Goal: Task Accomplishment & Management: Manage account settings

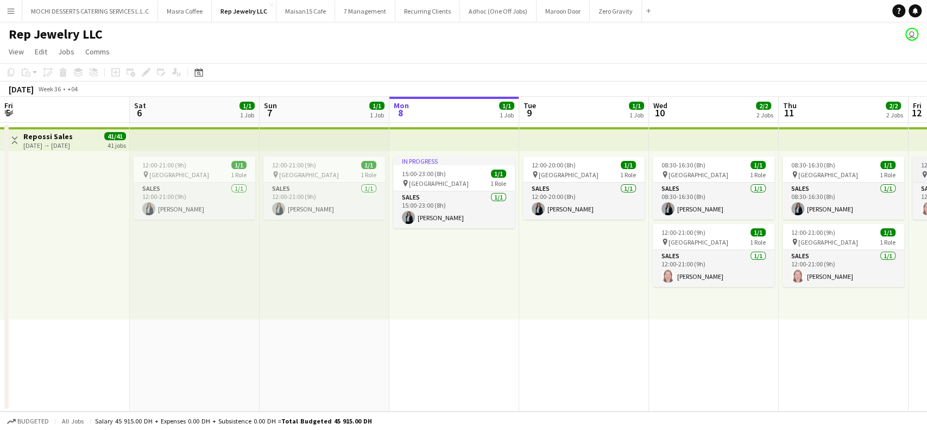
scroll to position [0, 260]
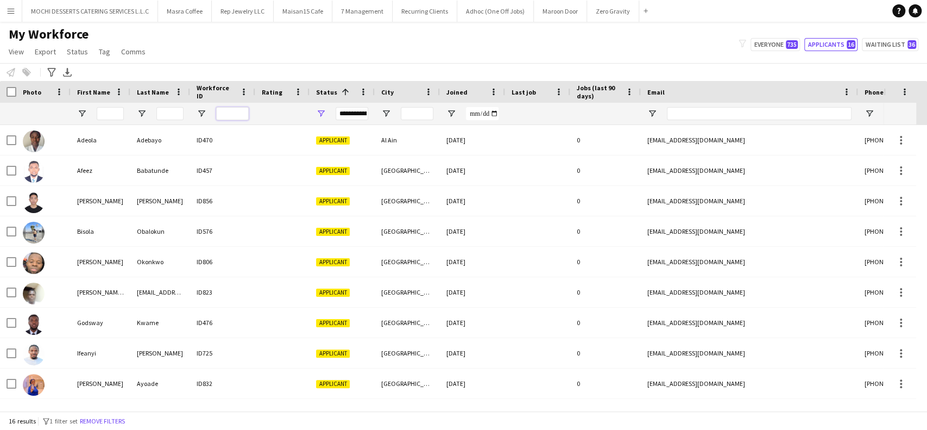
click at [222, 111] on input "Workforce ID Filter Input" at bounding box center [232, 113] width 33 height 13
paste input "***"
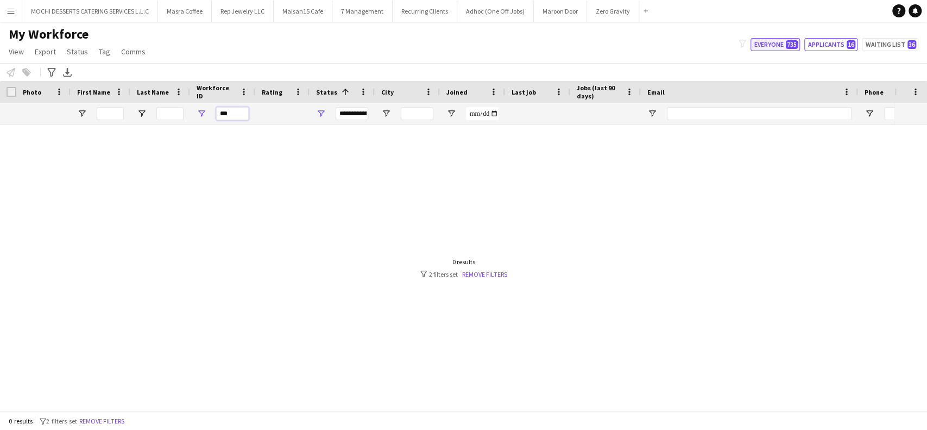
type input "***"
click at [788, 41] on button "Everyone 735" at bounding box center [775, 44] width 49 height 13
type input "**********"
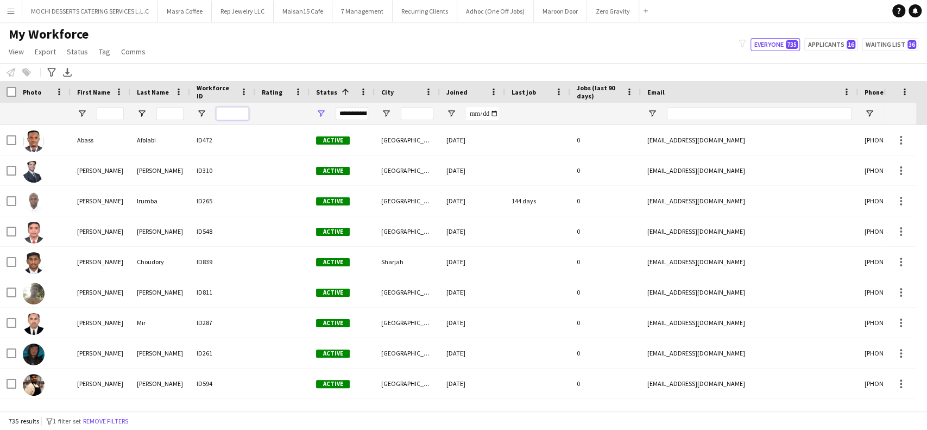
drag, startPoint x: 234, startPoint y: 115, endPoint x: 235, endPoint y: 121, distance: 5.5
click at [235, 117] on input "Workforce ID Filter Input" at bounding box center [232, 113] width 33 height 13
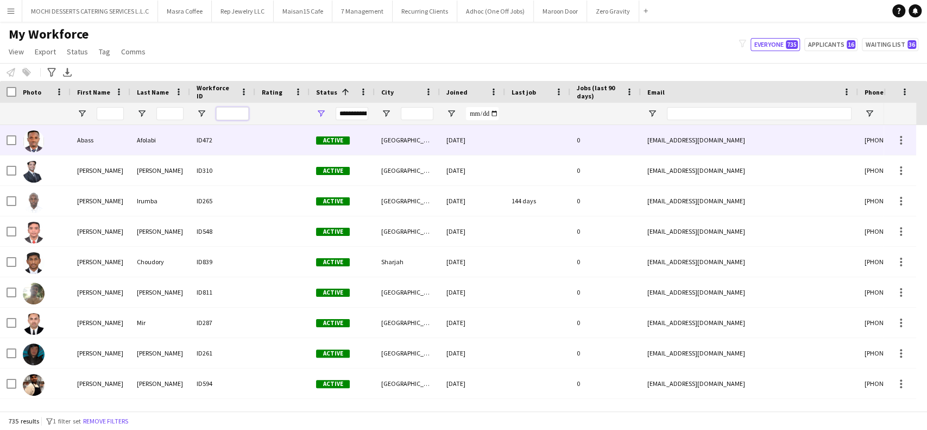
paste input "***"
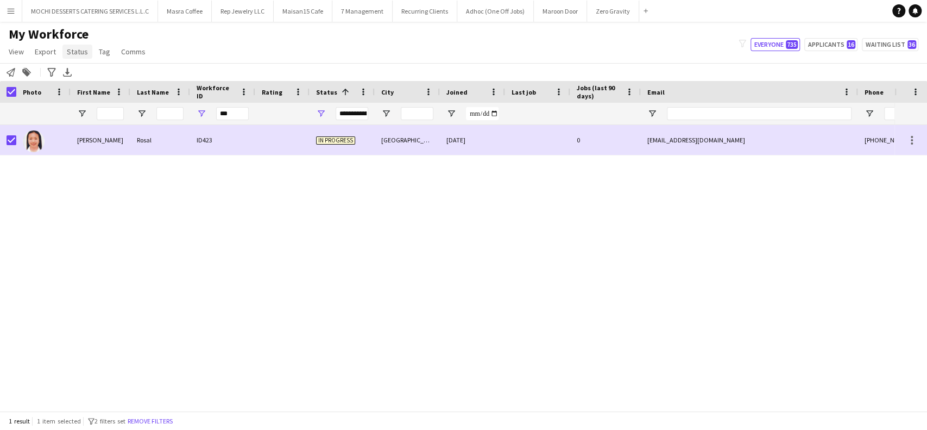
click at [72, 55] on span "Status" at bounding box center [77, 52] width 21 height 10
click at [85, 74] on link "Edit" at bounding box center [100, 75] width 76 height 23
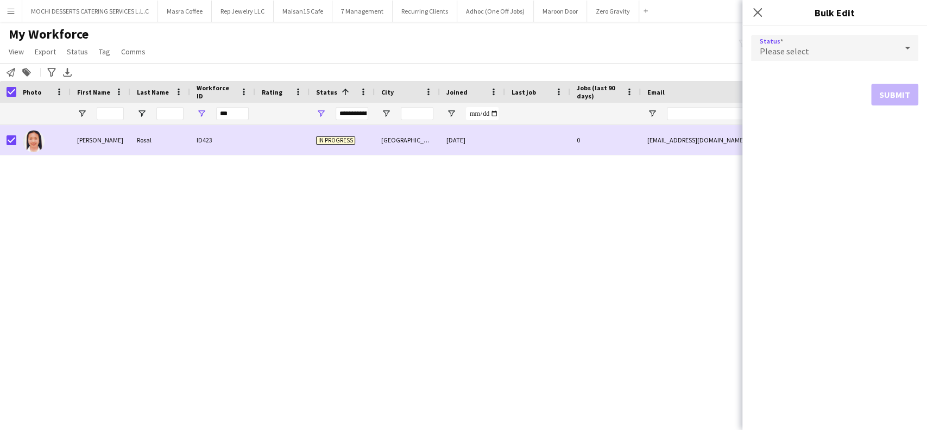
click at [903, 48] on icon at bounding box center [907, 48] width 13 height 22
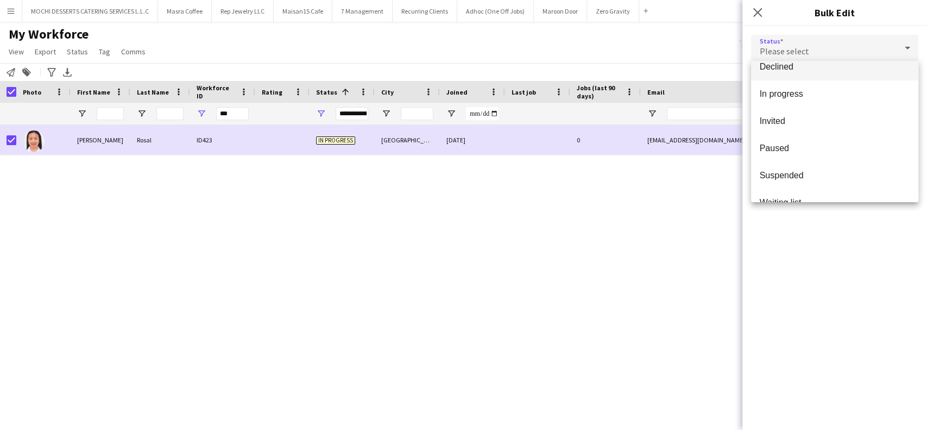
scroll to position [111, 0]
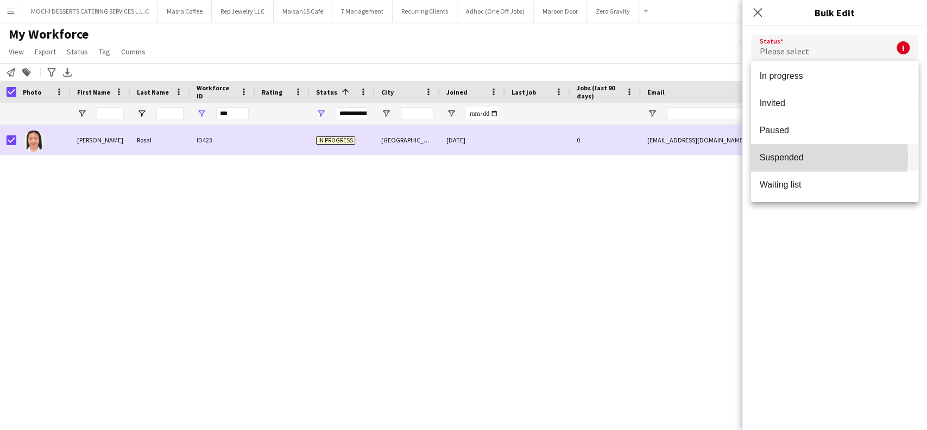
click at [784, 157] on span "Suspended" at bounding box center [835, 157] width 150 height 10
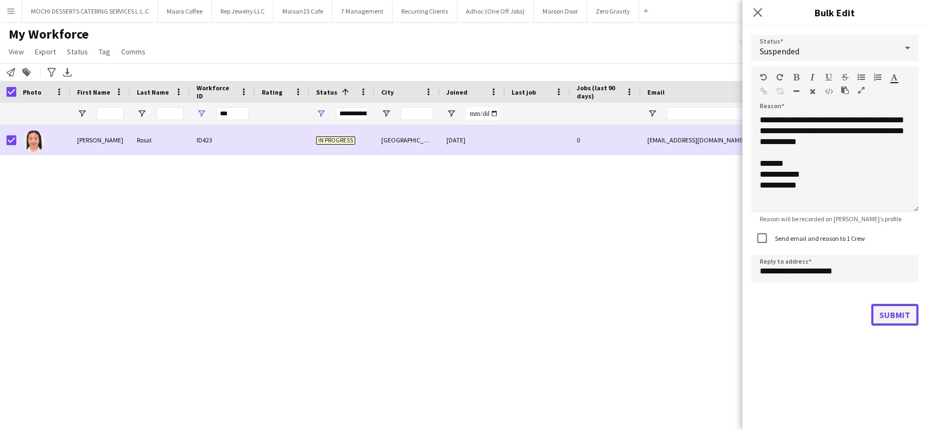
click at [887, 307] on button "Submit" at bounding box center [894, 315] width 47 height 22
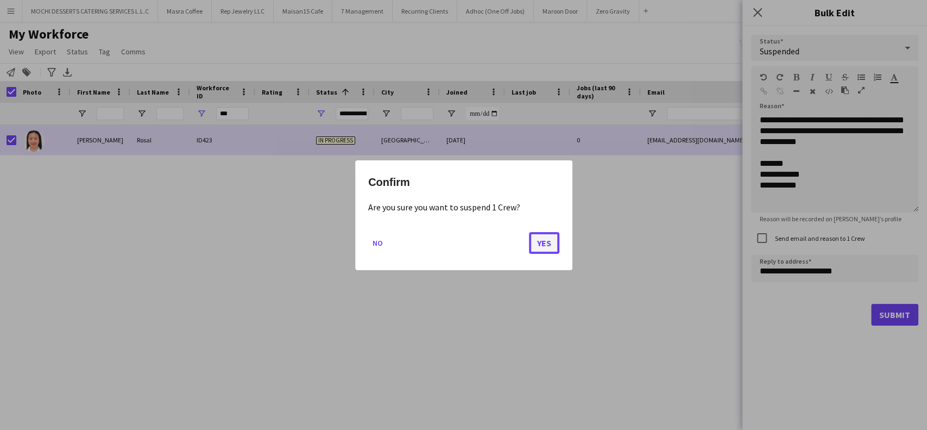
click at [548, 241] on button "Yes" at bounding box center [544, 242] width 30 height 22
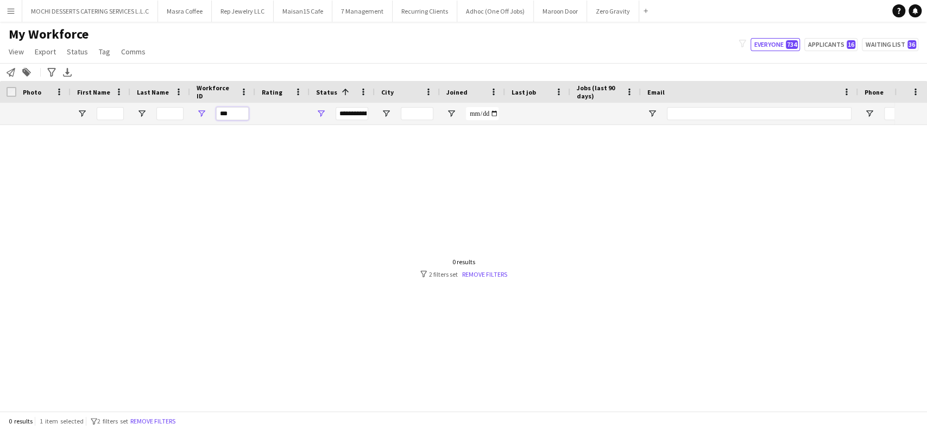
paste input "Workforce ID Filter Input"
drag, startPoint x: 235, startPoint y: 111, endPoint x: 166, endPoint y: 103, distance: 69.5
click at [167, 104] on div "***" at bounding box center [589, 114] width 1178 height 22
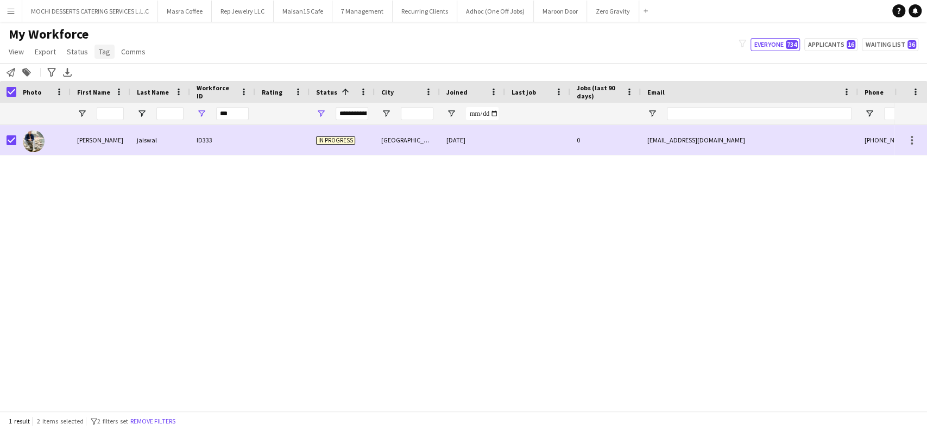
click at [109, 54] on link "Tag" at bounding box center [105, 52] width 20 height 14
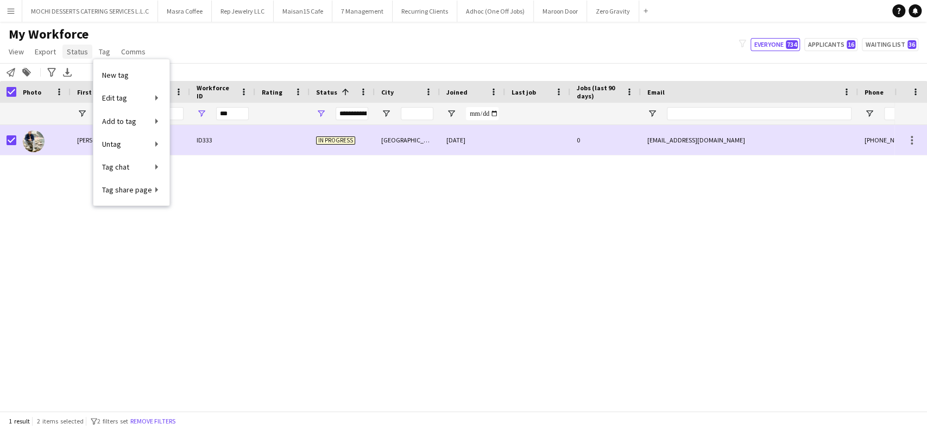
click at [71, 53] on span "Status" at bounding box center [77, 52] width 21 height 10
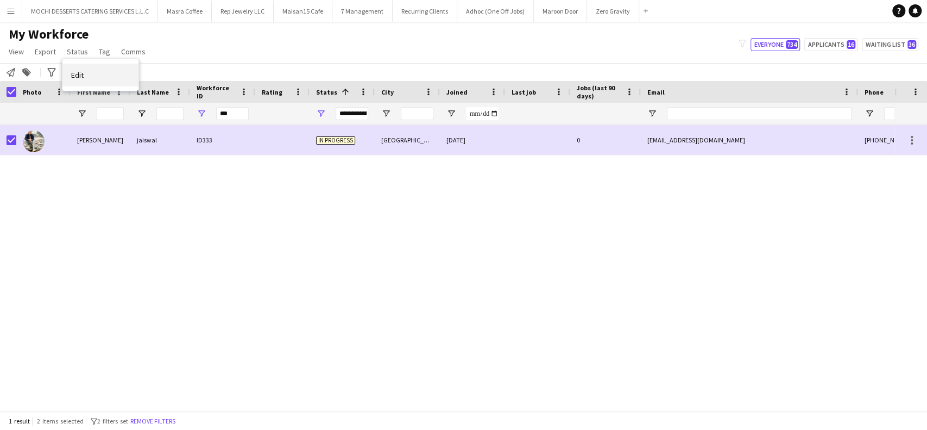
click at [76, 72] on span "Edit" at bounding box center [77, 75] width 12 height 10
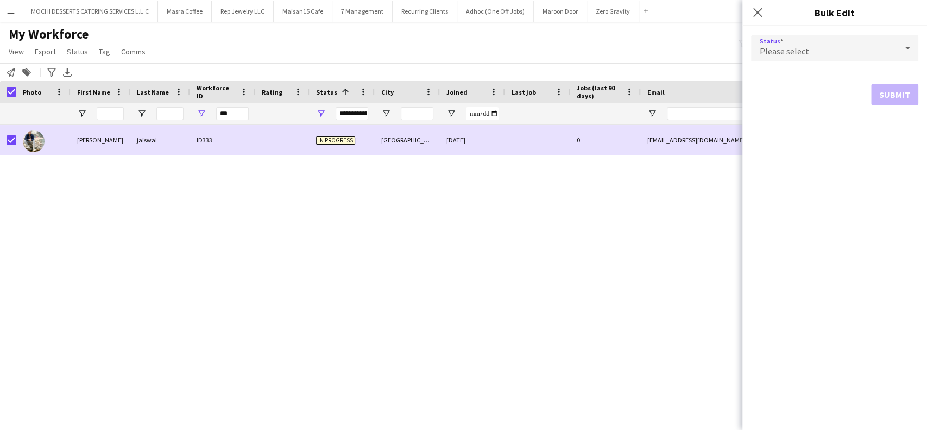
click at [879, 44] on div "Please select" at bounding box center [824, 48] width 146 height 26
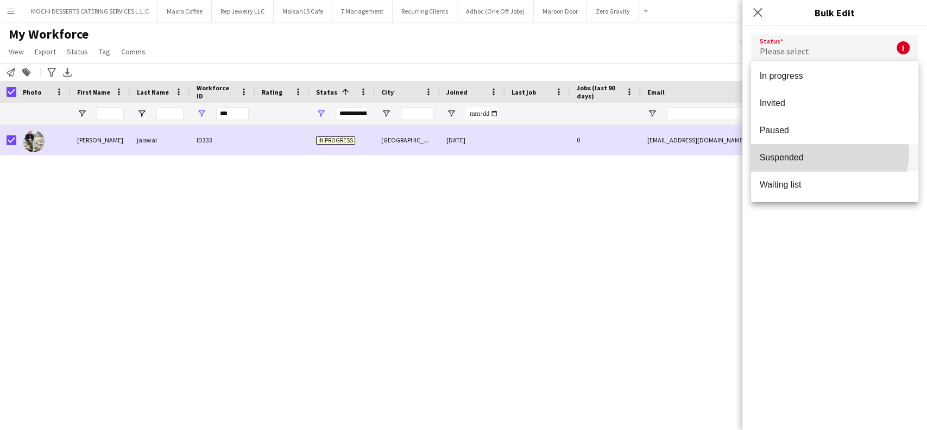
click at [826, 152] on span "Suspended" at bounding box center [835, 157] width 150 height 10
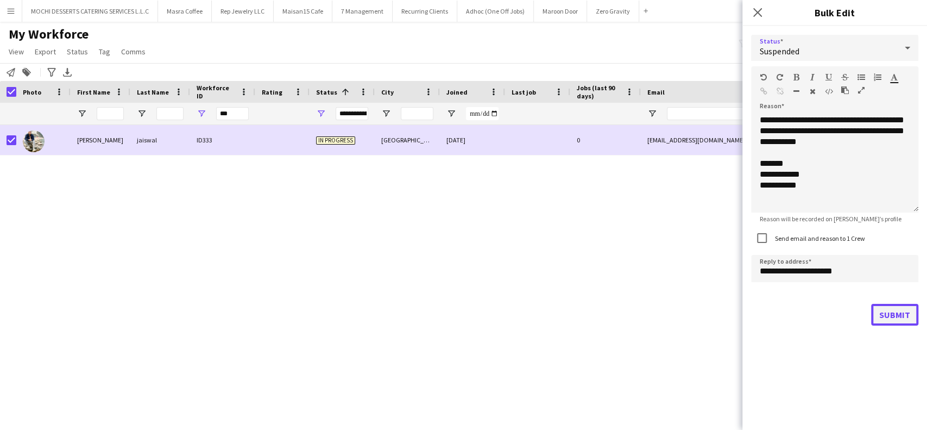
click at [890, 311] on button "Submit" at bounding box center [894, 315] width 47 height 22
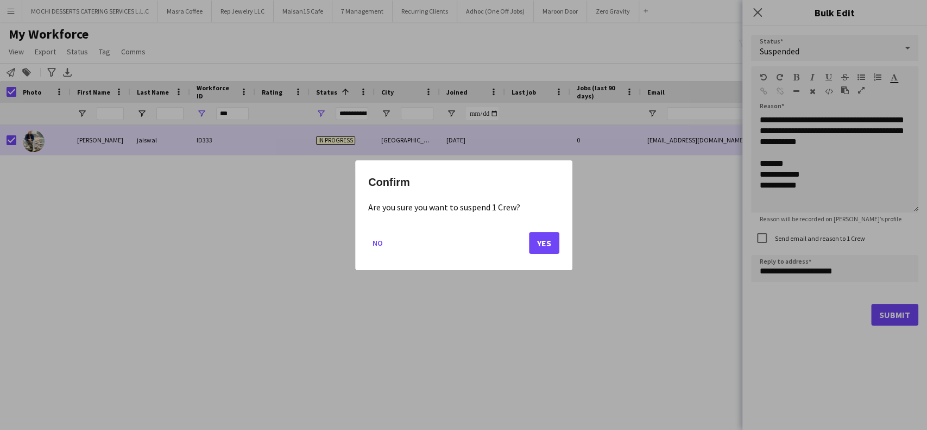
click at [565, 238] on div "Confirm Are you sure you want to suspend 1 Crew? No Yes" at bounding box center [463, 215] width 217 height 110
click at [551, 245] on button "Yes" at bounding box center [544, 242] width 30 height 22
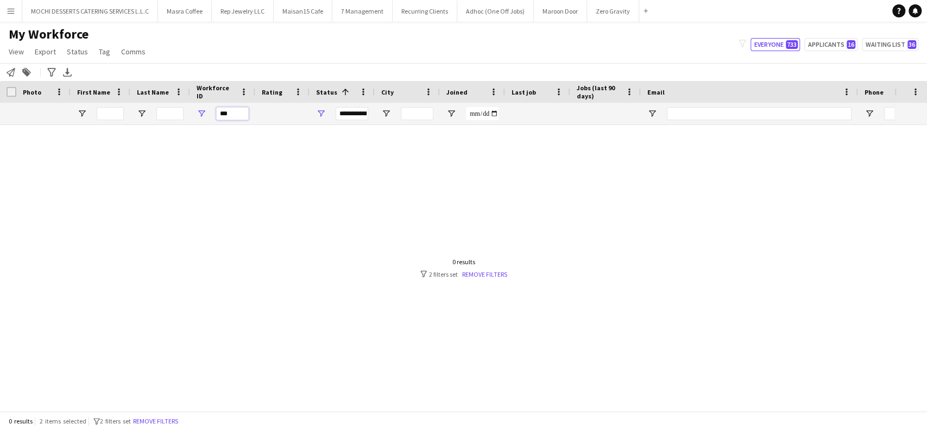
paste input "Workforce ID Filter Input"
drag, startPoint x: 243, startPoint y: 114, endPoint x: 200, endPoint y: 115, distance: 42.9
click at [200, 115] on div "***" at bounding box center [222, 114] width 65 height 22
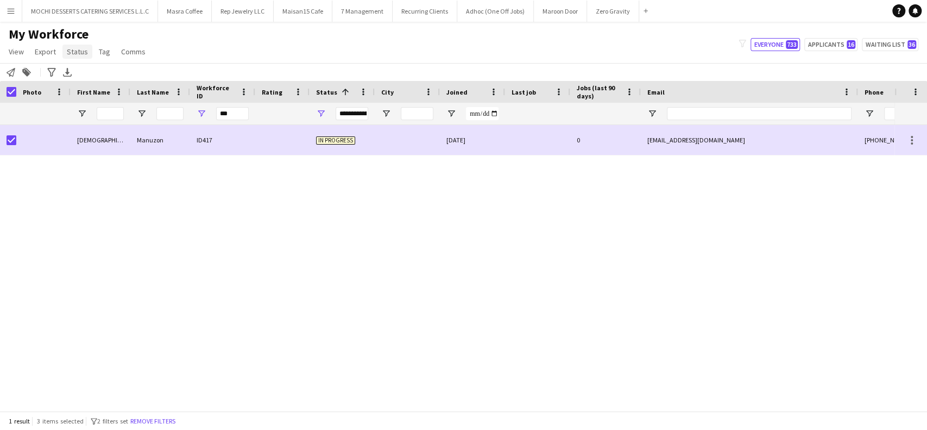
click at [74, 51] on span "Status" at bounding box center [77, 52] width 21 height 10
click at [103, 77] on link "Edit" at bounding box center [100, 75] width 76 height 23
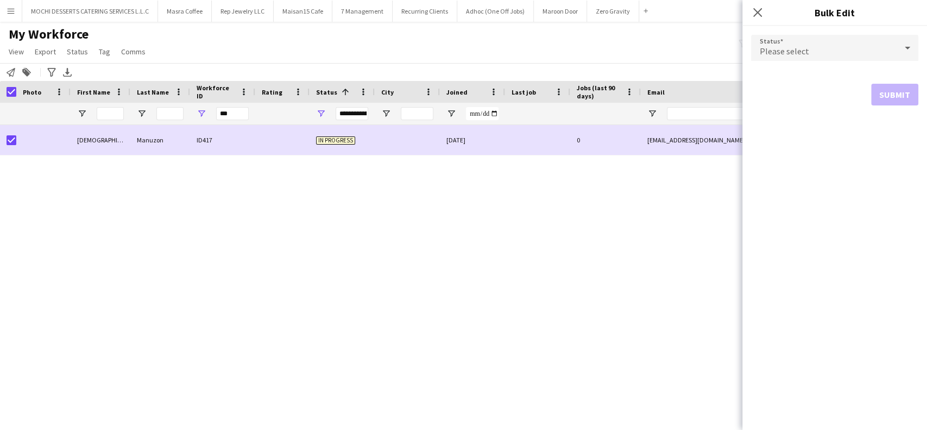
click at [861, 55] on div "Please select" at bounding box center [824, 48] width 146 height 26
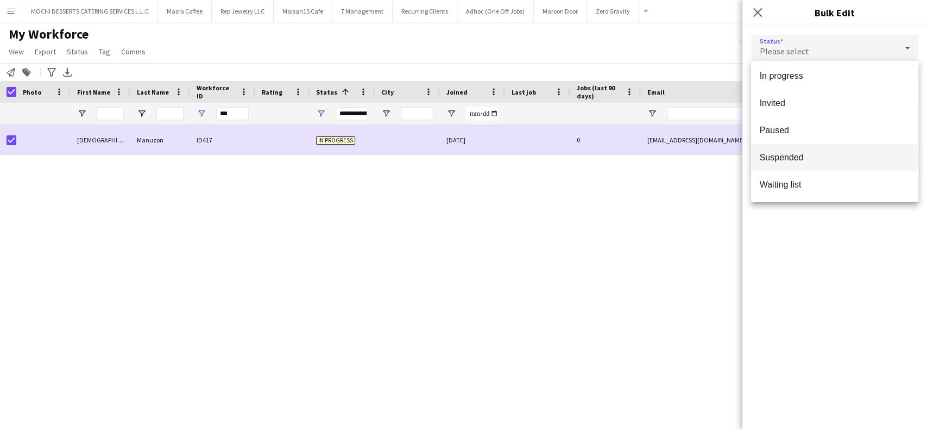
click at [813, 159] on span "Suspended" at bounding box center [835, 157] width 150 height 10
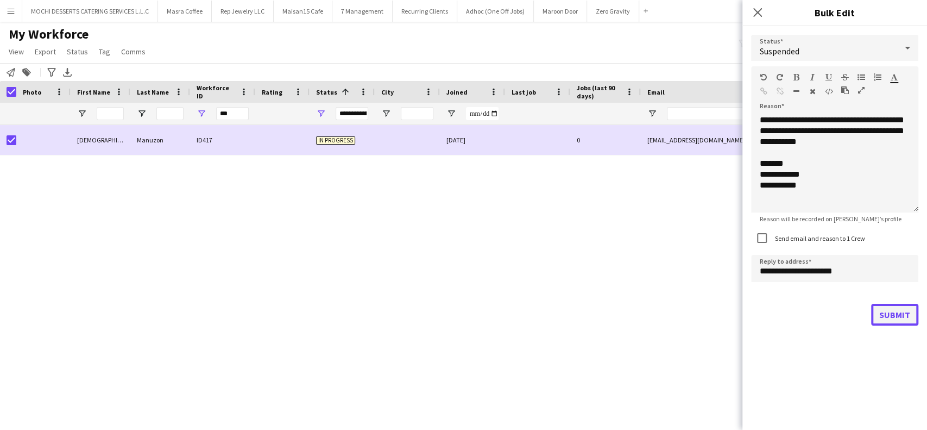
click at [875, 310] on button "Submit" at bounding box center [894, 315] width 47 height 22
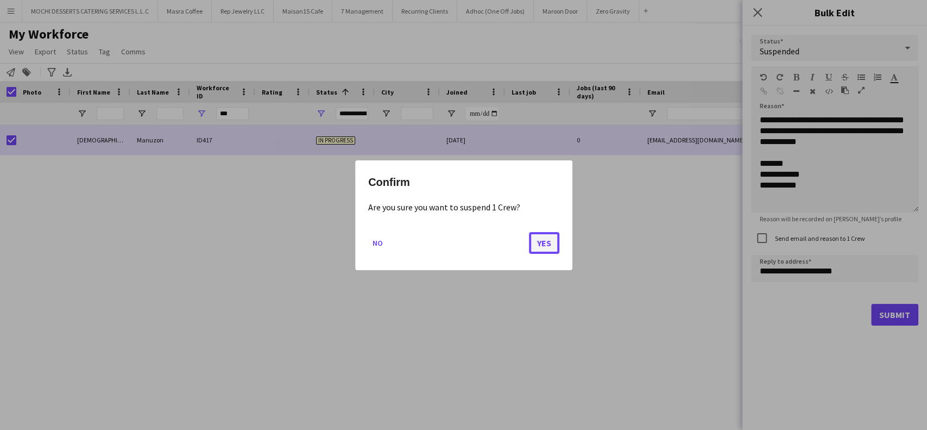
click at [543, 241] on button "Yes" at bounding box center [544, 242] width 30 height 22
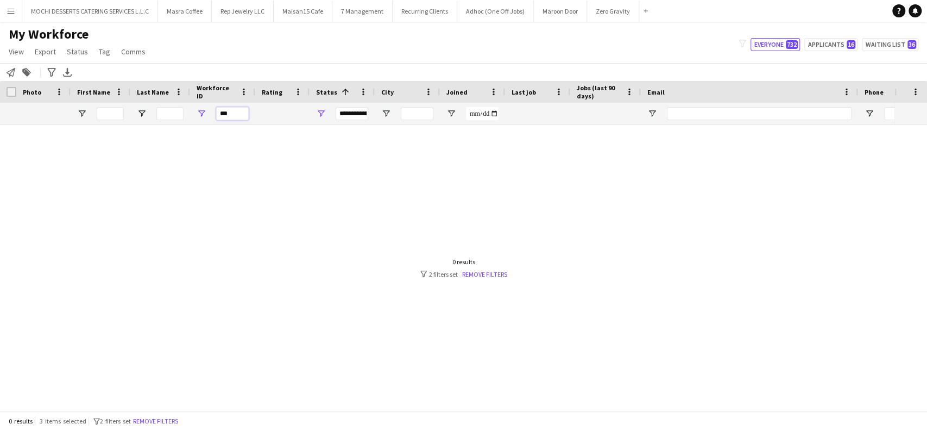
paste input "Workforce ID Filter Input"
drag, startPoint x: 237, startPoint y: 117, endPoint x: 205, endPoint y: 109, distance: 33.6
click at [205, 109] on div "***" at bounding box center [222, 114] width 65 height 22
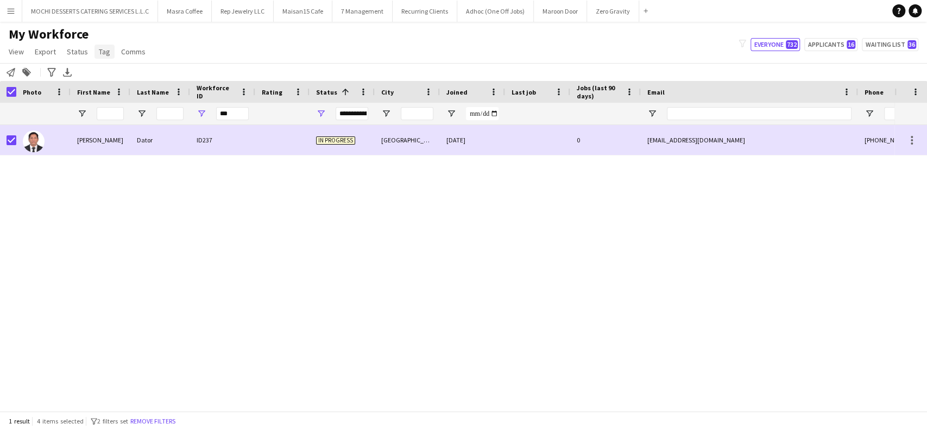
click at [106, 54] on span "Tag" at bounding box center [104, 52] width 11 height 10
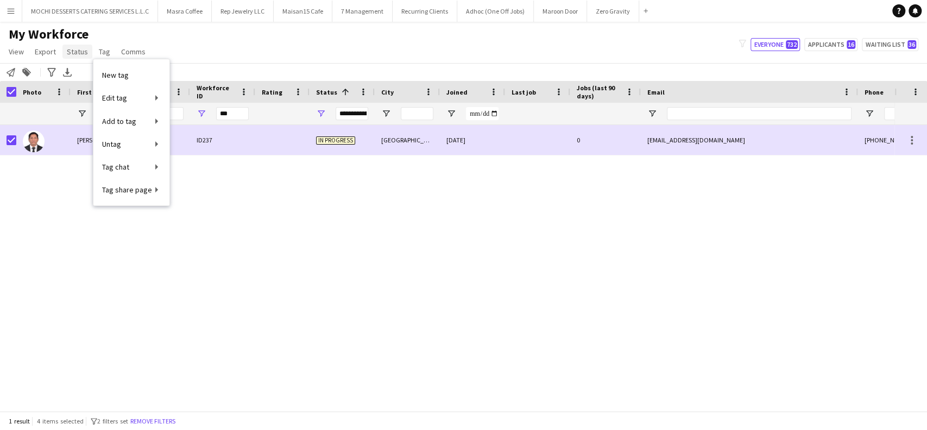
click at [89, 52] on link "Status" at bounding box center [77, 52] width 30 height 14
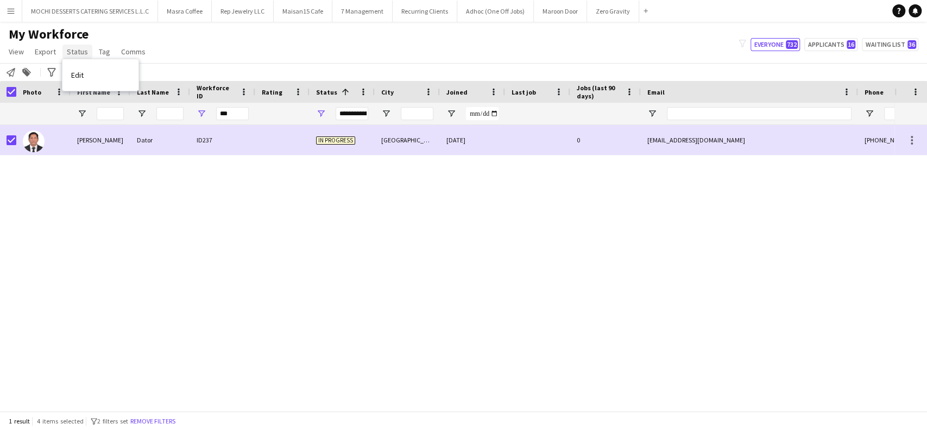
click at [78, 52] on span "Status" at bounding box center [77, 52] width 21 height 10
click at [87, 72] on link "Edit" at bounding box center [100, 75] width 76 height 23
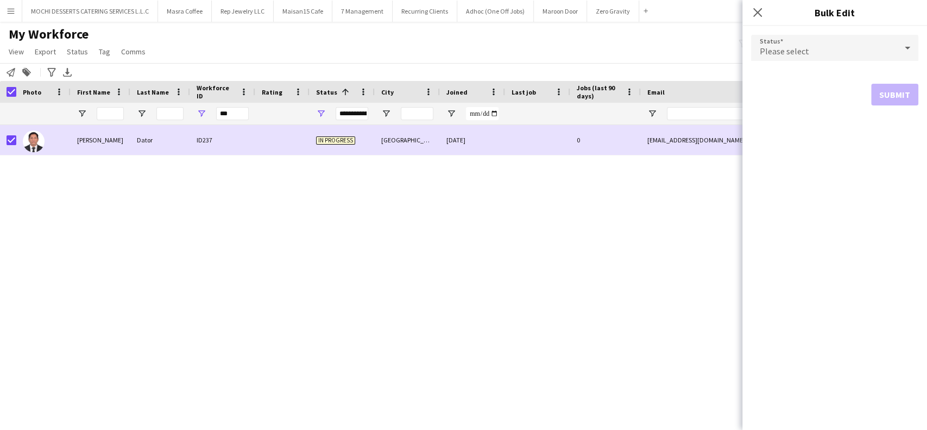
click at [837, 48] on div "Please select" at bounding box center [824, 48] width 146 height 26
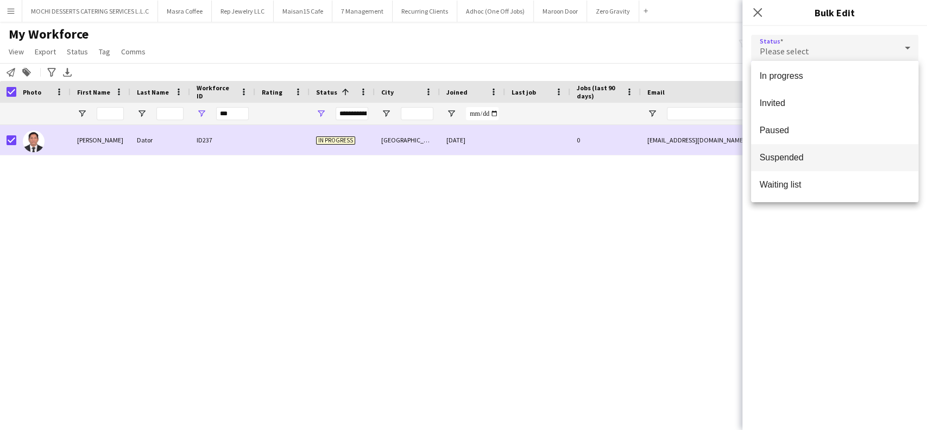
click at [815, 154] on span "Suspended" at bounding box center [835, 157] width 150 height 10
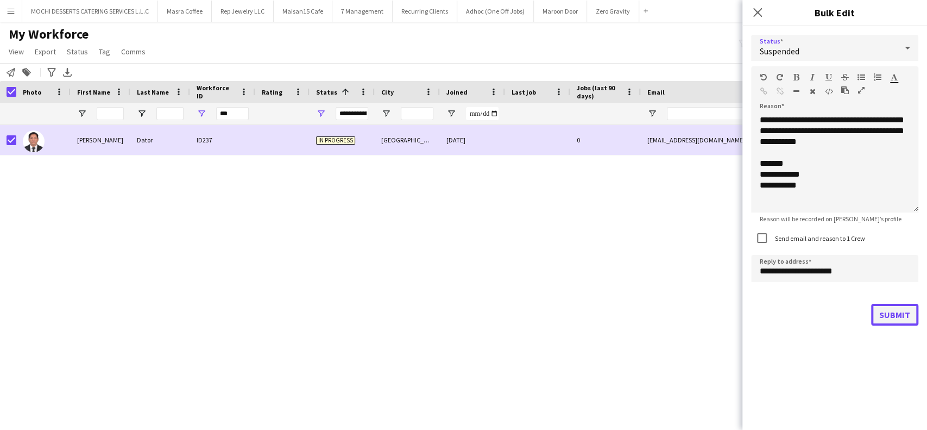
click at [894, 309] on button "Submit" at bounding box center [894, 315] width 47 height 22
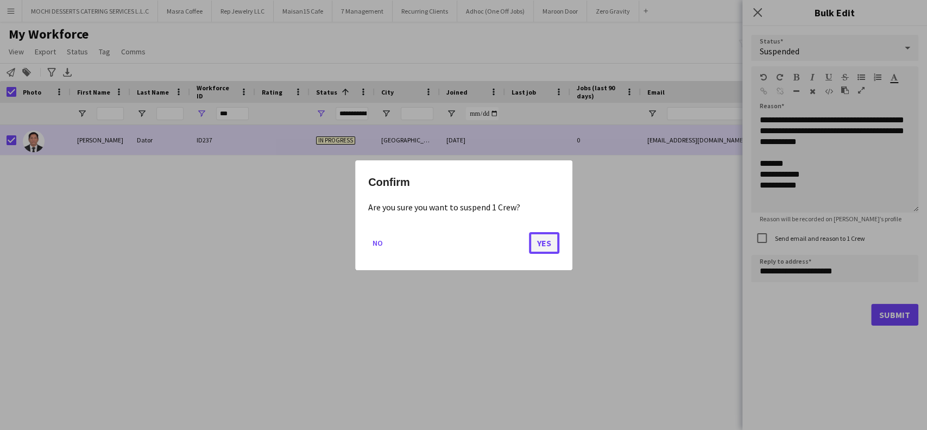
click at [545, 242] on button "Yes" at bounding box center [544, 242] width 30 height 22
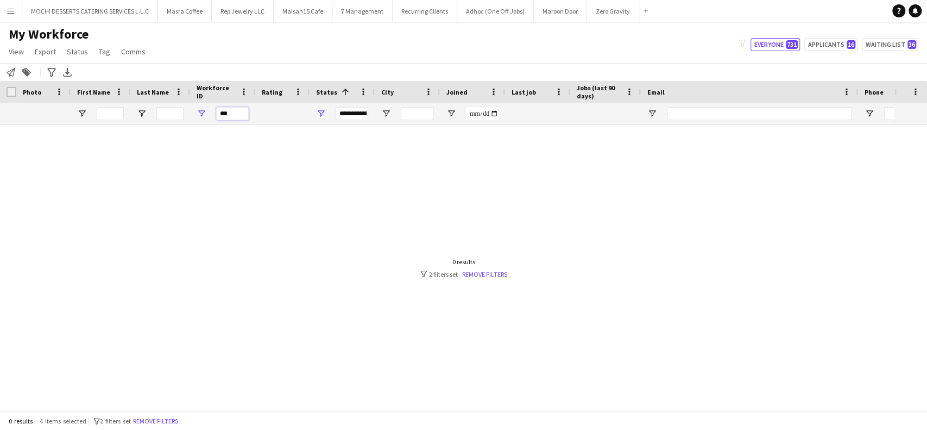
drag, startPoint x: 241, startPoint y: 107, endPoint x: 198, endPoint y: 112, distance: 43.3
click at [198, 112] on div "***" at bounding box center [222, 114] width 65 height 22
paste input "Workforce ID Filter Input"
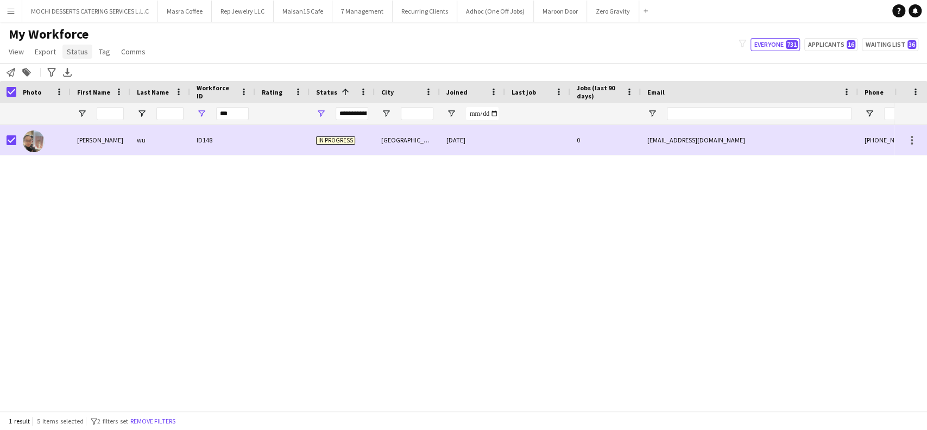
click at [85, 52] on span "Status" at bounding box center [77, 52] width 21 height 10
click at [108, 77] on link "Edit" at bounding box center [100, 75] width 76 height 23
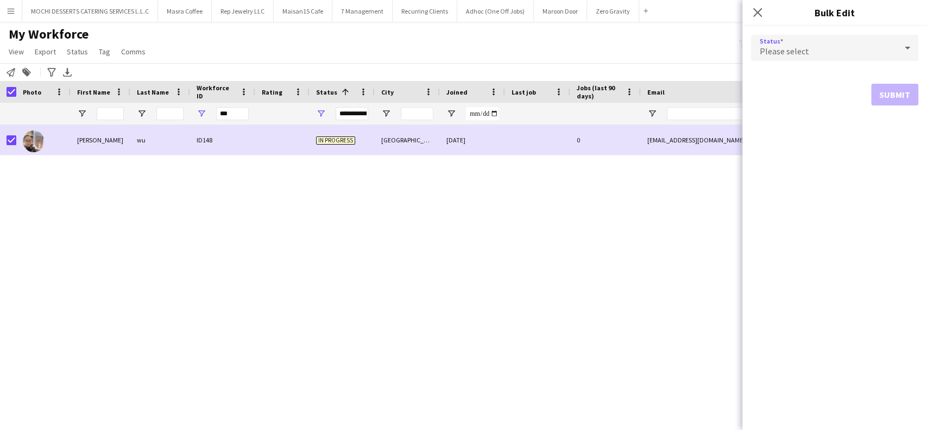
click at [904, 46] on icon at bounding box center [907, 48] width 13 height 22
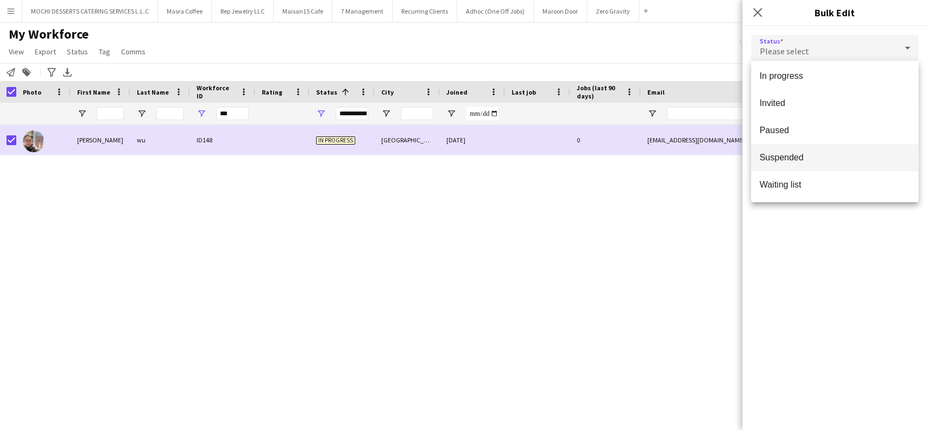
click at [846, 159] on span "Suspended" at bounding box center [835, 157] width 150 height 10
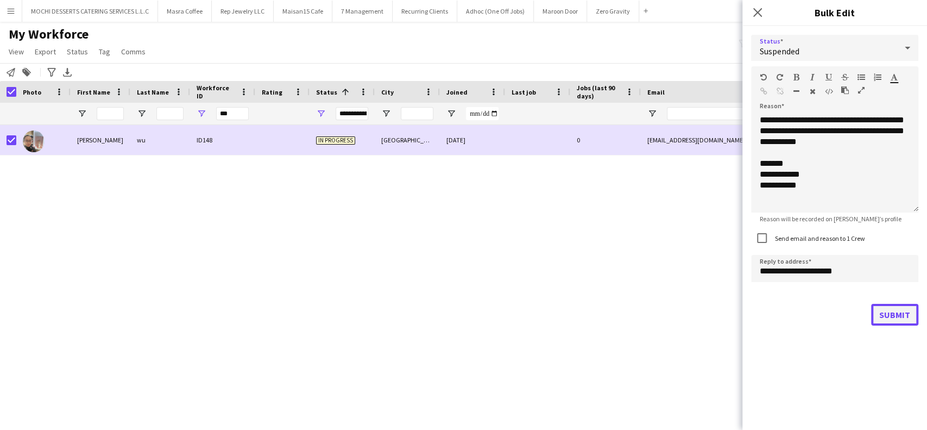
click at [888, 311] on button "Submit" at bounding box center [894, 315] width 47 height 22
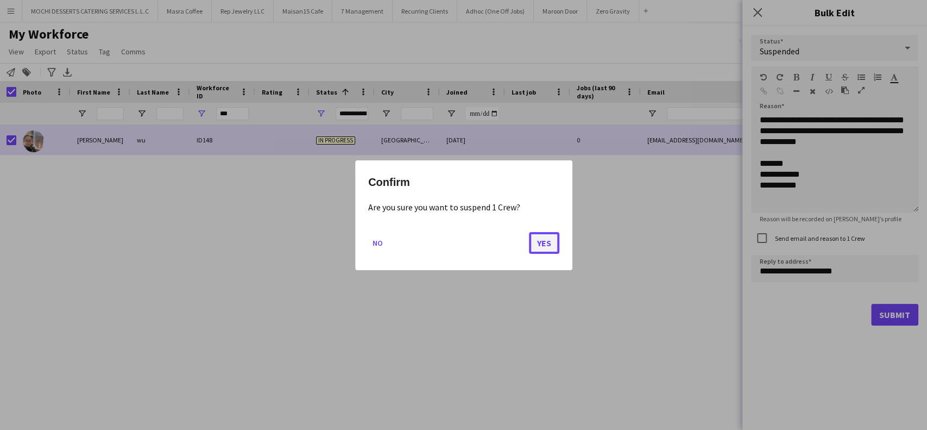
click at [543, 238] on button "Yes" at bounding box center [544, 242] width 30 height 22
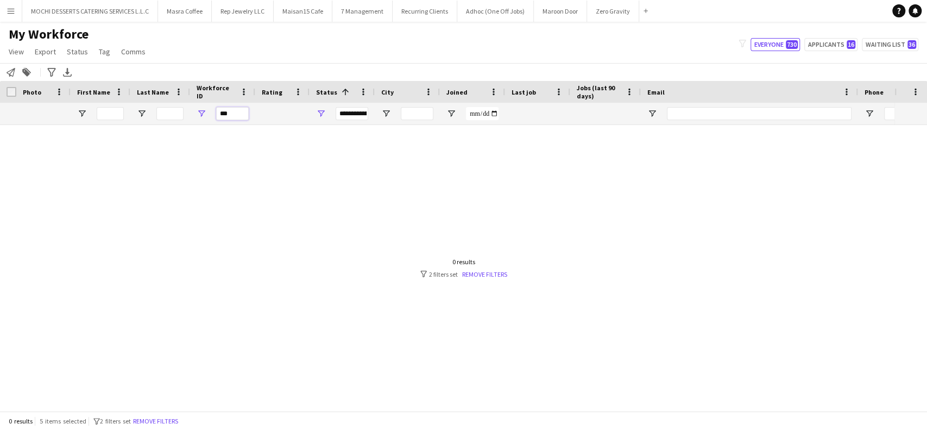
drag, startPoint x: 245, startPoint y: 111, endPoint x: 212, endPoint y: 111, distance: 33.1
click at [213, 111] on div "***" at bounding box center [222, 114] width 65 height 22
paste input "Workforce ID Filter Input"
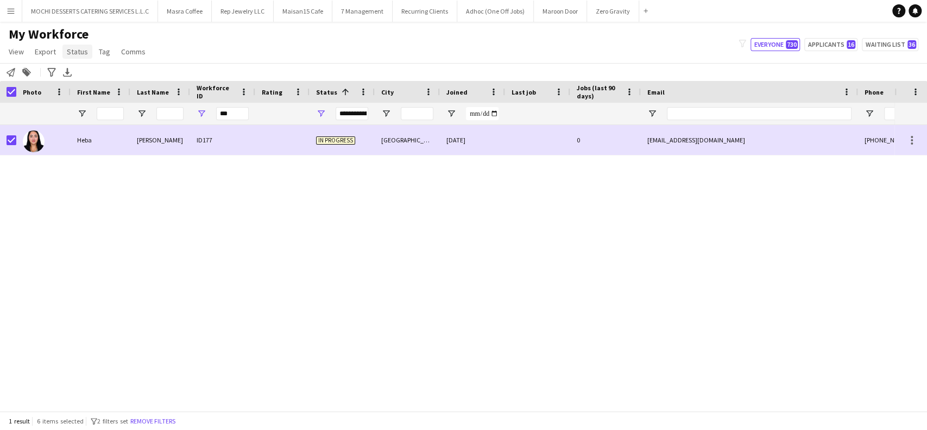
click at [83, 58] on link "Status" at bounding box center [77, 52] width 30 height 14
click at [93, 69] on link "Edit" at bounding box center [100, 75] width 76 height 23
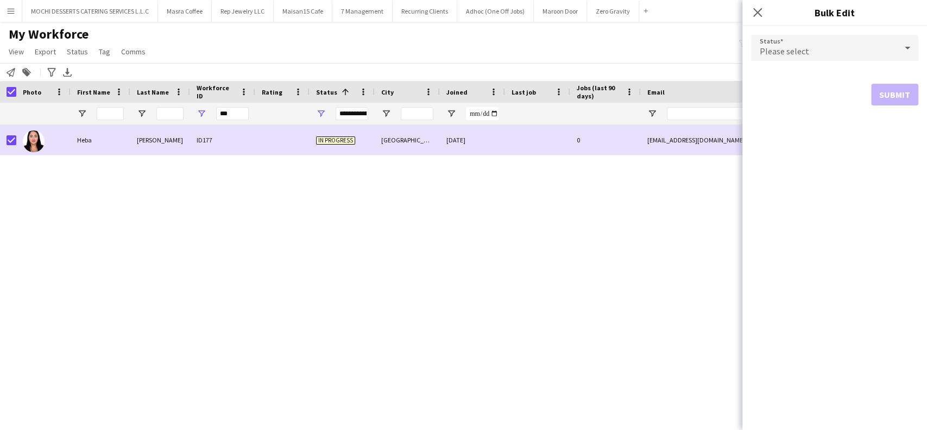
click at [910, 50] on icon at bounding box center [907, 48] width 13 height 22
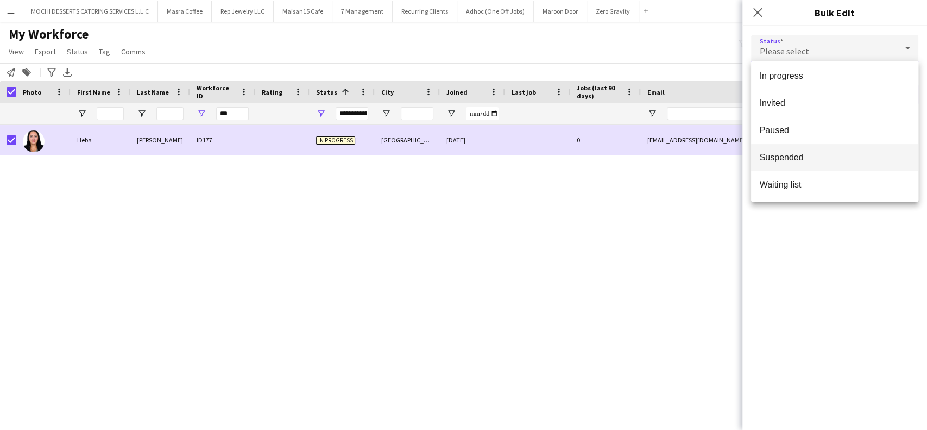
click at [836, 149] on mat-option "Suspended" at bounding box center [834, 157] width 167 height 27
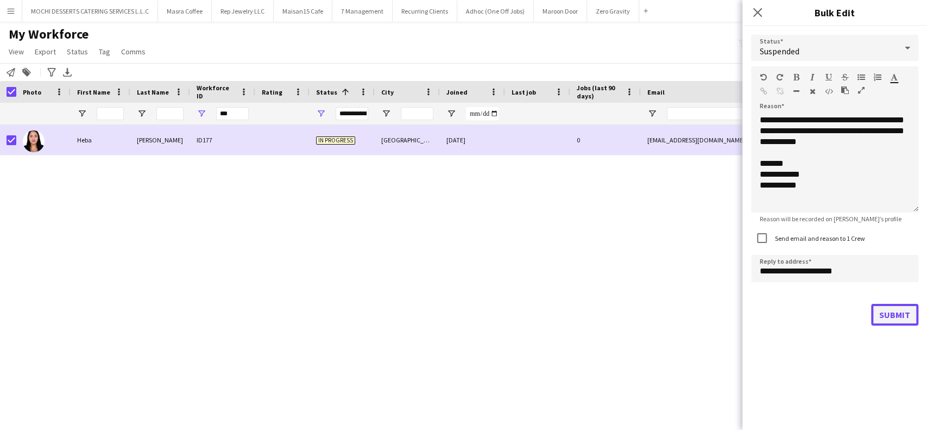
click at [880, 316] on button "Submit" at bounding box center [894, 315] width 47 height 22
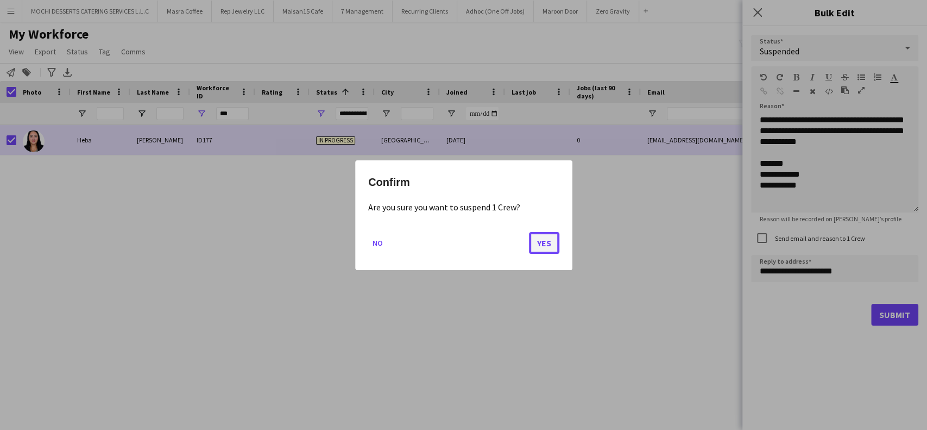
click at [535, 242] on button "Yes" at bounding box center [544, 242] width 30 height 22
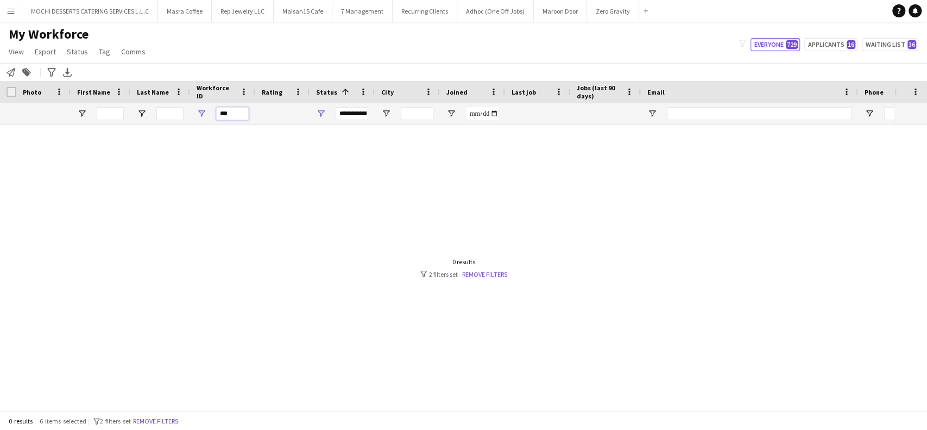
drag, startPoint x: 238, startPoint y: 114, endPoint x: 213, endPoint y: 125, distance: 27.7
click at [215, 124] on div "***" at bounding box center [222, 114] width 65 height 22
paste input "Workforce ID Filter Input"
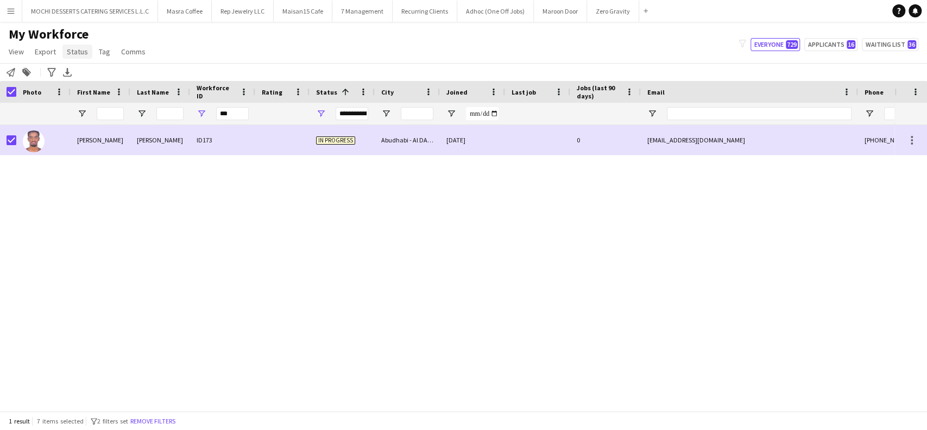
click at [82, 54] on span "Status" at bounding box center [77, 52] width 21 height 10
click at [111, 69] on link "Edit" at bounding box center [100, 75] width 76 height 23
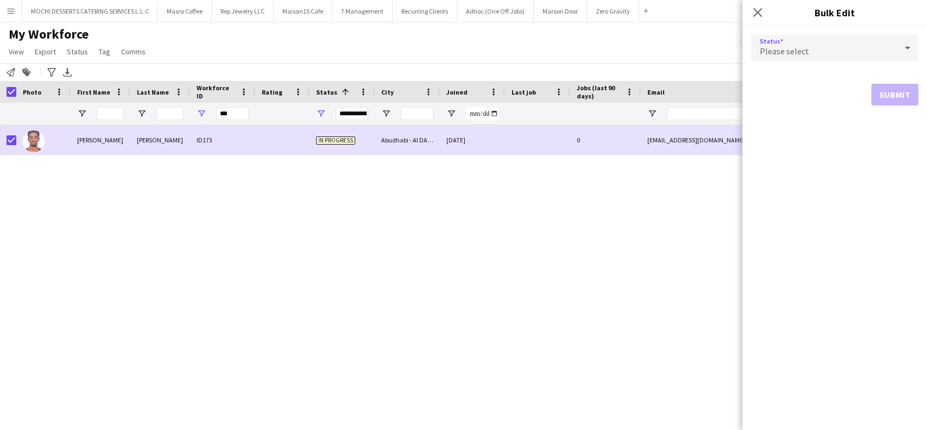
click at [908, 52] on icon at bounding box center [907, 48] width 13 height 22
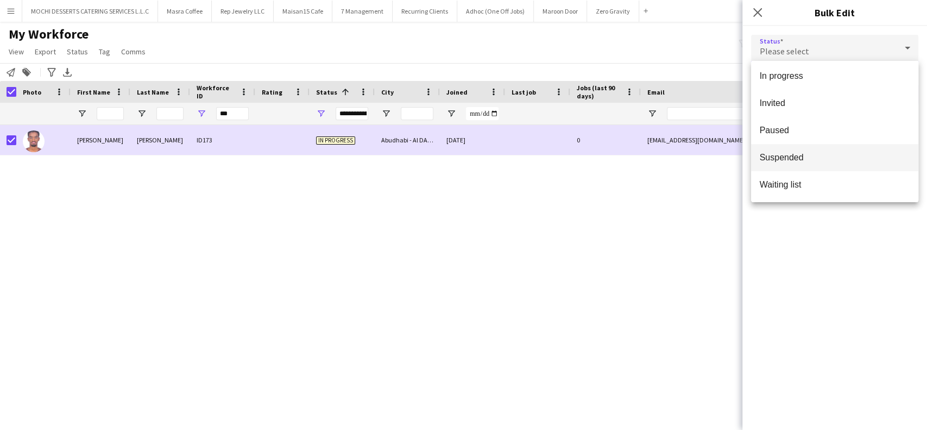
click at [828, 153] on span "Suspended" at bounding box center [835, 157] width 150 height 10
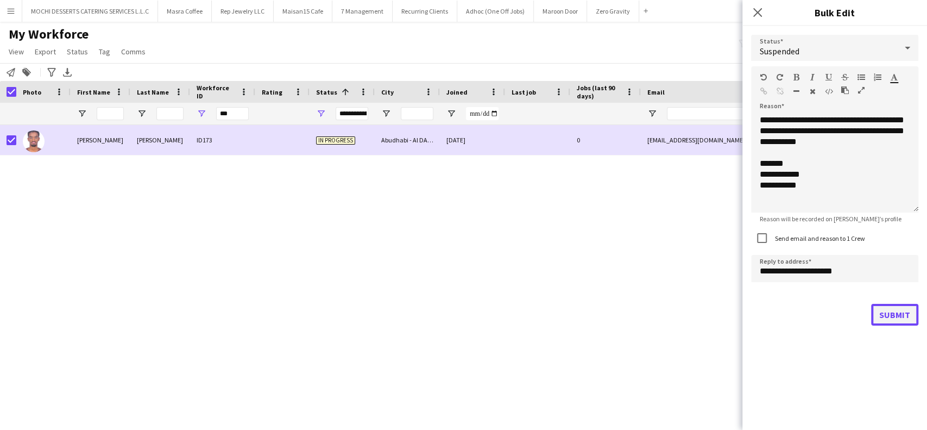
click at [884, 312] on button "Submit" at bounding box center [894, 315] width 47 height 22
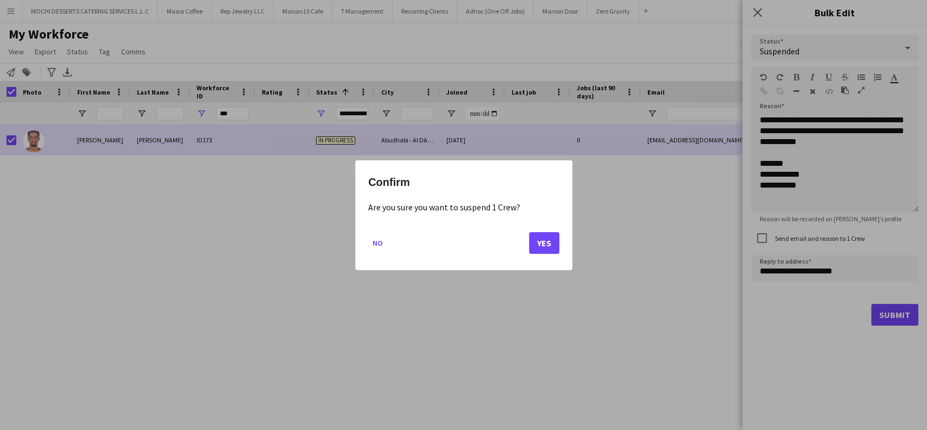
drag, startPoint x: 524, startPoint y: 238, endPoint x: 530, endPoint y: 237, distance: 6.1
click at [524, 238] on mat-dialog-actions "No Yes" at bounding box center [463, 246] width 191 height 46
click at [537, 237] on button "Yes" at bounding box center [544, 242] width 30 height 22
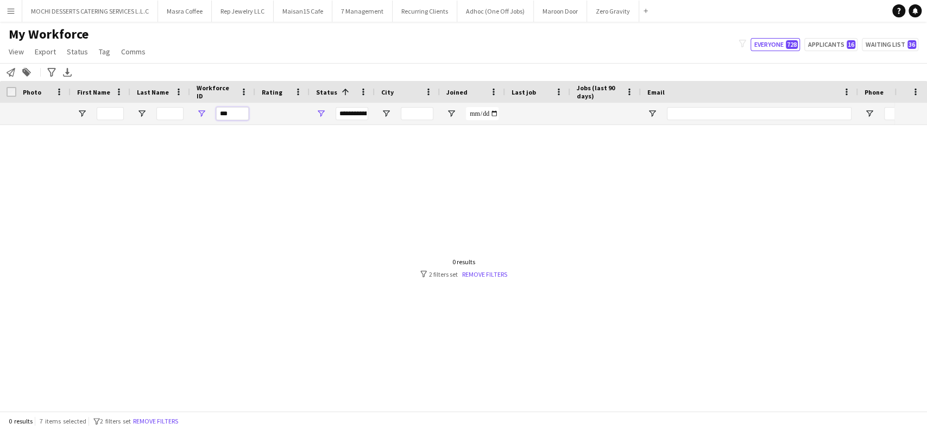
drag, startPoint x: 236, startPoint y: 115, endPoint x: 211, endPoint y: 115, distance: 25.5
click at [211, 115] on div "***" at bounding box center [222, 114] width 65 height 22
paste input "Workforce ID Filter Input"
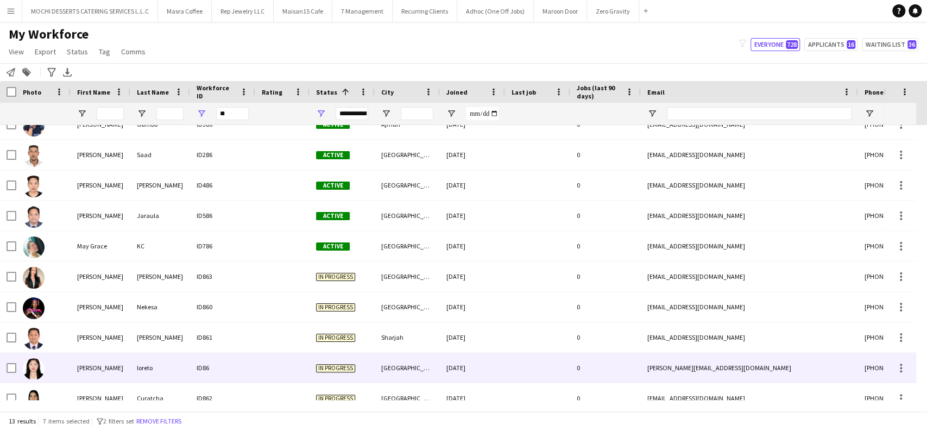
scroll to position [121, 0]
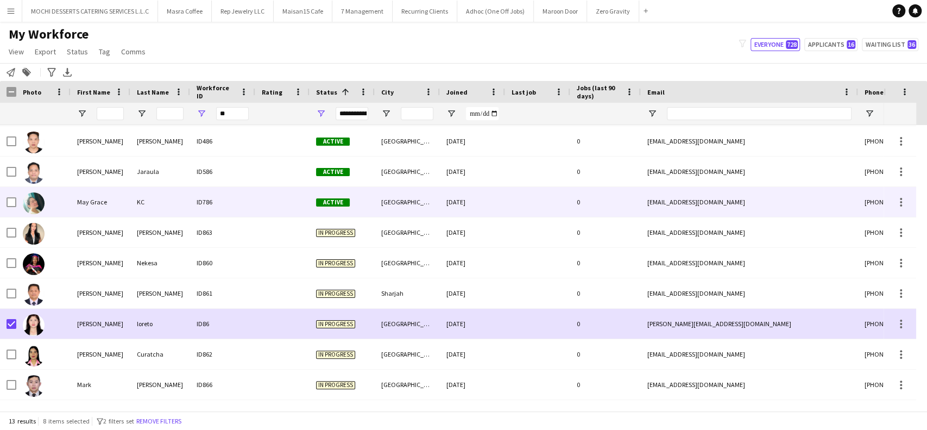
drag, startPoint x: 154, startPoint y: 199, endPoint x: 161, endPoint y: 137, distance: 62.4
click at [167, 183] on div "Calvin Kevin Mendoza ID686 Active Dubai 13-08-2025 0 calvinkevinpmendoza@gmail.…" at bounding box center [589, 201] width 1178 height 395
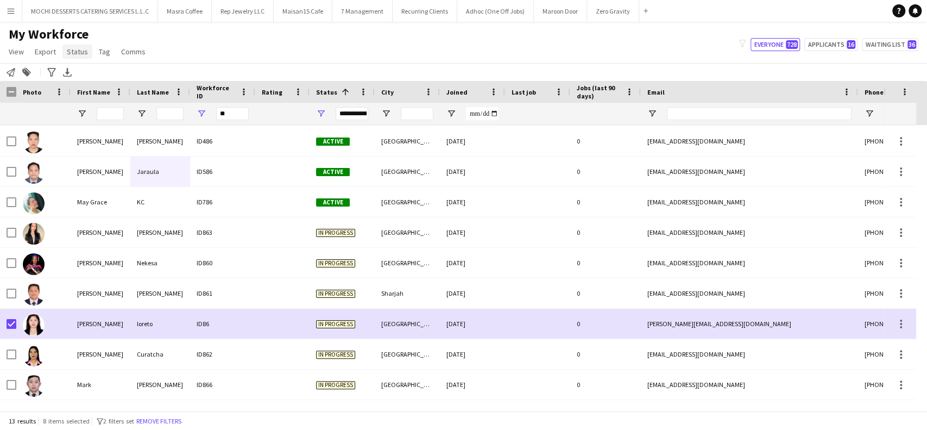
click at [73, 48] on span "Status" at bounding box center [77, 52] width 21 height 10
click at [104, 73] on link "Edit" at bounding box center [100, 75] width 76 height 23
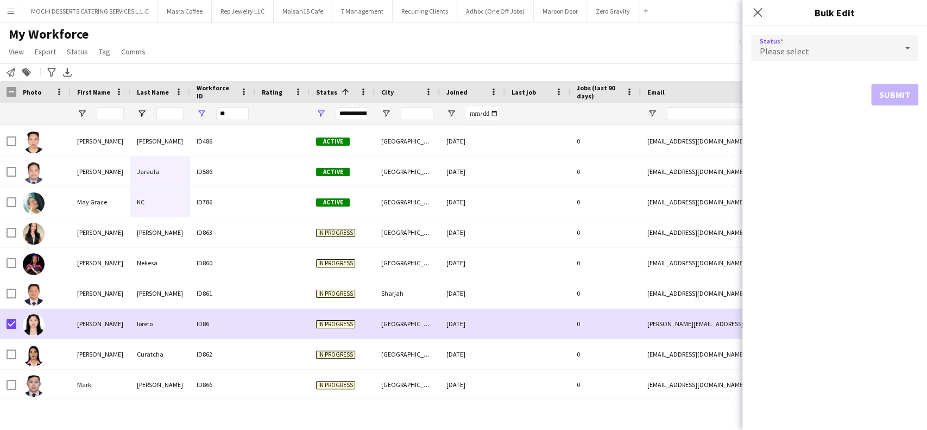
click at [902, 51] on icon at bounding box center [907, 48] width 13 height 22
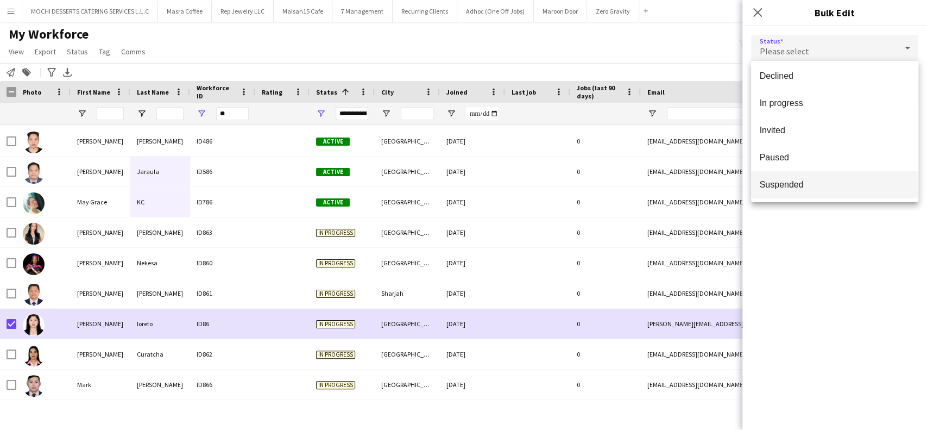
scroll to position [111, 0]
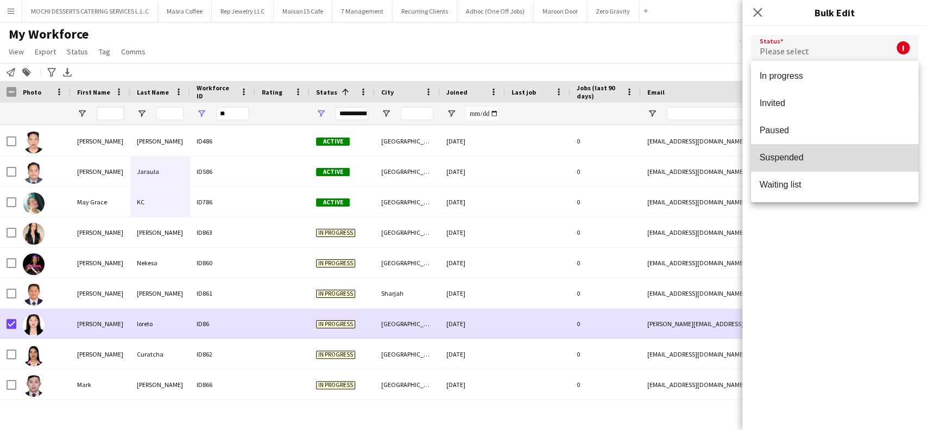
click at [846, 163] on mat-option "Suspended" at bounding box center [834, 157] width 167 height 27
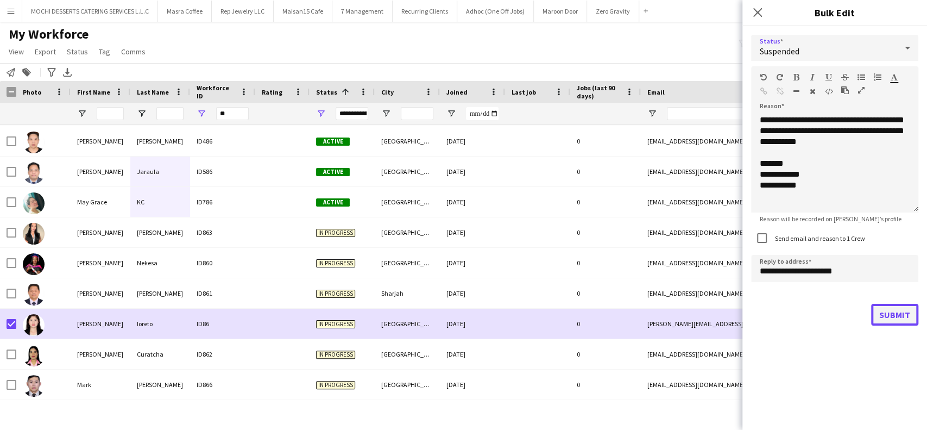
click at [887, 310] on button "Submit" at bounding box center [894, 315] width 47 height 22
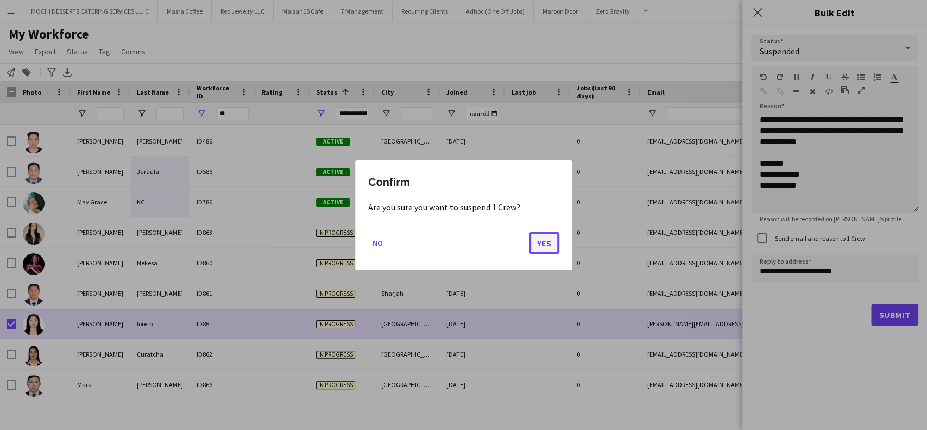
click at [547, 250] on button "Yes" at bounding box center [544, 242] width 30 height 22
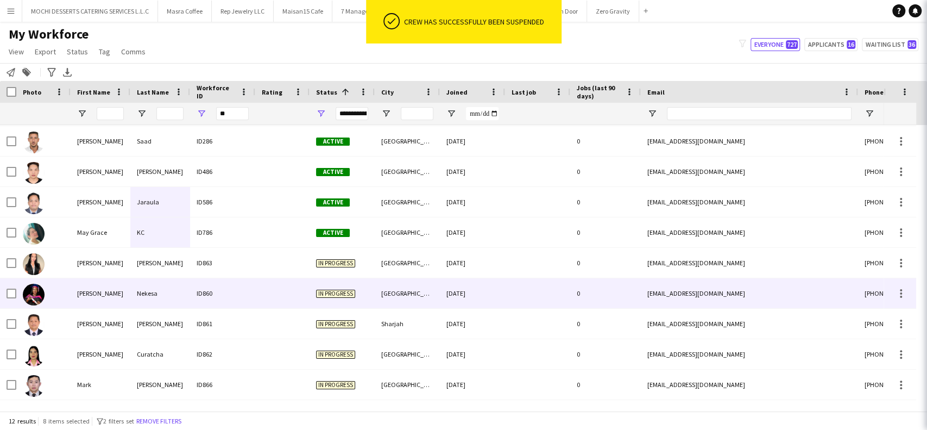
scroll to position [90, 0]
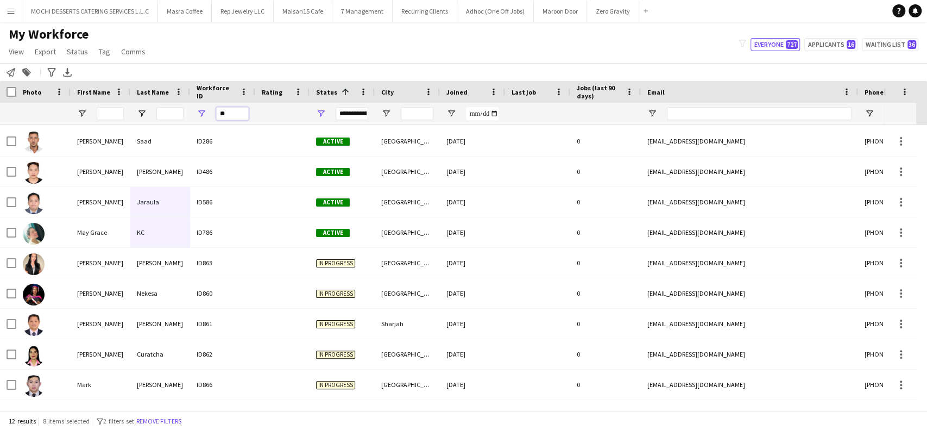
drag, startPoint x: 233, startPoint y: 115, endPoint x: 186, endPoint y: 117, distance: 46.8
click at [186, 117] on div "**" at bounding box center [589, 114] width 1178 height 22
paste input "Workforce ID Filter Input"
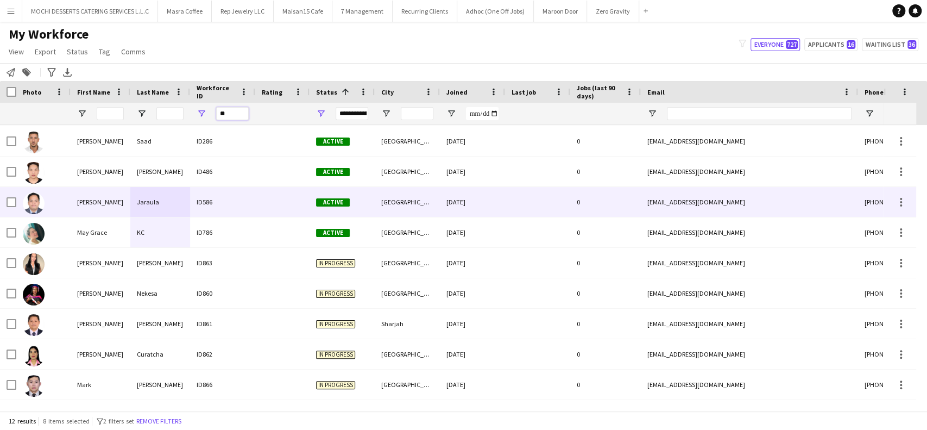
scroll to position [0, 0]
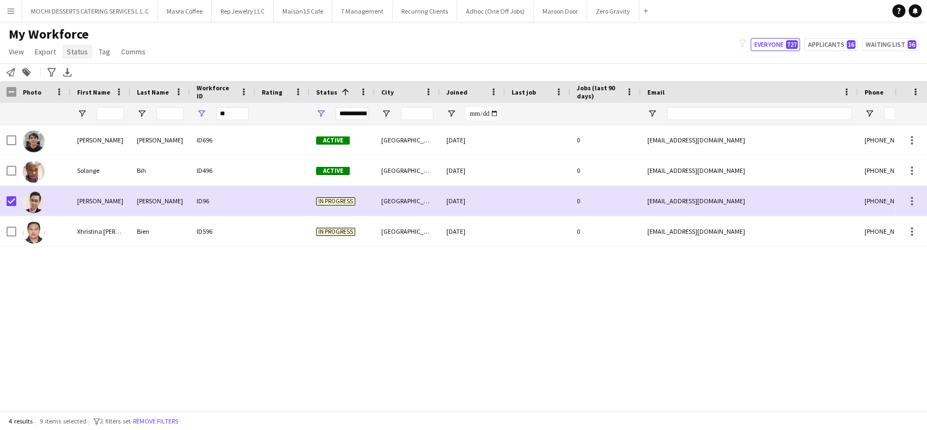
click at [78, 52] on span "Status" at bounding box center [77, 52] width 21 height 10
click at [72, 73] on span "Edit" at bounding box center [77, 75] width 12 height 10
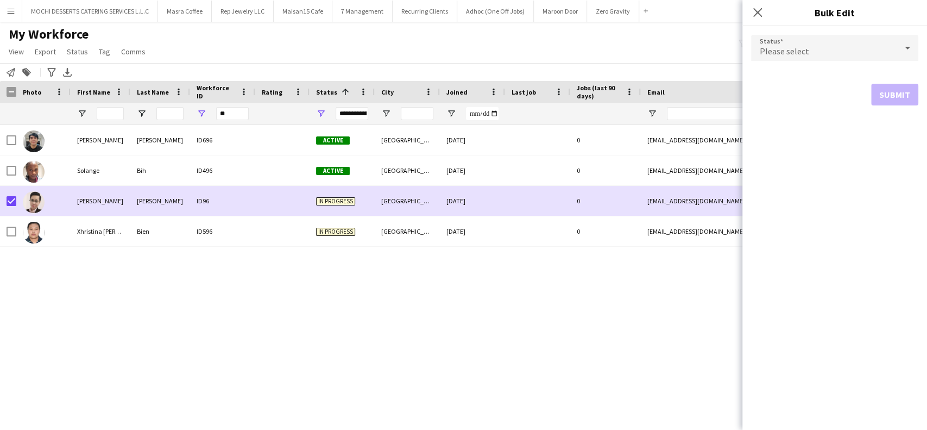
click at [904, 40] on icon at bounding box center [907, 48] width 13 height 22
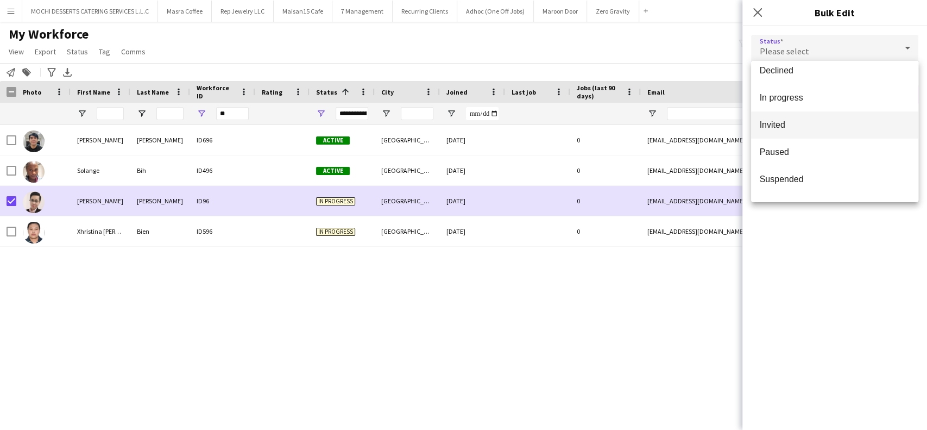
scroll to position [111, 0]
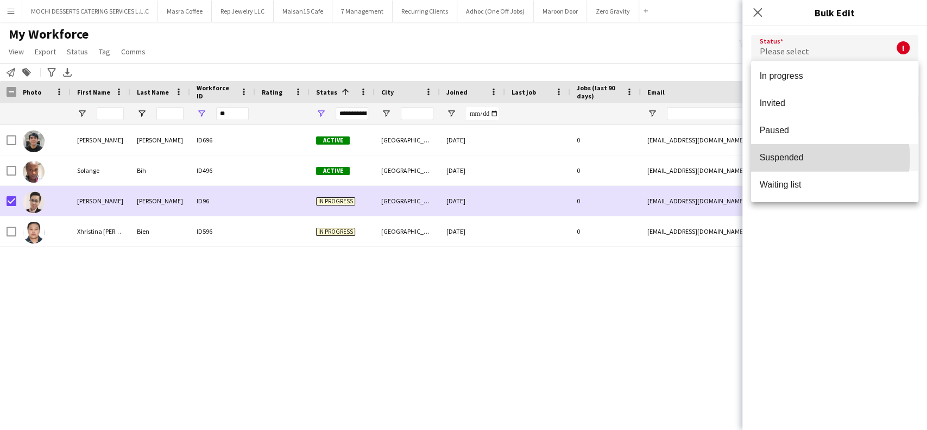
click at [830, 158] on span "Suspended" at bounding box center [835, 157] width 150 height 10
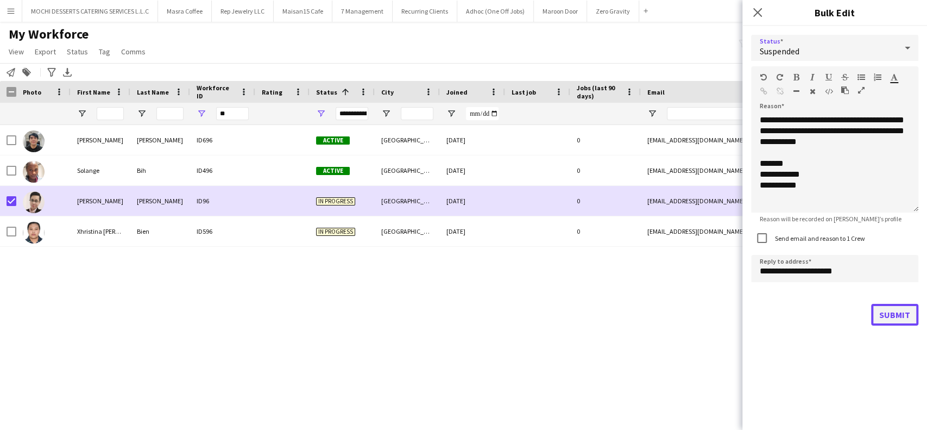
click at [881, 315] on button "Submit" at bounding box center [894, 315] width 47 height 22
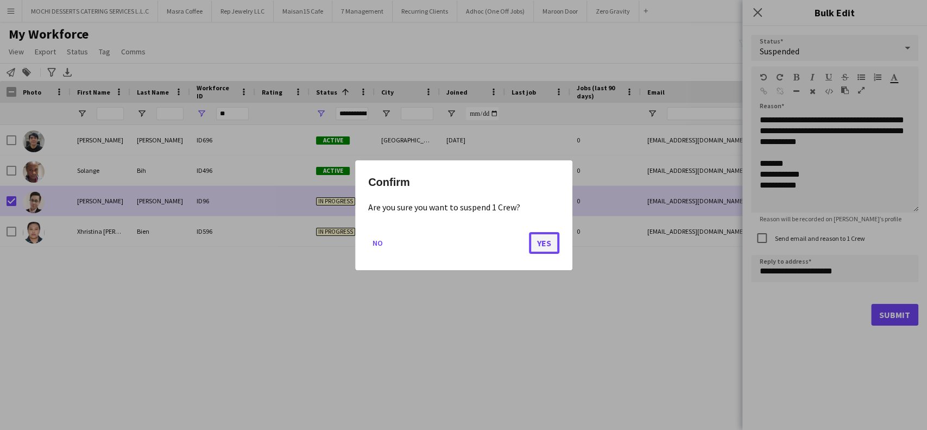
click at [544, 248] on button "Yes" at bounding box center [544, 242] width 30 height 22
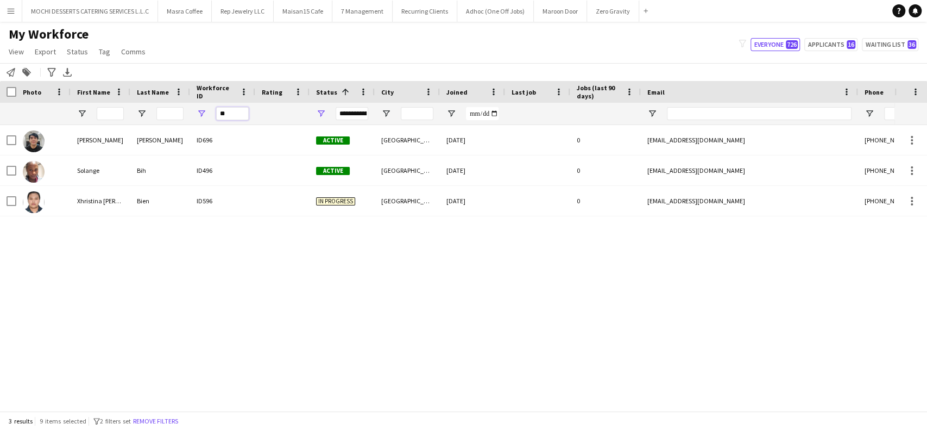
drag, startPoint x: 239, startPoint y: 116, endPoint x: 187, endPoint y: 109, distance: 52.6
click at [187, 109] on div "**" at bounding box center [589, 114] width 1178 height 22
paste input "*"
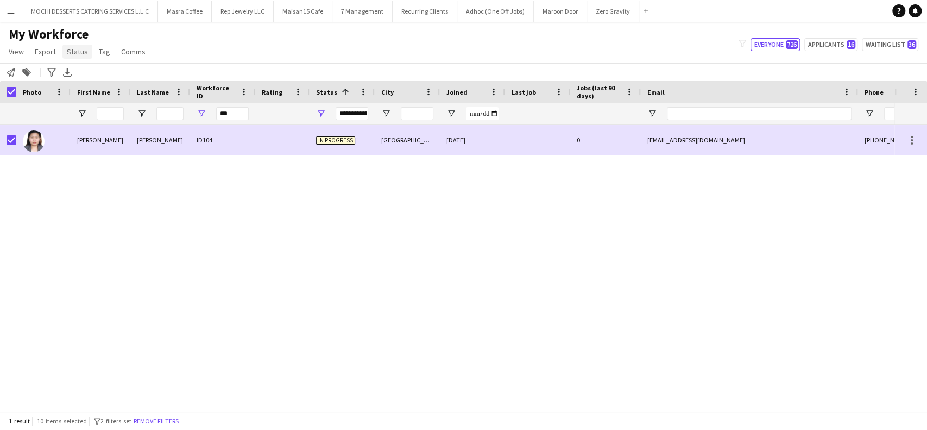
click at [78, 54] on span "Status" at bounding box center [77, 52] width 21 height 10
click at [111, 68] on link "Edit" at bounding box center [100, 75] width 76 height 23
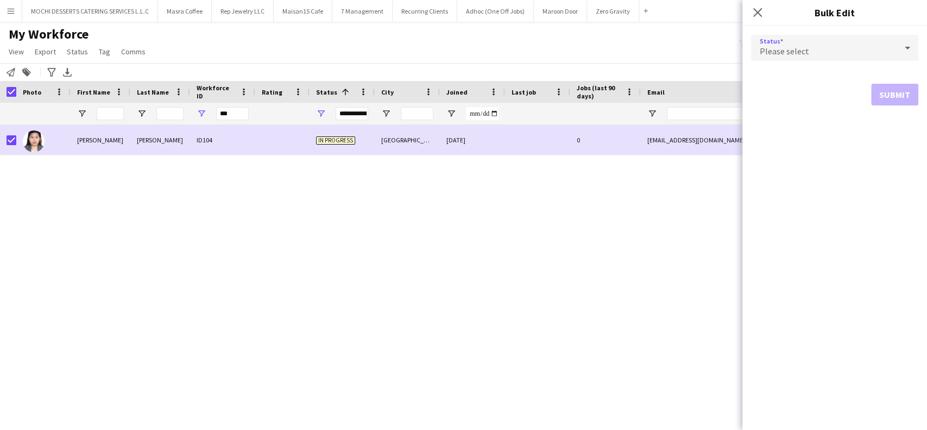
click at [907, 53] on icon at bounding box center [907, 48] width 13 height 22
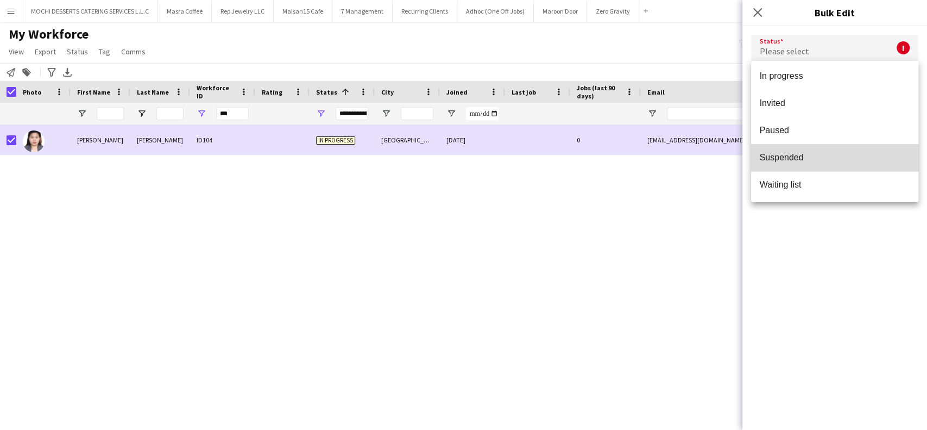
click at [843, 153] on span "Suspended" at bounding box center [835, 157] width 150 height 10
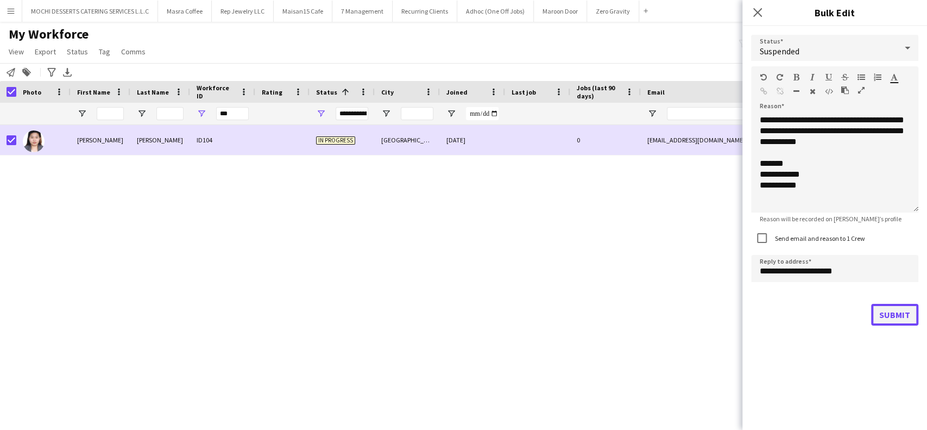
click at [885, 315] on button "Submit" at bounding box center [894, 315] width 47 height 22
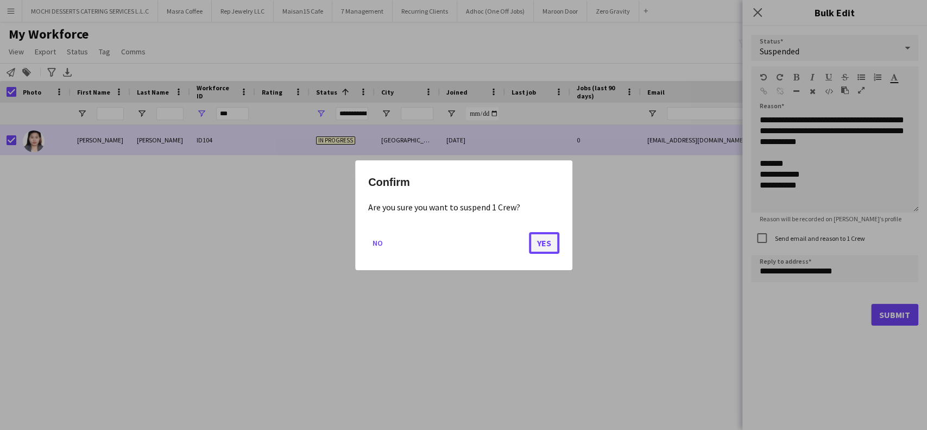
click at [544, 245] on button "Yes" at bounding box center [544, 242] width 30 height 22
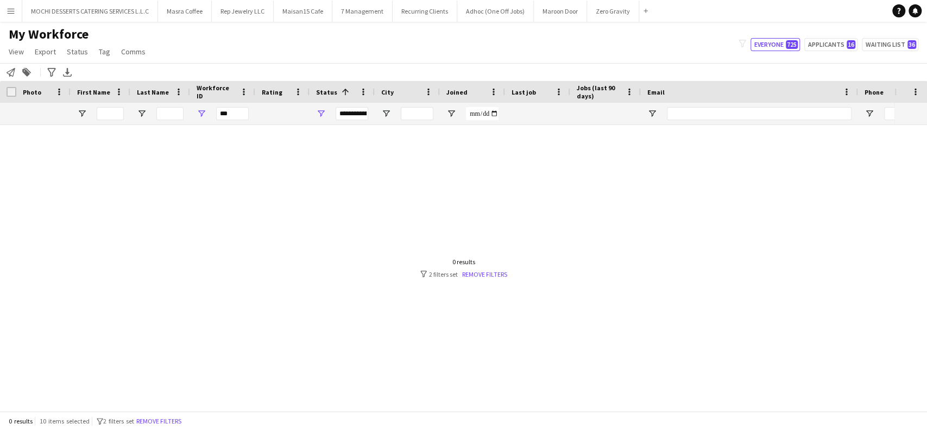
click at [354, 174] on div at bounding box center [447, 262] width 895 height 275
drag, startPoint x: 240, startPoint y: 112, endPoint x: 205, endPoint y: 111, distance: 34.8
click at [205, 111] on div "***" at bounding box center [222, 114] width 65 height 22
paste input "Workforce ID Filter Input"
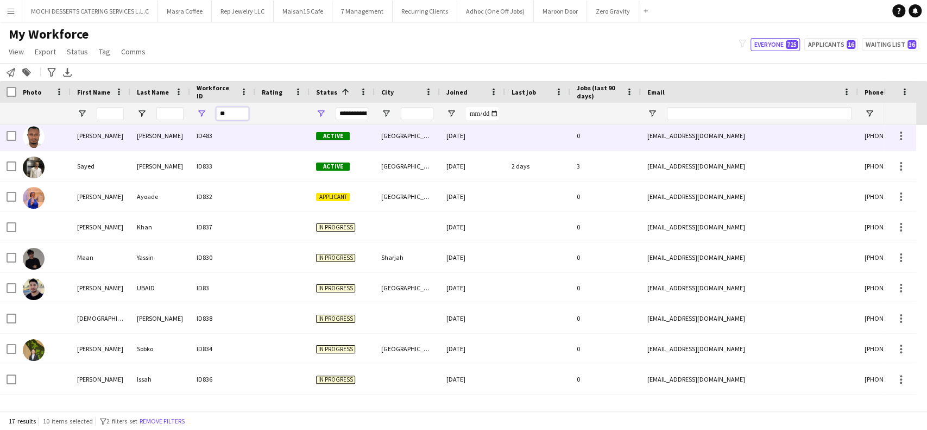
scroll to position [217, 0]
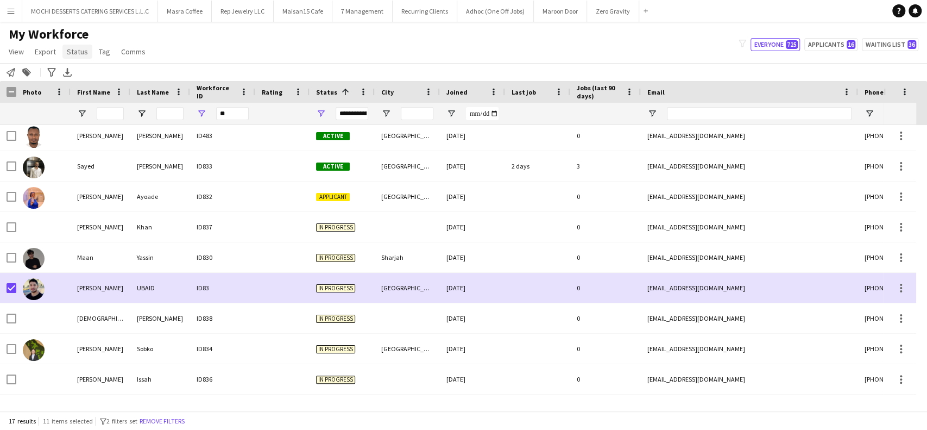
click at [80, 50] on span "Status" at bounding box center [77, 52] width 21 height 10
click at [117, 72] on link "Edit" at bounding box center [100, 75] width 76 height 23
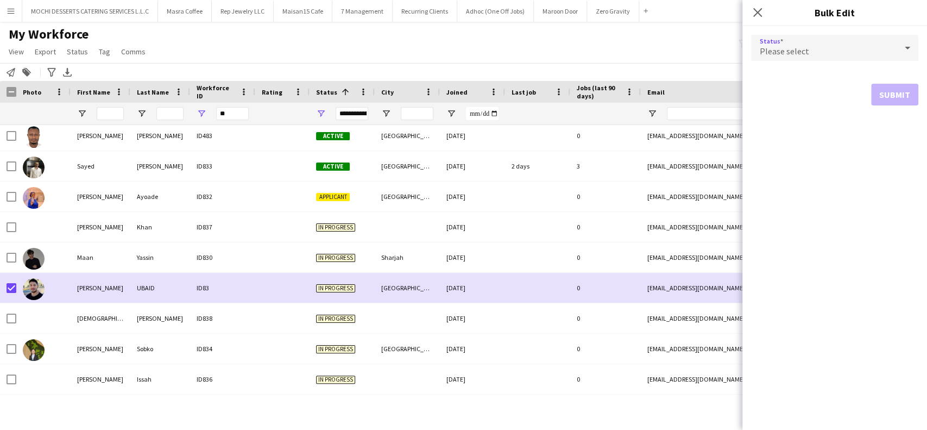
click at [905, 38] on icon at bounding box center [907, 48] width 13 height 22
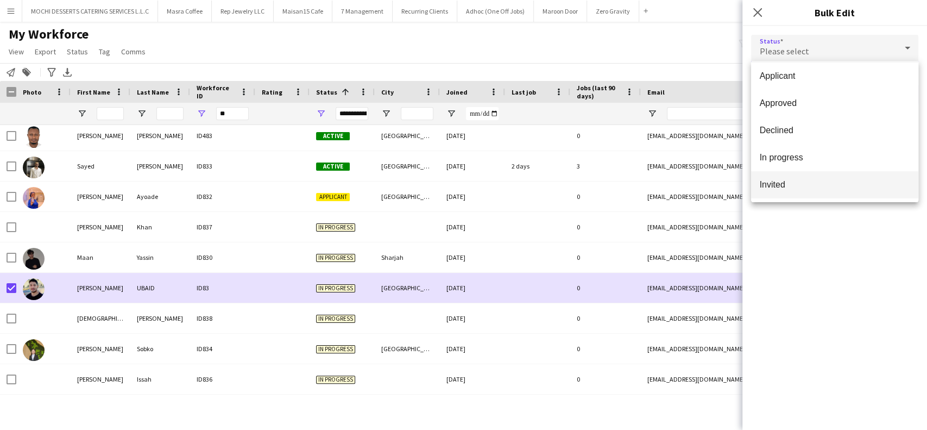
scroll to position [111, 0]
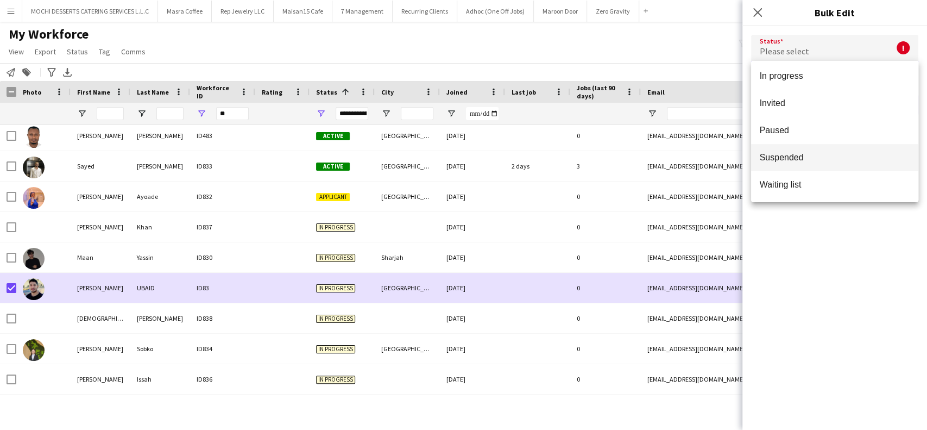
click at [789, 163] on mat-option "Suspended" at bounding box center [834, 157] width 167 height 27
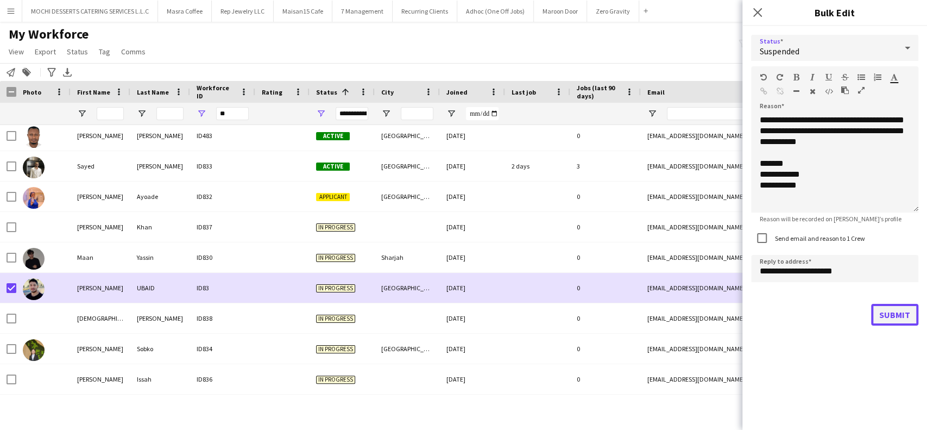
click at [877, 309] on button "Submit" at bounding box center [894, 315] width 47 height 22
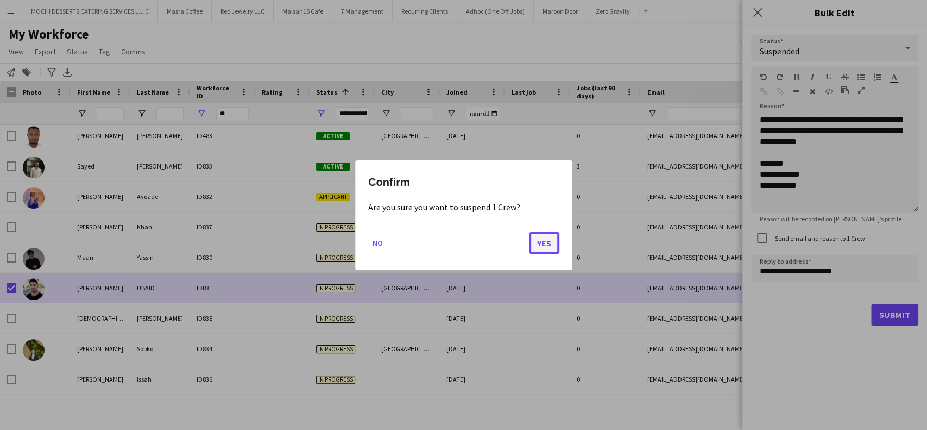
click at [546, 243] on button "Yes" at bounding box center [544, 242] width 30 height 22
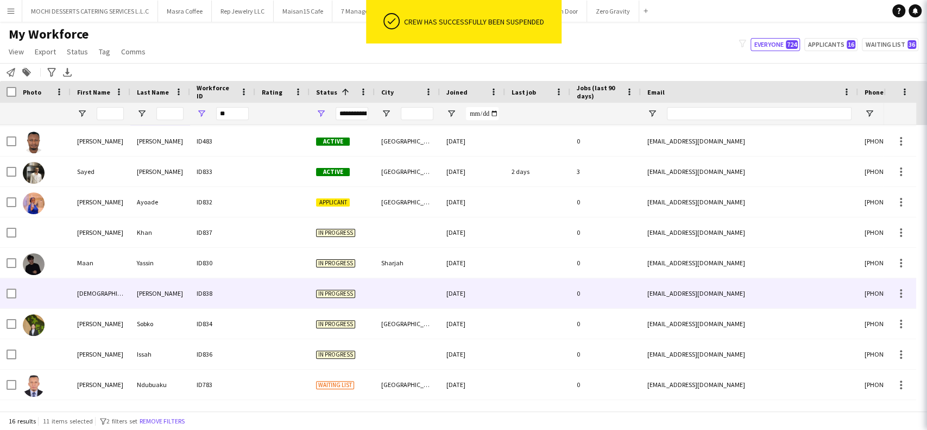
scroll to position [212, 0]
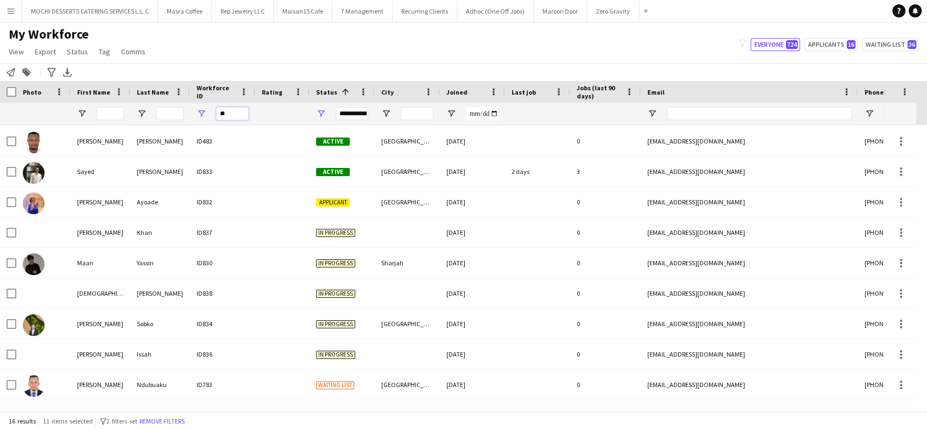
drag, startPoint x: 238, startPoint y: 110, endPoint x: 199, endPoint y: 106, distance: 39.2
click at [200, 106] on div "**" at bounding box center [222, 114] width 65 height 22
paste input "Workforce ID Filter Input"
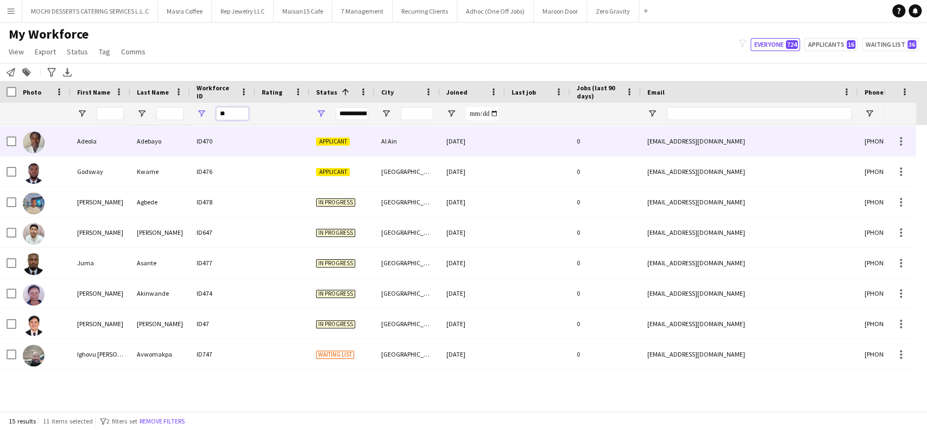
scroll to position [181, 0]
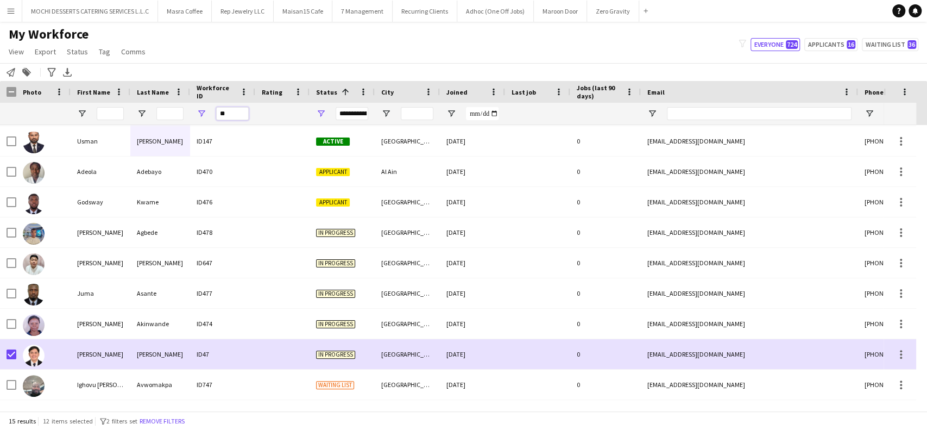
drag, startPoint x: 229, startPoint y: 111, endPoint x: 184, endPoint y: 111, distance: 45.1
click at [184, 111] on div "**" at bounding box center [589, 114] width 1178 height 22
paste input "*"
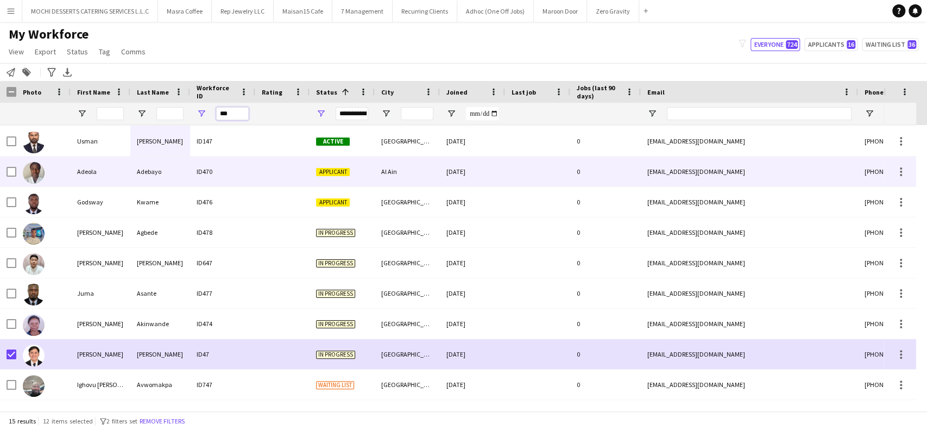
scroll to position [0, 0]
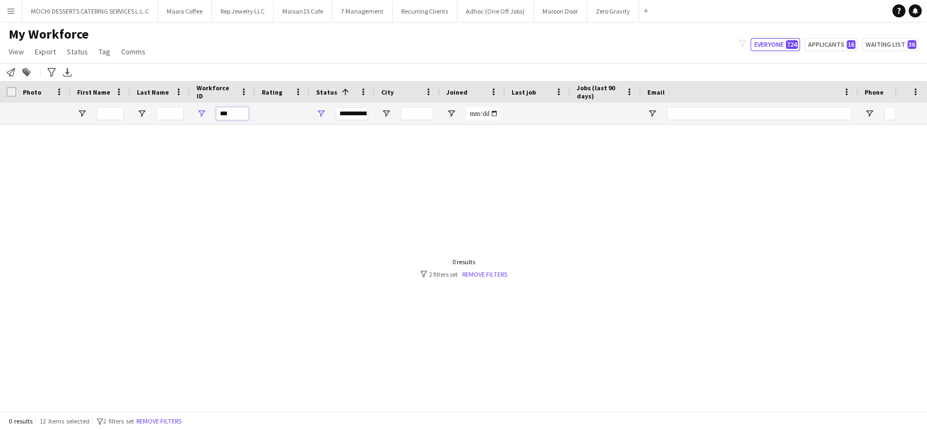
type input "***"
click at [777, 46] on button "Everyone 724" at bounding box center [775, 44] width 49 height 13
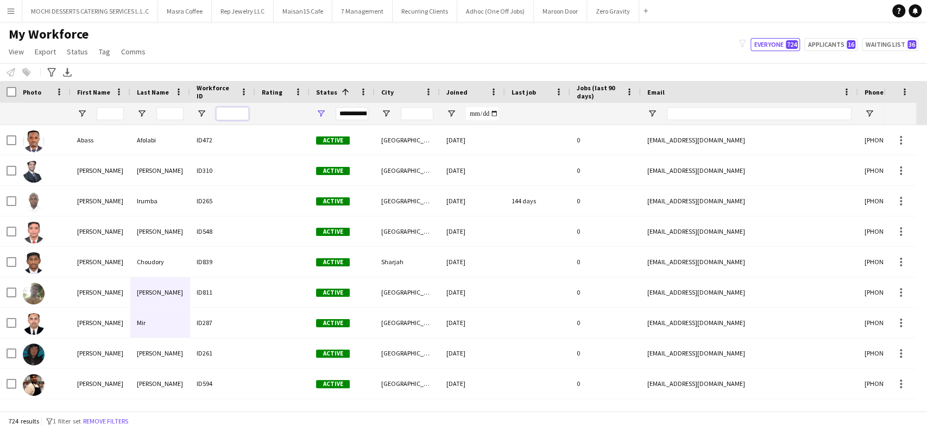
click at [243, 113] on input "Workforce ID Filter Input" at bounding box center [232, 113] width 33 height 13
paste input "***"
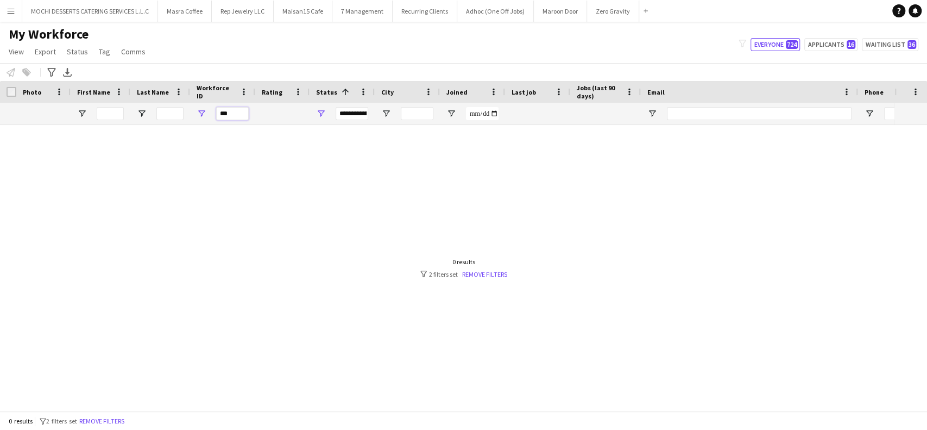
drag, startPoint x: 243, startPoint y: 118, endPoint x: 198, endPoint y: 111, distance: 45.6
click at [198, 111] on div "***" at bounding box center [222, 114] width 65 height 22
paste input "Workforce ID Filter Input"
drag, startPoint x: 241, startPoint y: 118, endPoint x: 187, endPoint y: 112, distance: 54.1
click at [187, 112] on div "**" at bounding box center [589, 114] width 1178 height 22
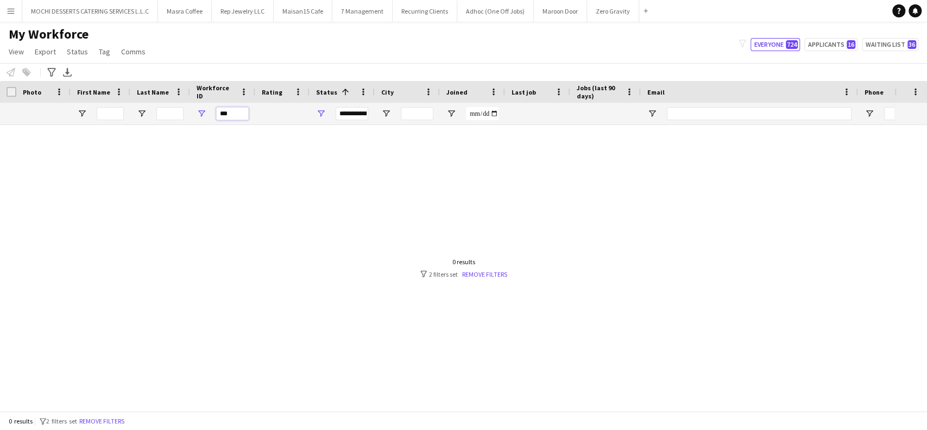
paste input "*"
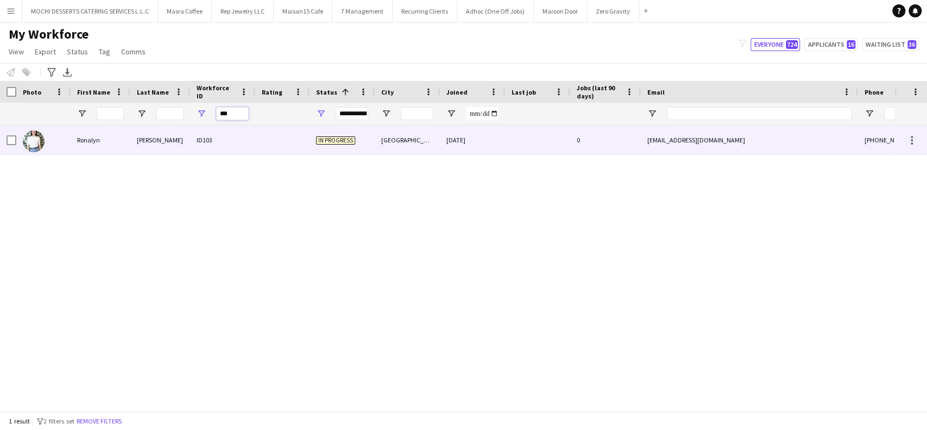
type input "***"
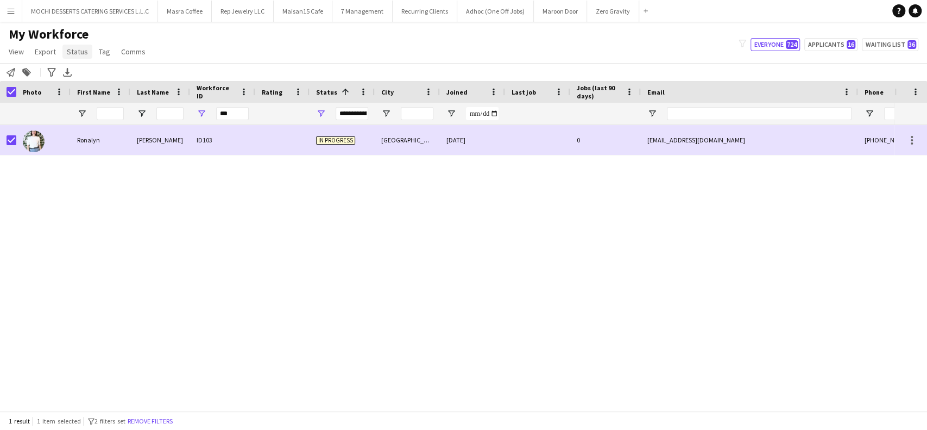
click at [74, 48] on span "Status" at bounding box center [77, 52] width 21 height 10
click at [89, 73] on link "Edit" at bounding box center [100, 75] width 76 height 23
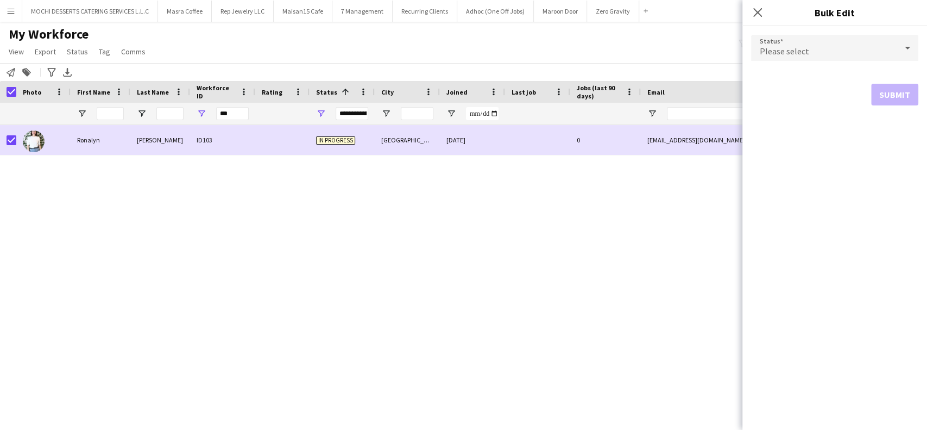
click at [921, 47] on div "Status Please select Submit" at bounding box center [835, 70] width 185 height 88
click at [914, 51] on icon at bounding box center [907, 48] width 13 height 22
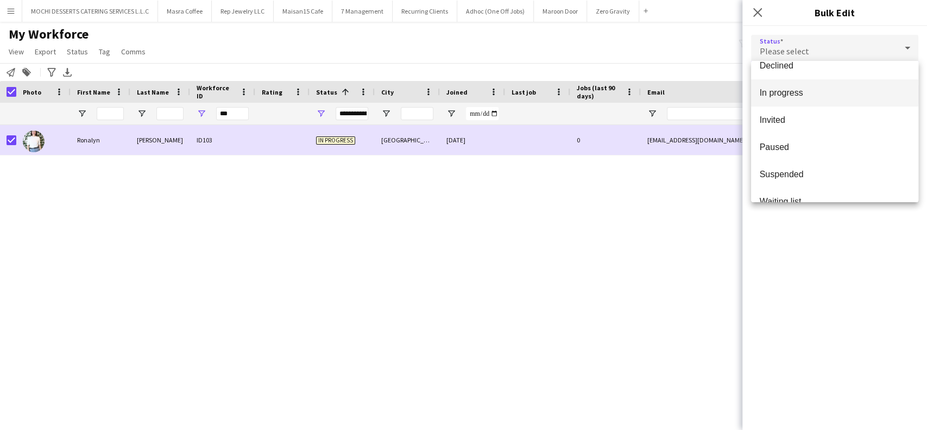
scroll to position [111, 0]
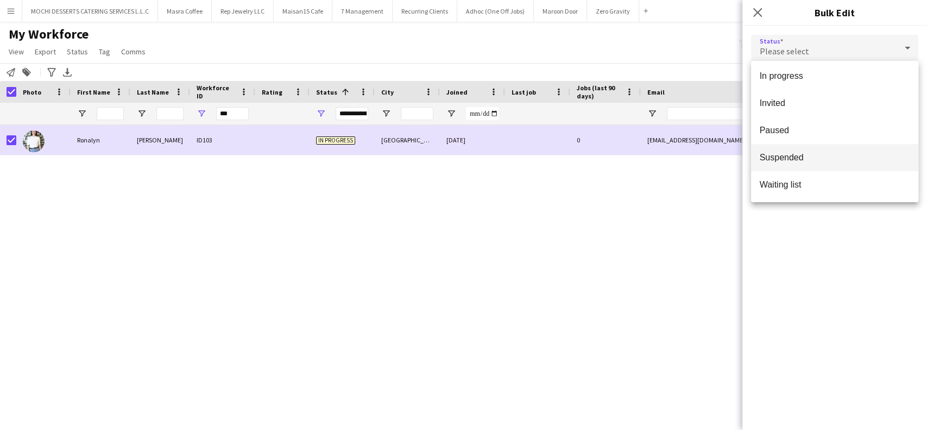
click at [843, 149] on mat-option "Suspended" at bounding box center [834, 157] width 167 height 27
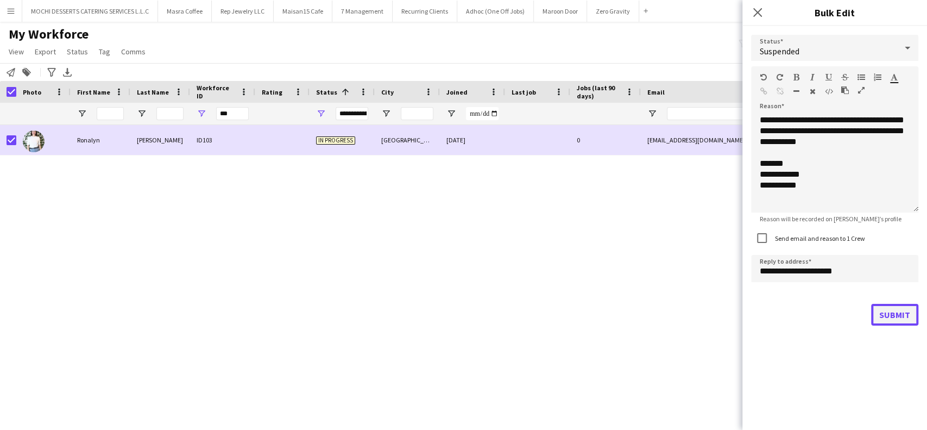
click at [886, 319] on button "Submit" at bounding box center [894, 315] width 47 height 22
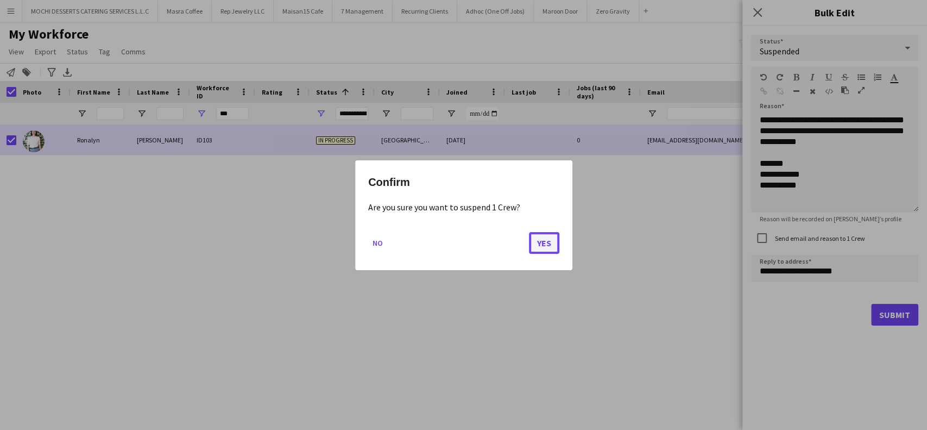
click at [548, 246] on button "Yes" at bounding box center [544, 242] width 30 height 22
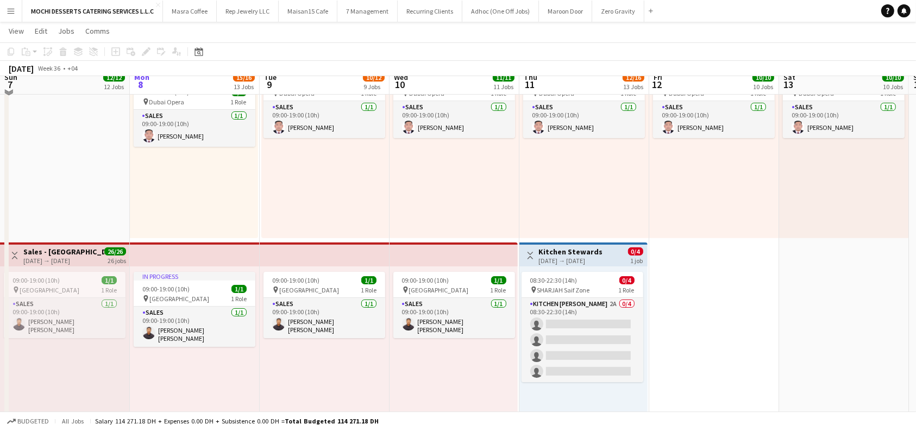
scroll to position [72, 0]
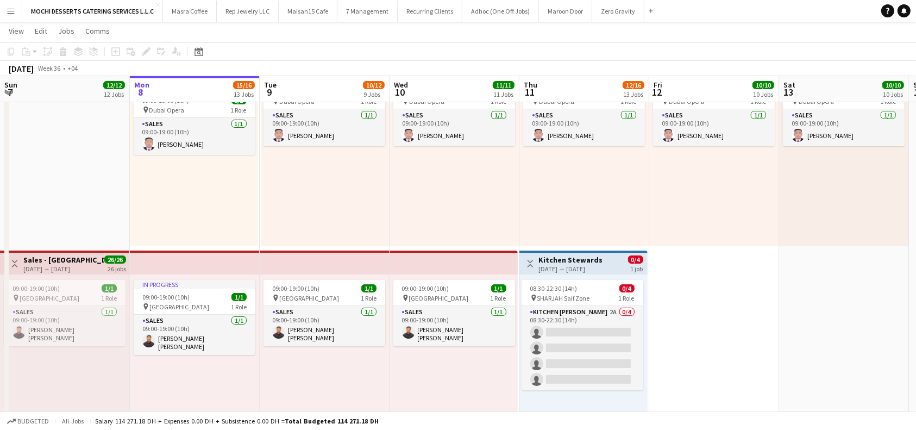
click at [476, 257] on app-top-bar at bounding box center [453, 262] width 128 height 24
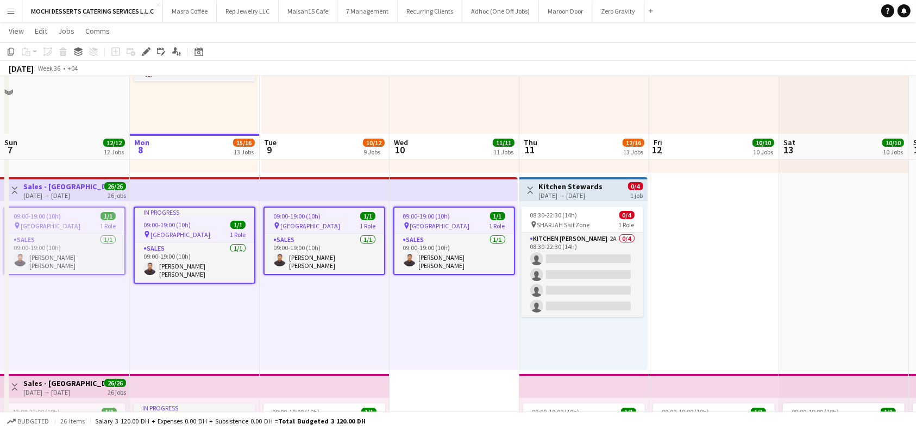
scroll to position [144, 0]
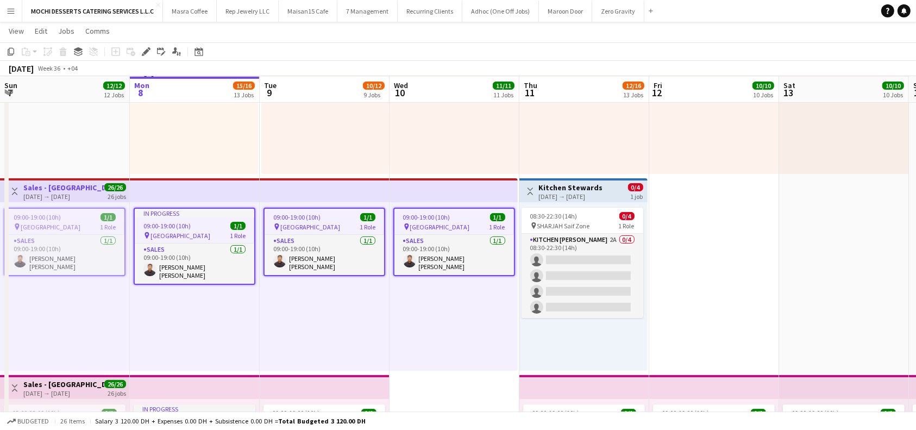
click at [463, 193] on app-top-bar at bounding box center [453, 190] width 128 height 24
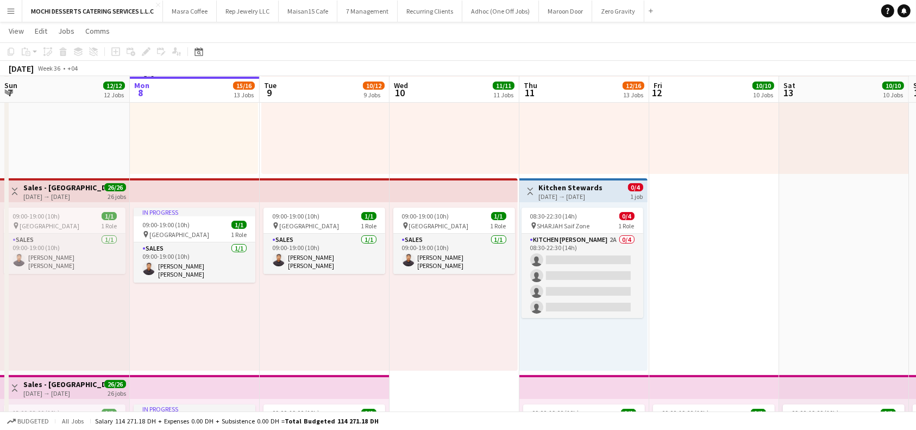
click at [461, 192] on app-top-bar at bounding box center [453, 190] width 128 height 24
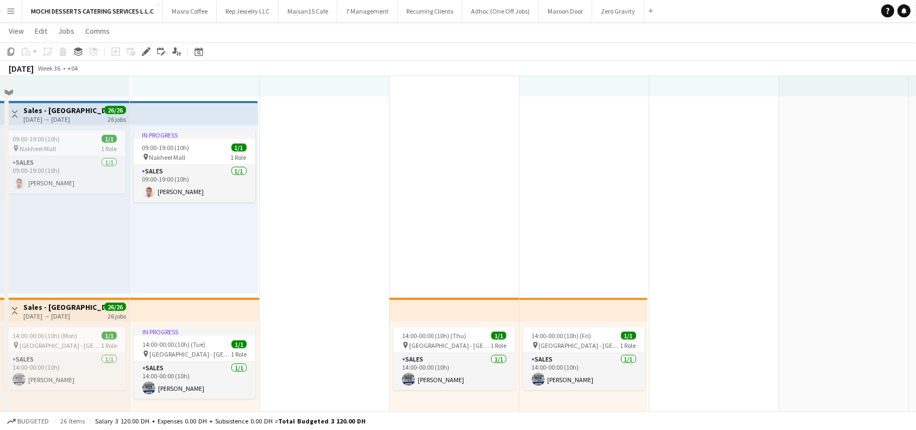
scroll to position [1304, 0]
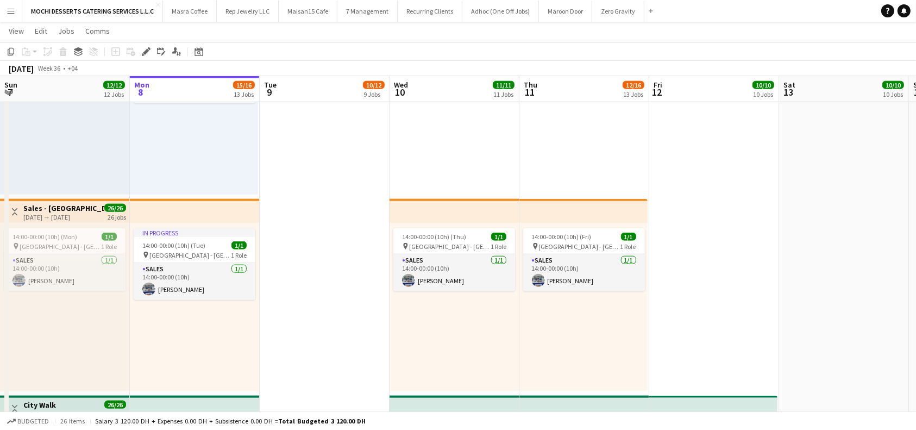
click at [553, 213] on app-top-bar at bounding box center [583, 211] width 128 height 24
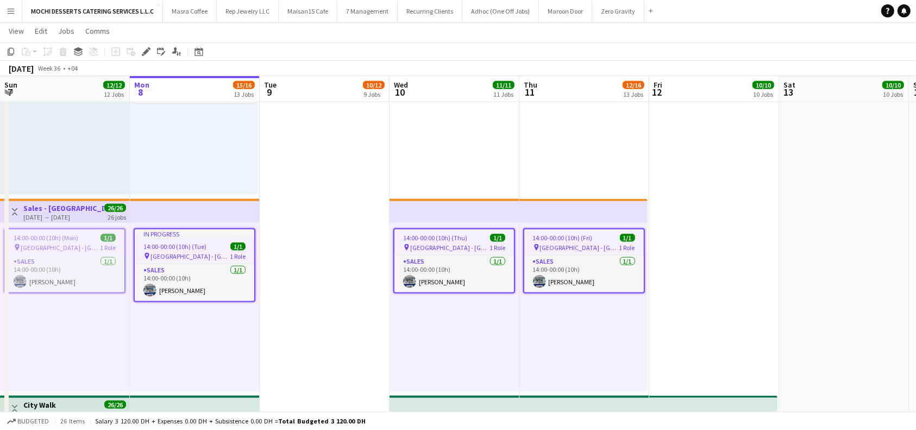
click at [594, 210] on app-top-bar at bounding box center [583, 211] width 128 height 24
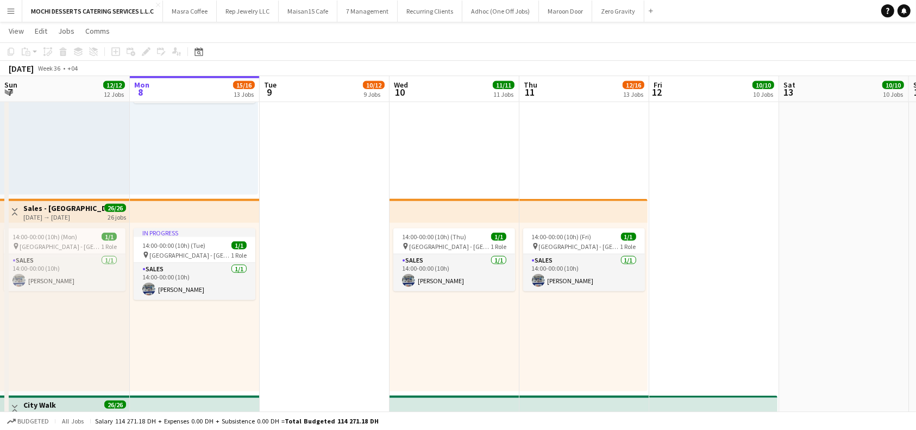
click at [594, 210] on app-top-bar at bounding box center [583, 211] width 128 height 24
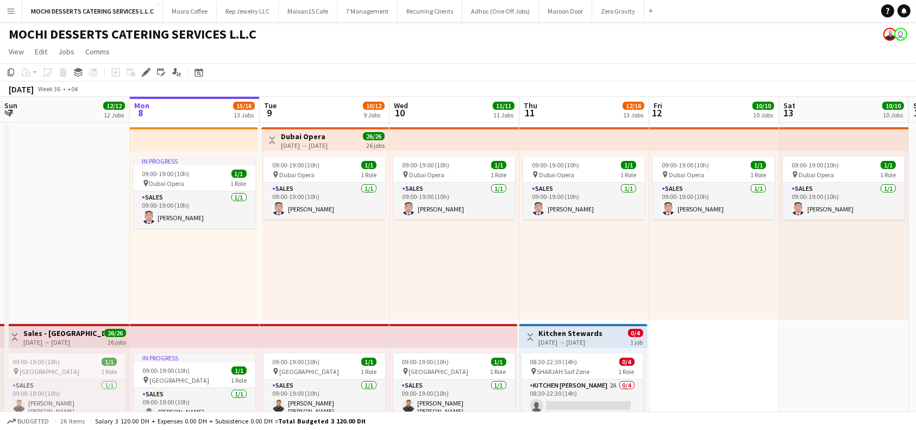
scroll to position [0, 259]
click at [446, 340] on app-top-bar at bounding box center [454, 336] width 128 height 24
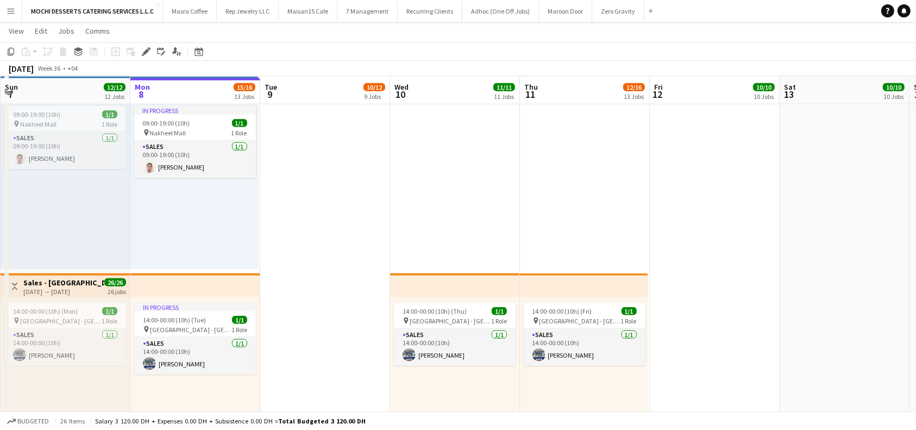
scroll to position [1231, 0]
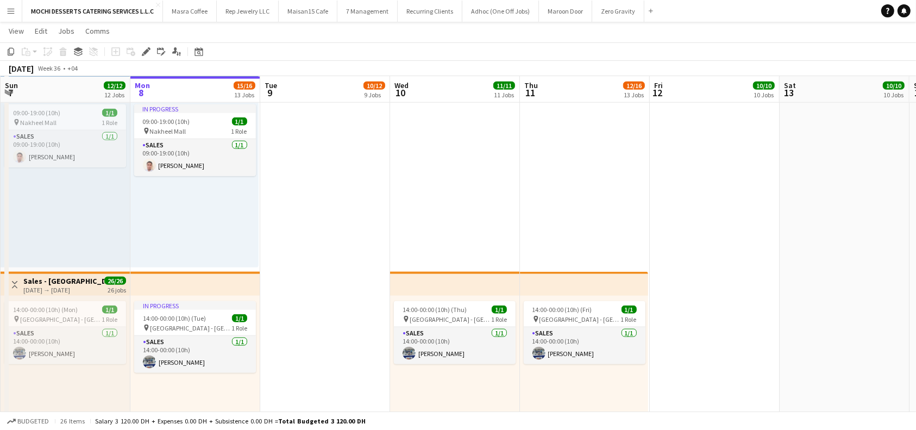
click at [577, 280] on app-top-bar at bounding box center [584, 284] width 128 height 24
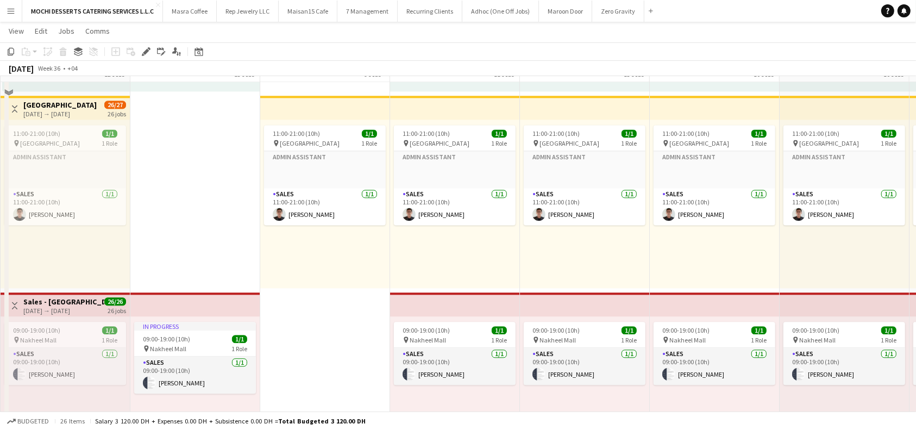
scroll to position [2317, 0]
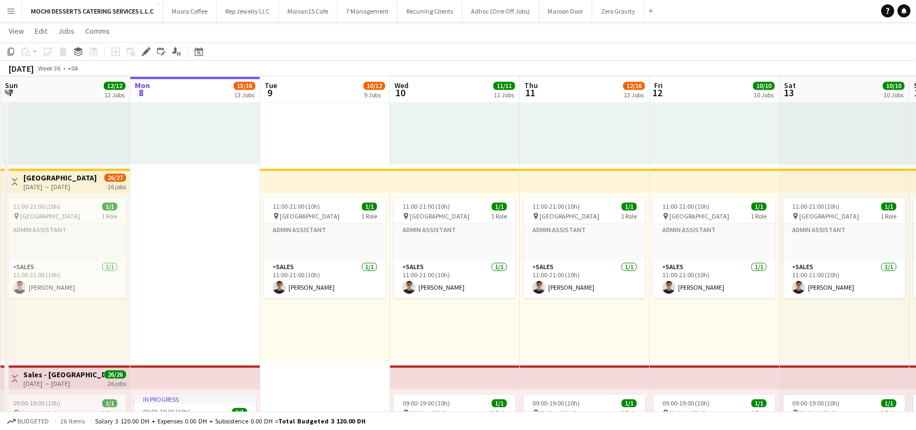
click at [488, 177] on app-top-bar at bounding box center [455, 180] width 130 height 24
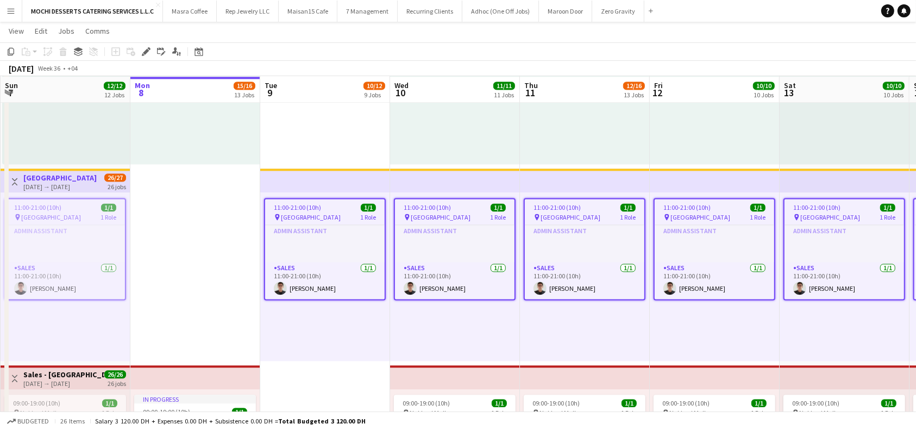
click at [364, 180] on app-top-bar at bounding box center [325, 180] width 130 height 24
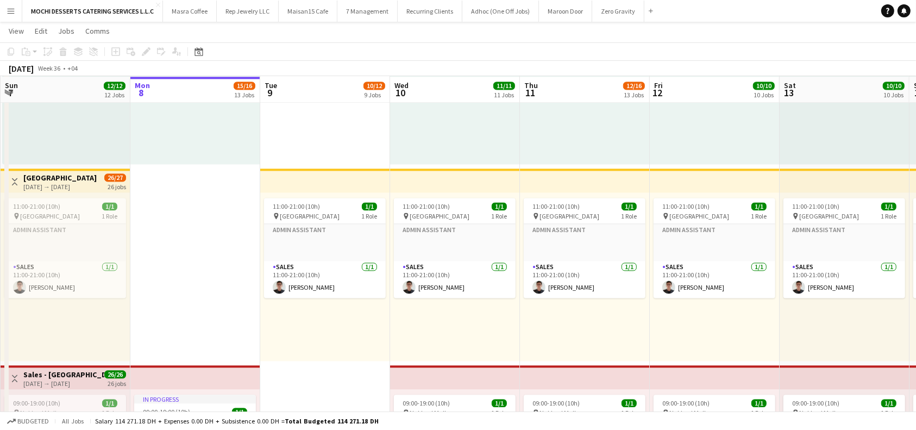
click at [364, 180] on app-top-bar at bounding box center [325, 180] width 130 height 24
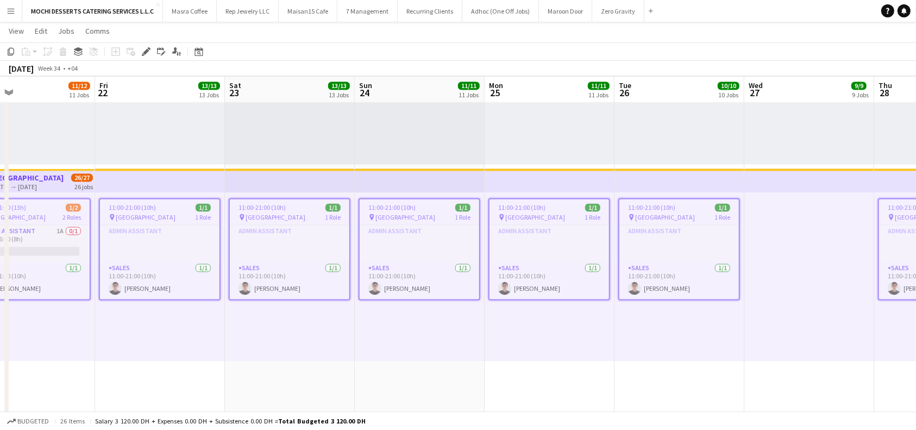
scroll to position [0, 554]
click at [353, 178] on app-top-bar at bounding box center [290, 180] width 130 height 24
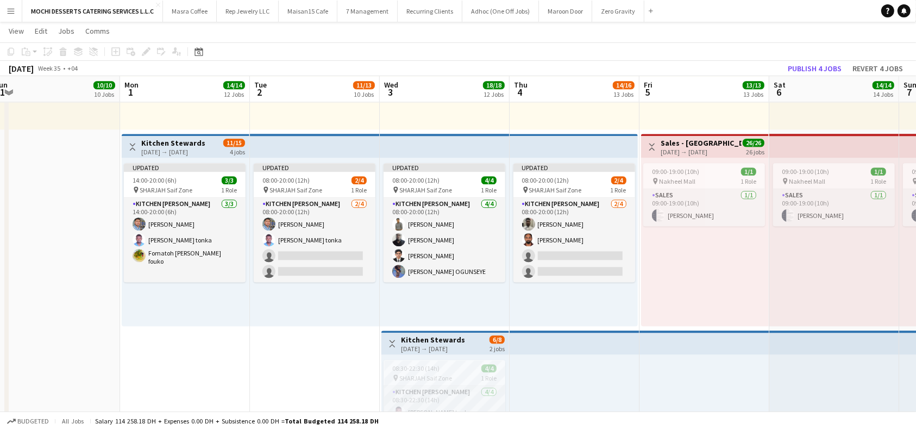
scroll to position [0, 400]
click at [543, 317] on div "Updated 08:00-20:00 (12h) 2/4 pin SHARJAH Saif Zone 1 Role Kitchen Steward 2/4 …" at bounding box center [573, 242] width 128 height 168
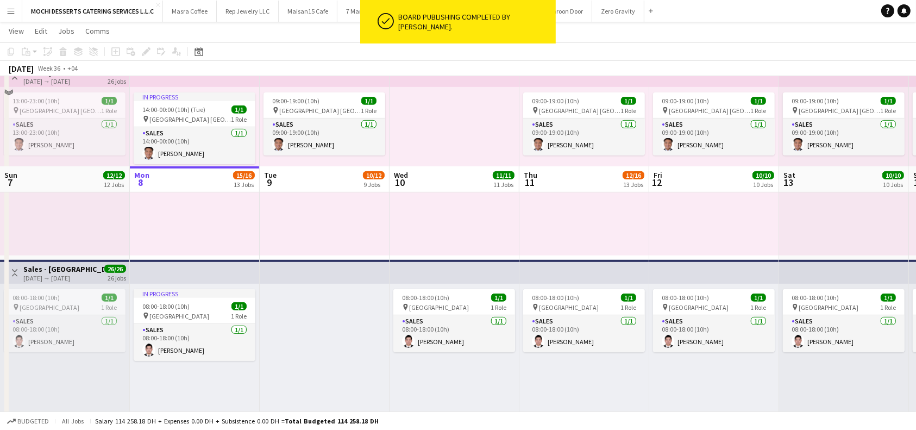
scroll to position [579, 0]
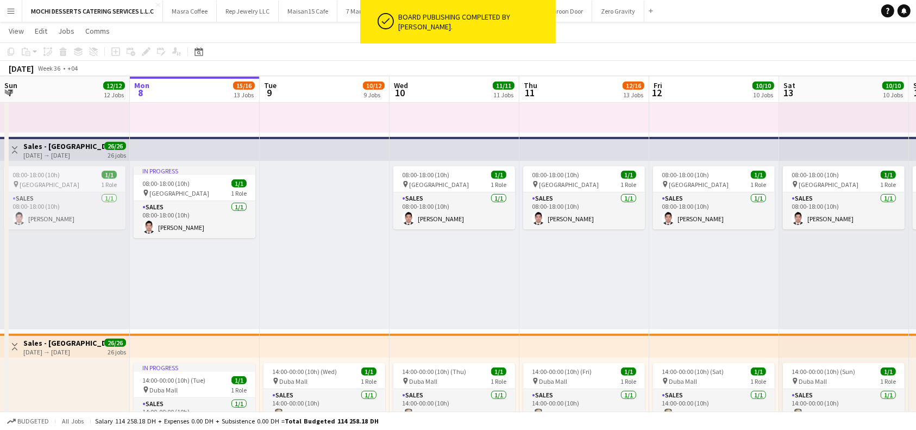
click at [327, 146] on app-top-bar at bounding box center [325, 149] width 130 height 24
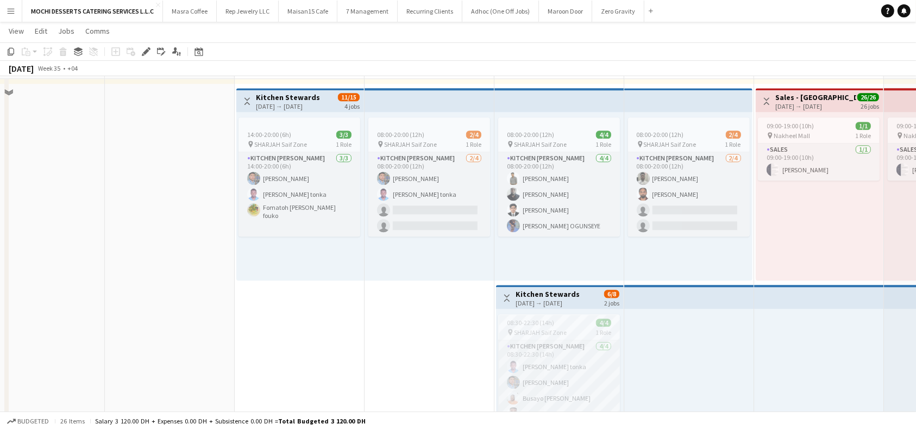
scroll to position [2680, 0]
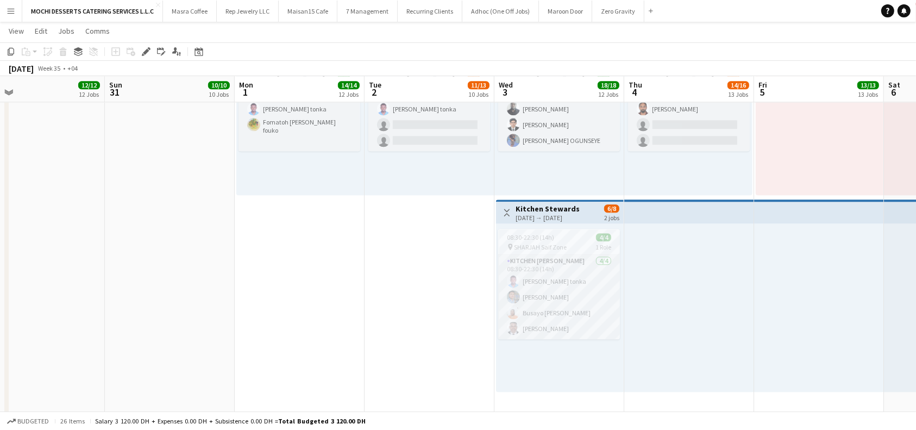
click at [574, 206] on h3 "Kitchen Stewards" at bounding box center [548, 209] width 64 height 10
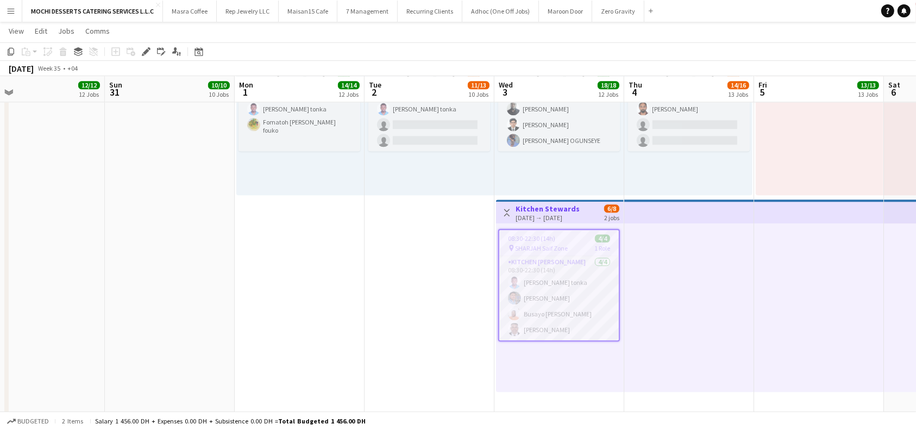
click at [574, 206] on h3 "Kitchen Stewards" at bounding box center [548, 209] width 64 height 10
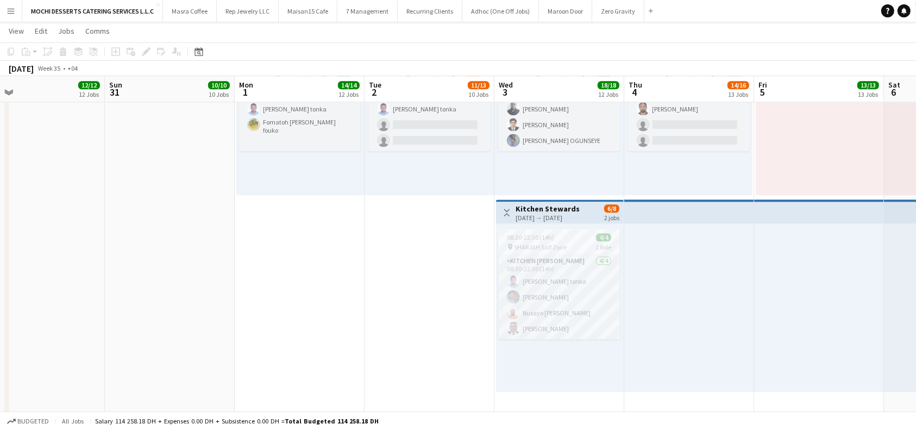
click at [542, 223] on div "08:30-22:30 (14h) 4/4 pin SHARJAH Saif Zone 1 Role Kitchen Steward 4/4 08:30-22…" at bounding box center [560, 307] width 128 height 168
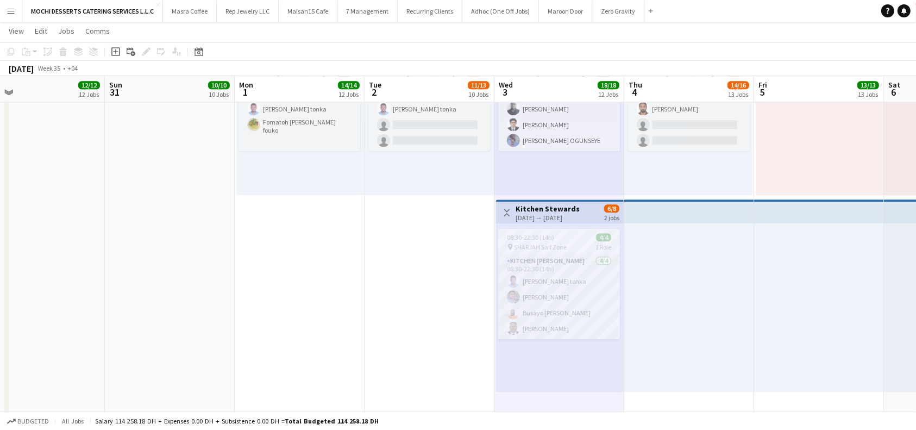
click at [580, 210] on h3 "Kitchen Stewards" at bounding box center [548, 209] width 64 height 10
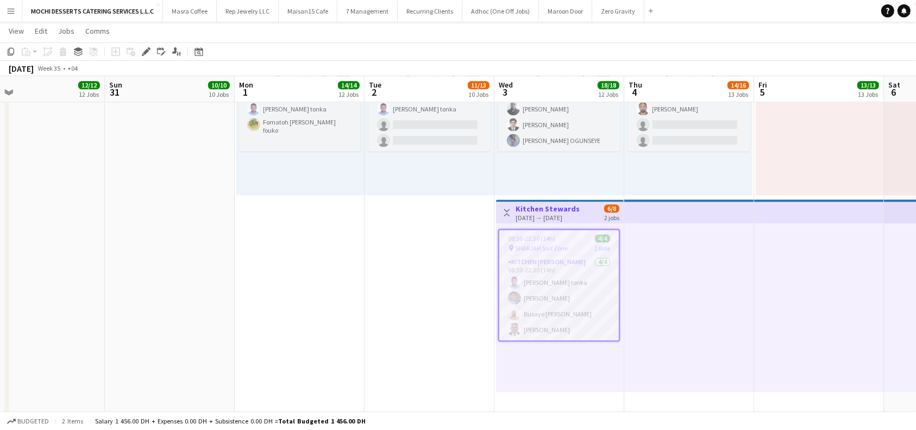
click at [580, 210] on h3 "Kitchen Stewards" at bounding box center [548, 209] width 64 height 10
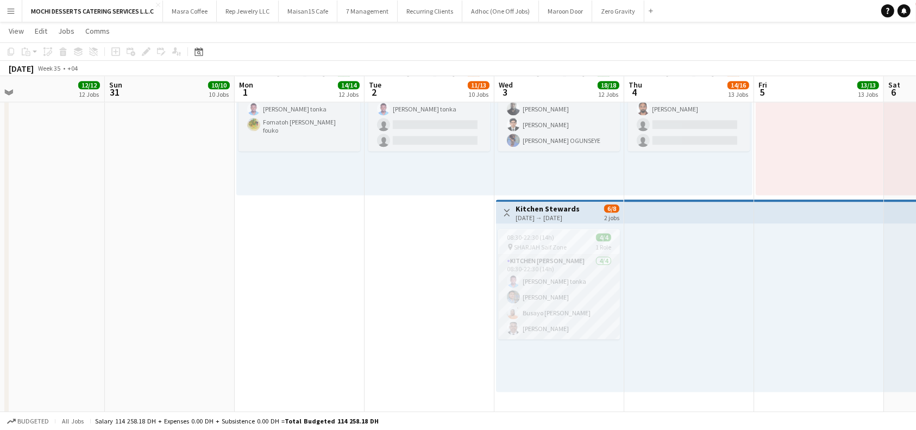
click at [580, 210] on h3 "Kitchen Stewards" at bounding box center [548, 209] width 64 height 10
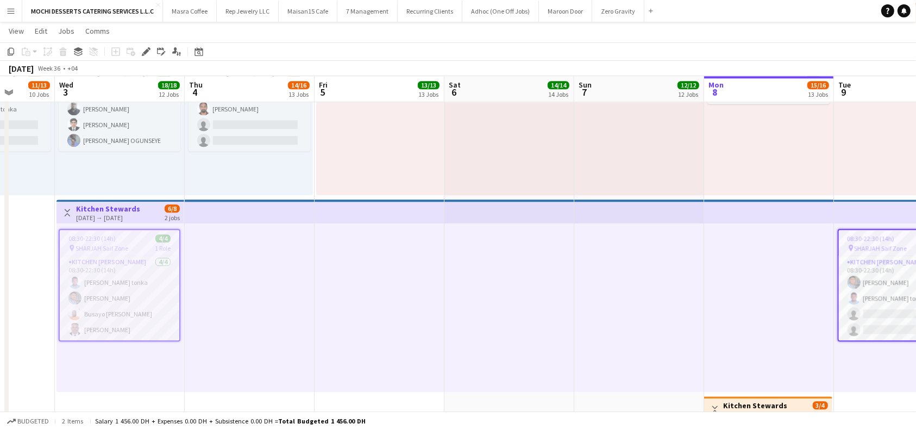
scroll to position [0, 479]
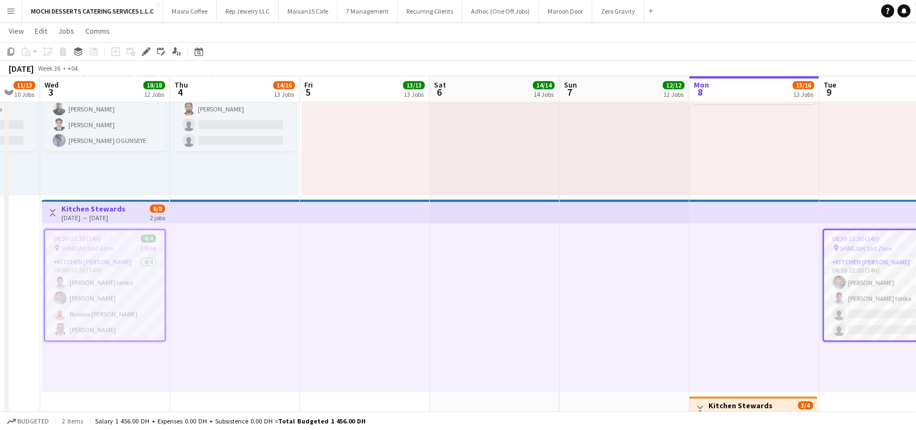
drag, startPoint x: 780, startPoint y: 215, endPoint x: 326, endPoint y: 177, distance: 455.7
click at [125, 215] on div "03-09-2025 → 09-09-2025" at bounding box center [93, 217] width 64 height 8
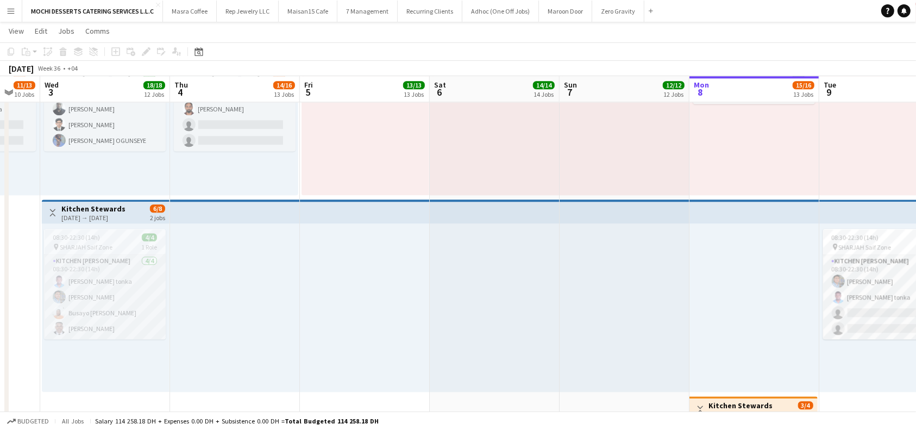
scroll to position [0, 478]
click at [310, 208] on app-top-bar at bounding box center [366, 211] width 130 height 24
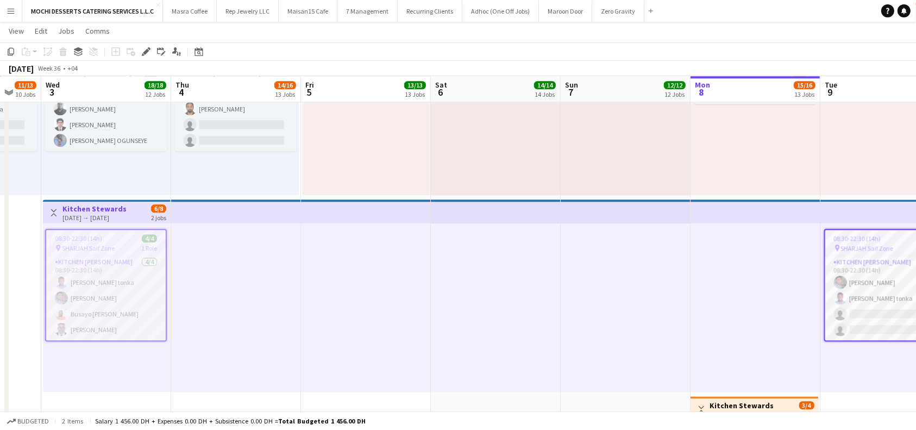
click at [120, 209] on h3 "Kitchen Stewards" at bounding box center [94, 209] width 64 height 10
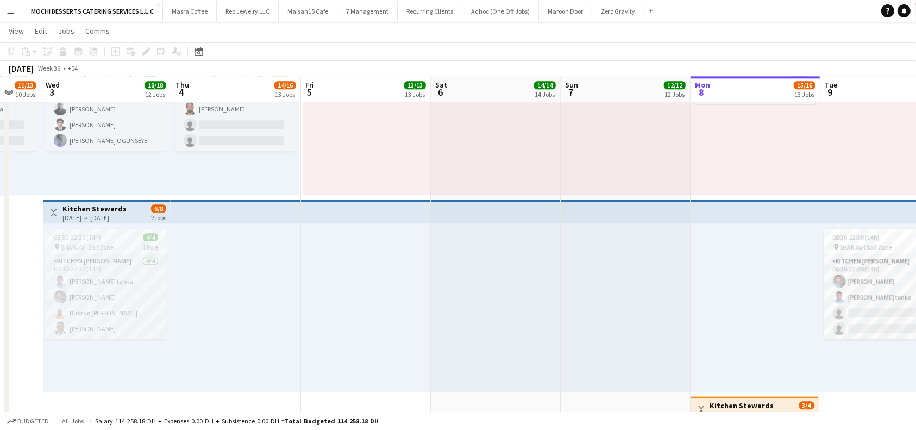
click at [111, 206] on h3 "Kitchen Stewards" at bounding box center [94, 209] width 64 height 10
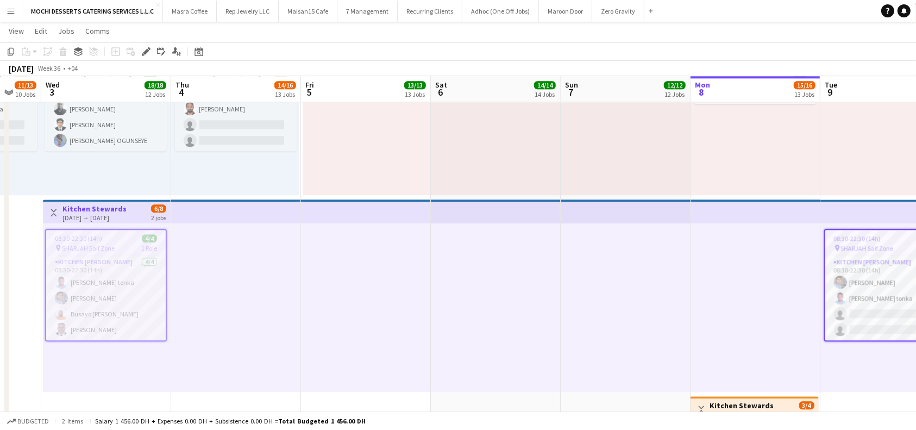
click at [113, 227] on div "08:30-22:30 (14h) 4/4 pin SHARJAH Saif Zone 1 Role Kitchen Steward 4/4 08:30-22…" at bounding box center [107, 307] width 128 height 168
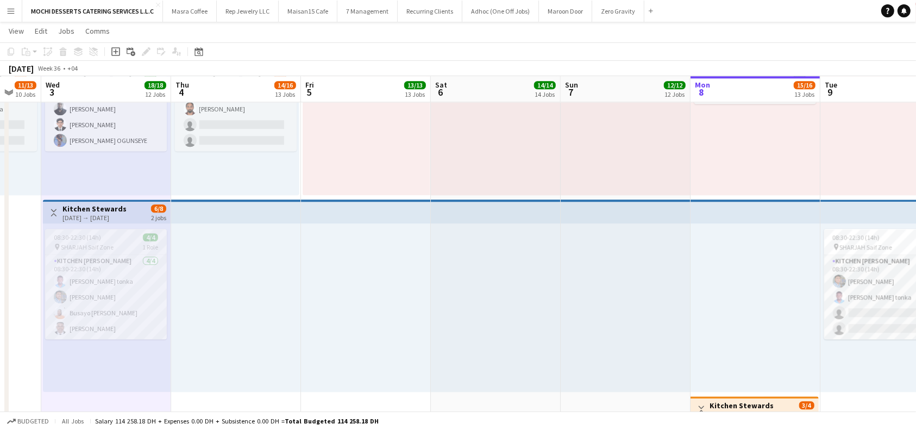
click at [106, 243] on span "SHARJAH Saif Zone" at bounding box center [87, 247] width 53 height 8
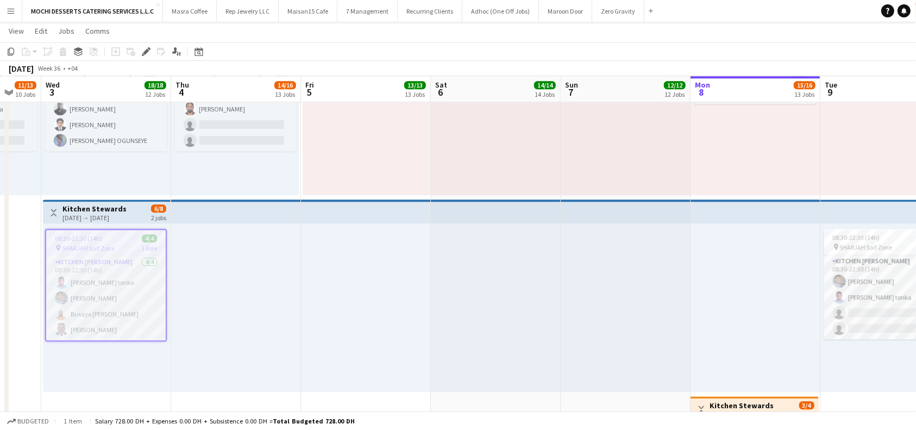
click at [275, 211] on app-top-bar at bounding box center [236, 211] width 130 height 24
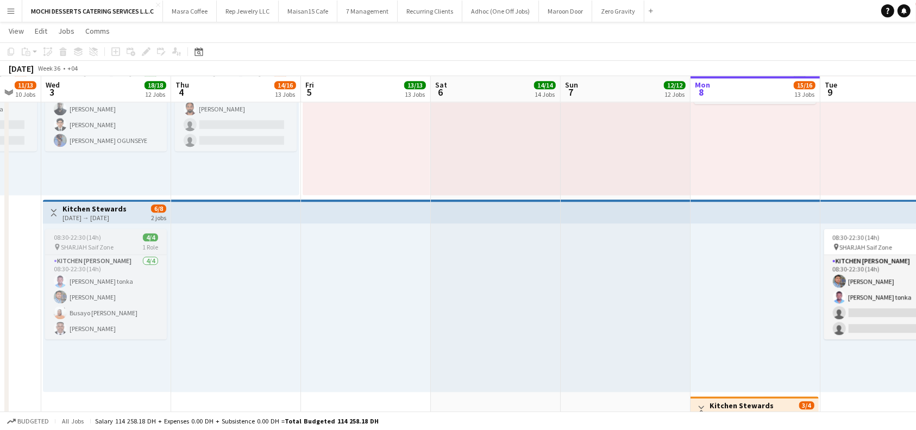
click at [85, 254] on div "Kitchen Steward 4/4 08:30-22:30 (14h) Victor Nkeneng tonka Mohammad Usaid Busay…" at bounding box center [106, 296] width 122 height 85
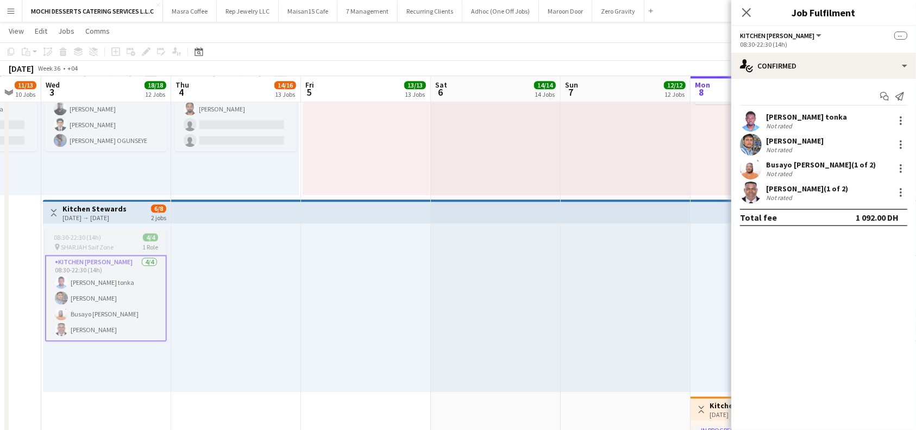
click at [96, 243] on span "SHARJAH Saif Zone" at bounding box center [87, 247] width 53 height 8
click at [749, 9] on icon at bounding box center [746, 12] width 10 height 10
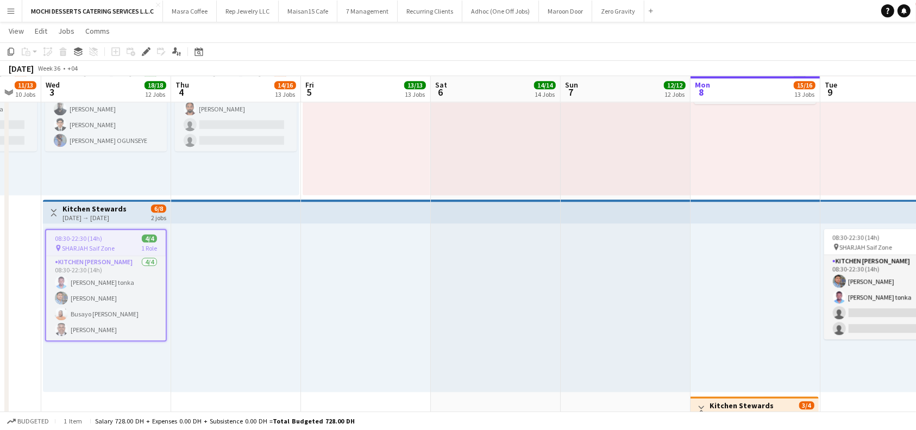
click at [113, 213] on div "03-09-2025 → 09-09-2025" at bounding box center [94, 217] width 64 height 8
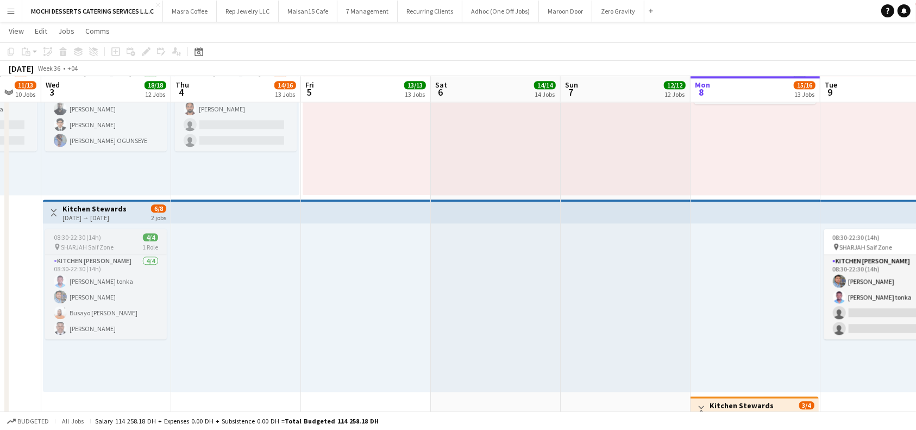
click at [96, 230] on app-job-card "08:30-22:30 (14h) 4/4 pin SHARJAH Saif Zone 1 Role Kitchen Steward 4/4 08:30-22…" at bounding box center [106, 284] width 122 height 110
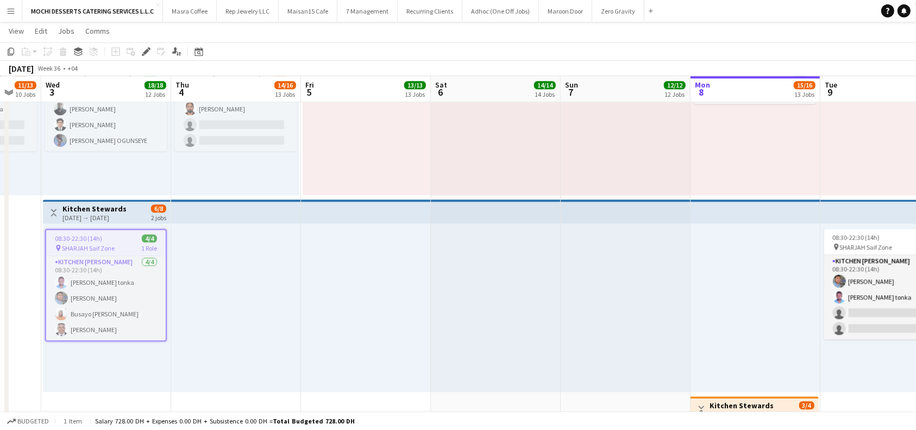
click at [117, 208] on h3 "Kitchen Stewards" at bounding box center [94, 209] width 64 height 10
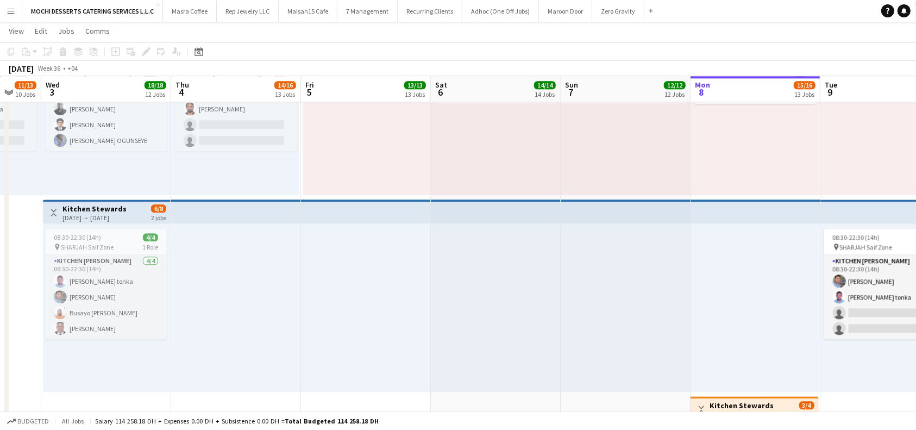
click at [117, 208] on h3 "Kitchen Stewards" at bounding box center [94, 209] width 64 height 10
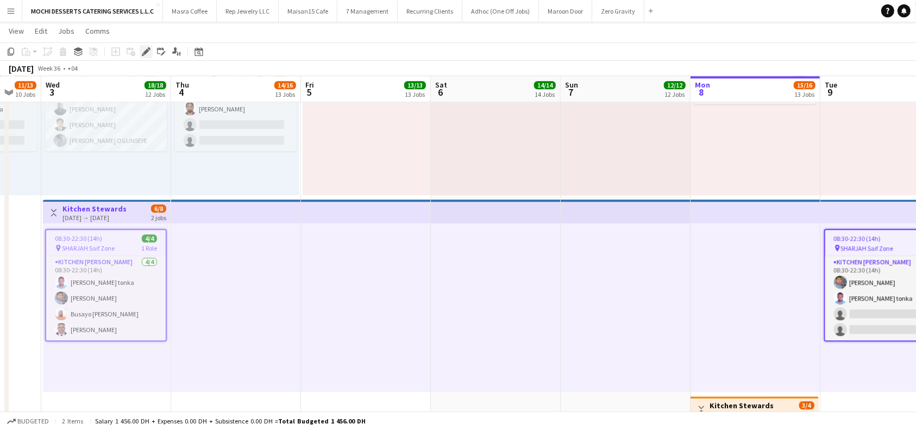
click at [148, 53] on icon "Edit" at bounding box center [146, 51] width 9 height 9
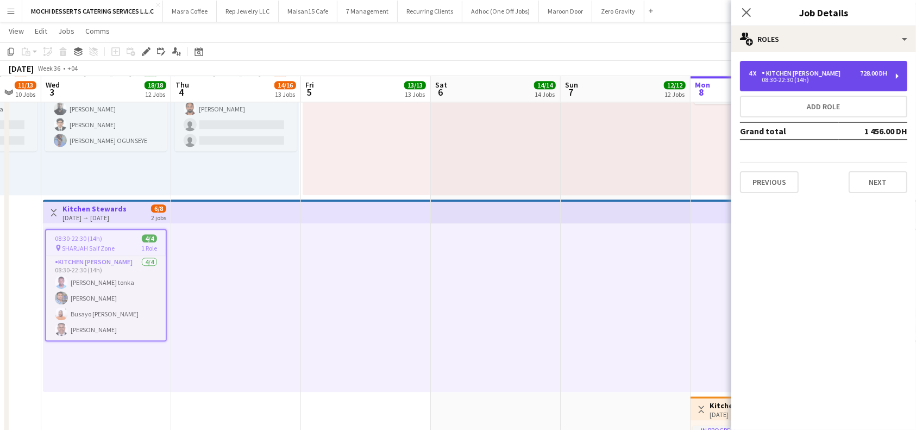
click at [898, 73] on div "4 x Kitchen Steward 728.00 DH 08:30-22:30 (14h)" at bounding box center [823, 76] width 167 height 30
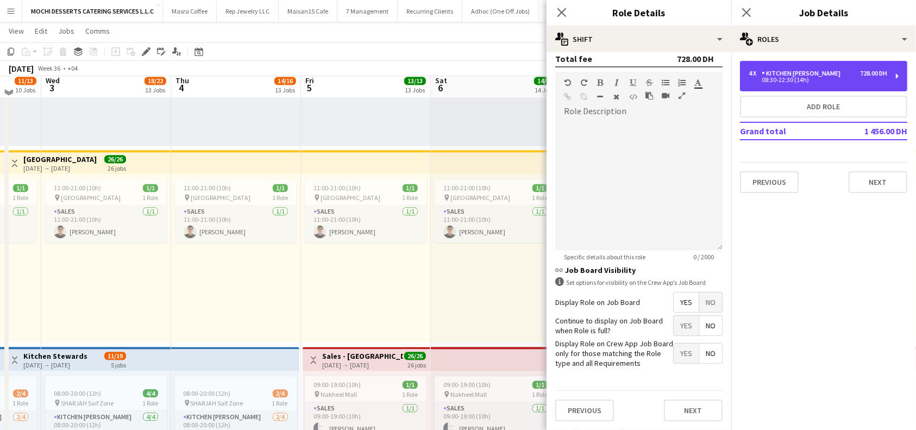
scroll to position [2332, 0]
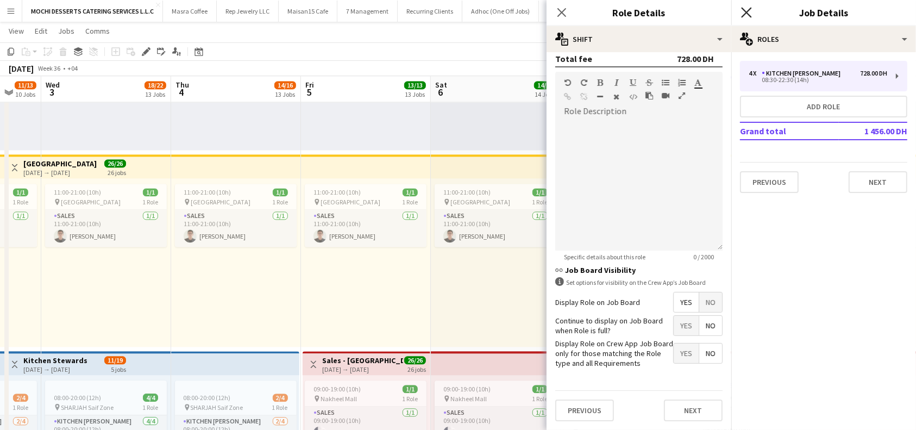
click at [750, 11] on icon "Close pop-in" at bounding box center [746, 12] width 10 height 10
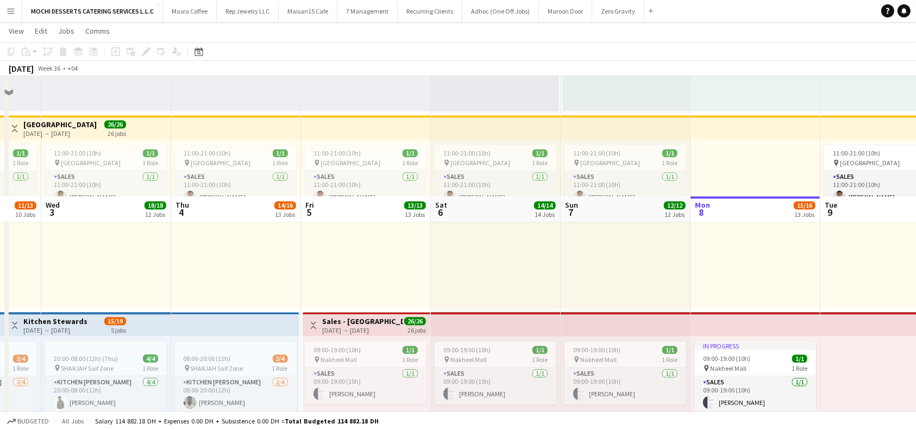
scroll to position [2352, 0]
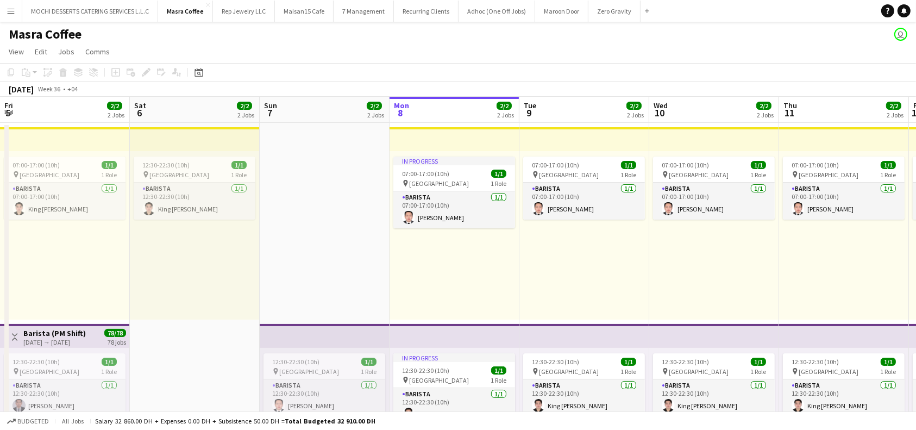
scroll to position [0, 260]
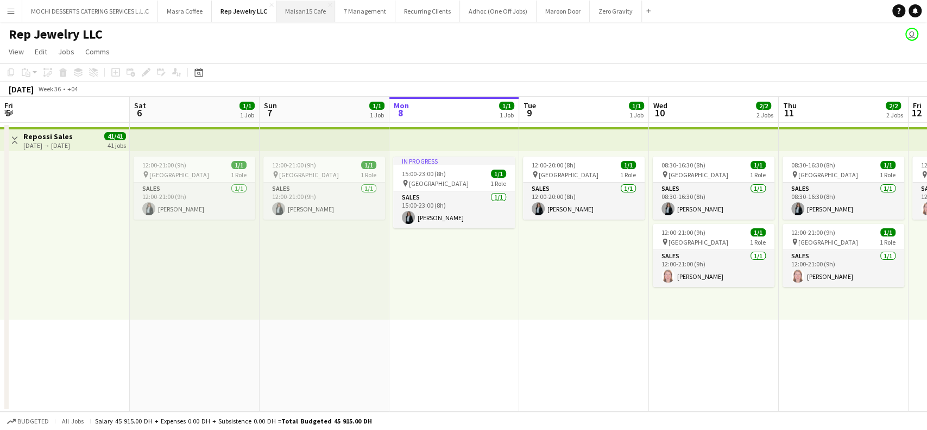
scroll to position [0, 260]
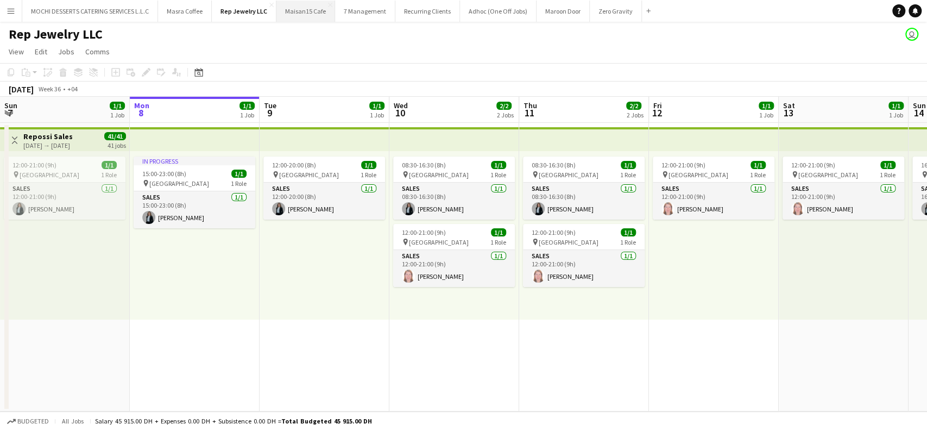
click at [306, 10] on button "Maisan15 Cafe Close" at bounding box center [306, 11] width 59 height 21
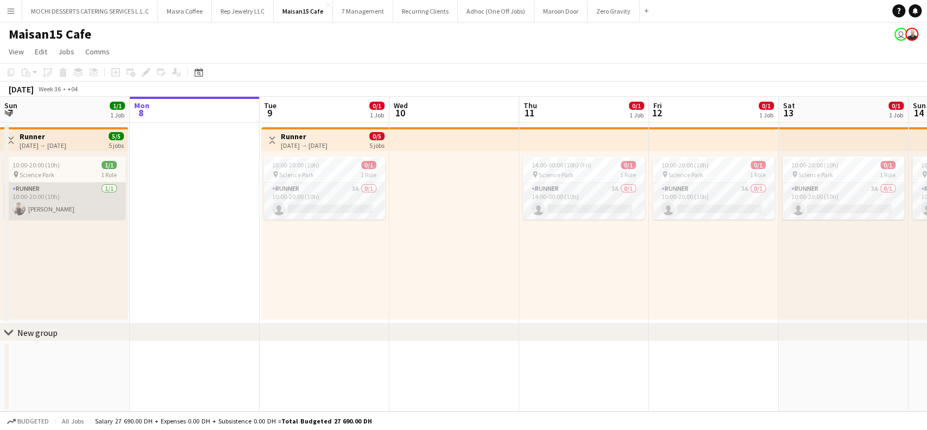
scroll to position [0, 262]
click at [39, 200] on app-card-role "Runner [DATE] 10:00-20:00 (10h) [PERSON_NAME]" at bounding box center [63, 201] width 122 height 37
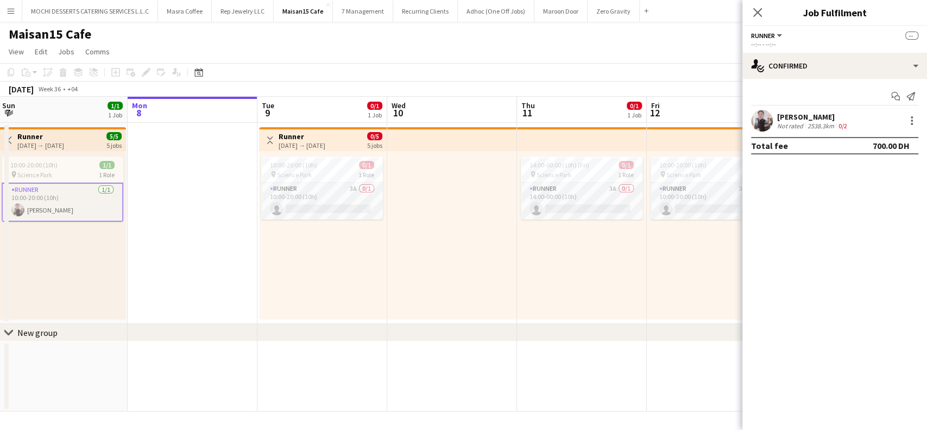
click at [50, 137] on h3 "Runner" at bounding box center [40, 136] width 47 height 10
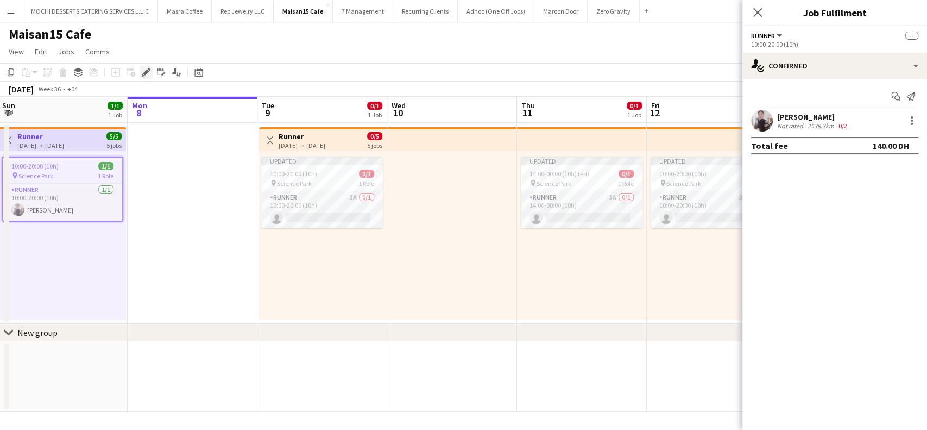
click at [146, 76] on icon "Edit" at bounding box center [146, 72] width 9 height 9
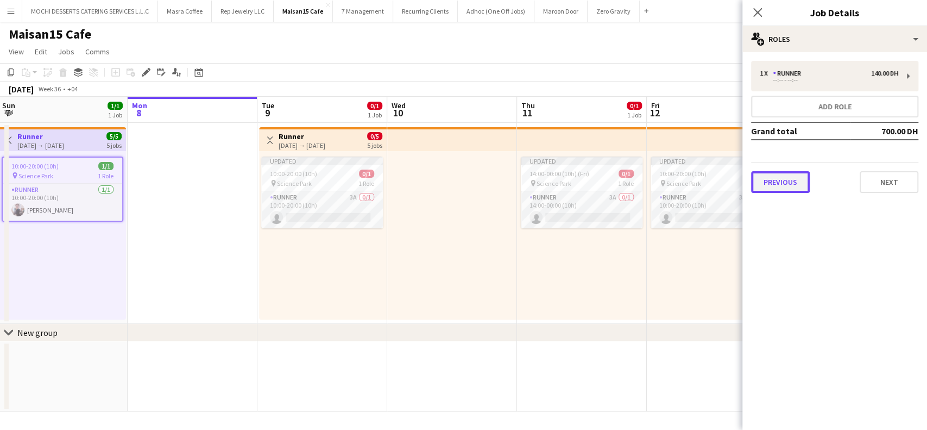
click at [773, 172] on button "Previous" at bounding box center [780, 182] width 59 height 22
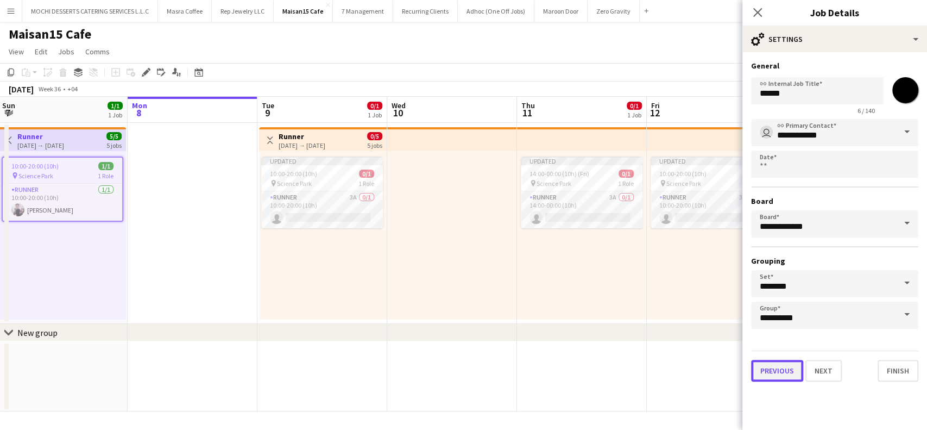
click at [761, 366] on button "Previous" at bounding box center [777, 371] width 52 height 22
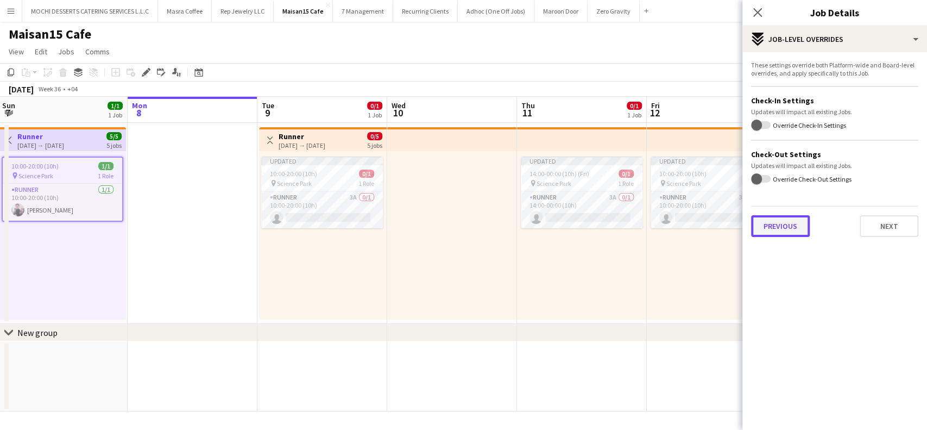
click at [788, 224] on button "Previous" at bounding box center [780, 226] width 59 height 22
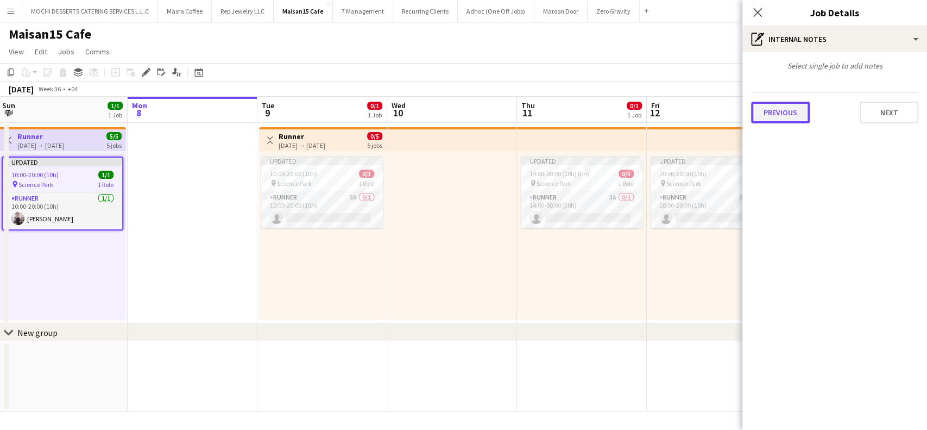
click at [791, 111] on button "Previous" at bounding box center [780, 113] width 59 height 22
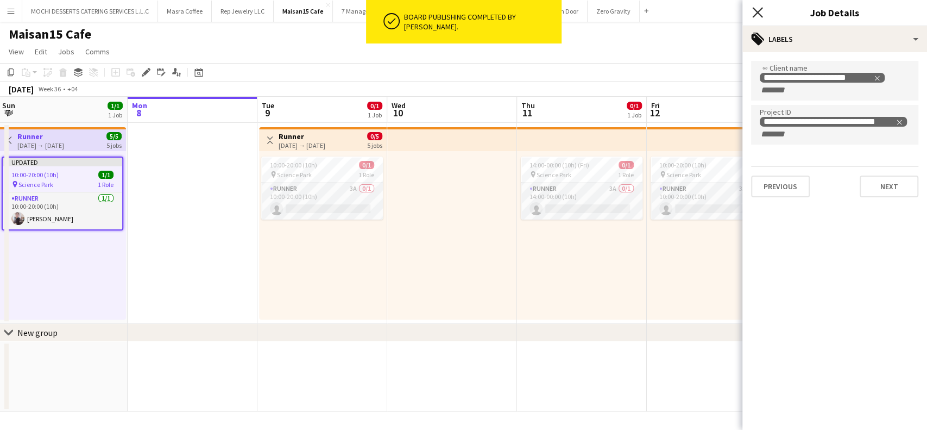
click at [758, 10] on icon "Close pop-in" at bounding box center [757, 12] width 10 height 10
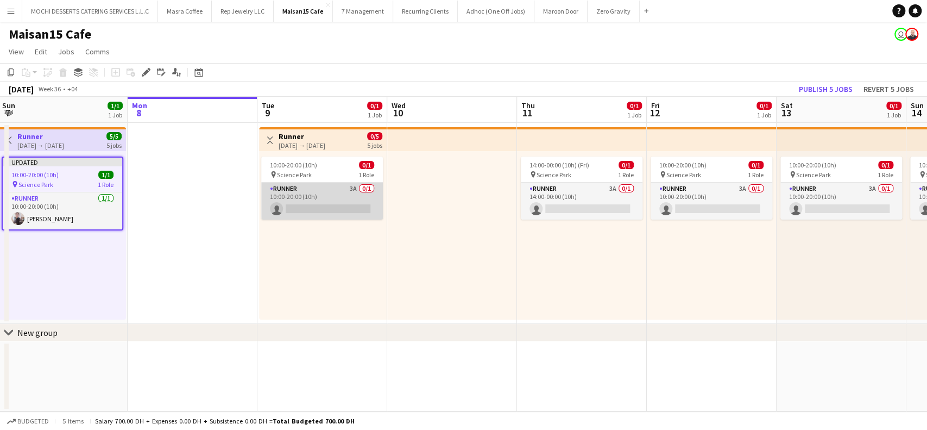
click at [339, 209] on app-card-role "Runner 3A 0/1 10:00-20:00 (10h) single-neutral-actions" at bounding box center [322, 201] width 122 height 37
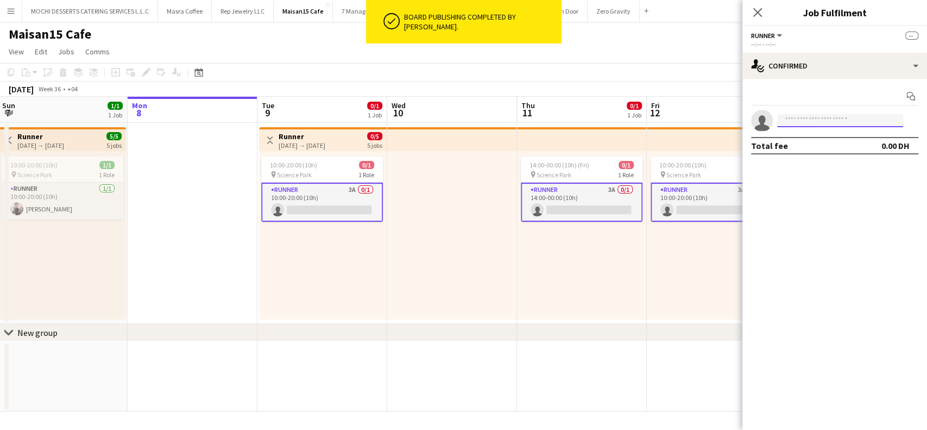
drag, startPoint x: 826, startPoint y: 115, endPoint x: 835, endPoint y: 103, distance: 14.7
click at [826, 115] on input at bounding box center [840, 120] width 126 height 13
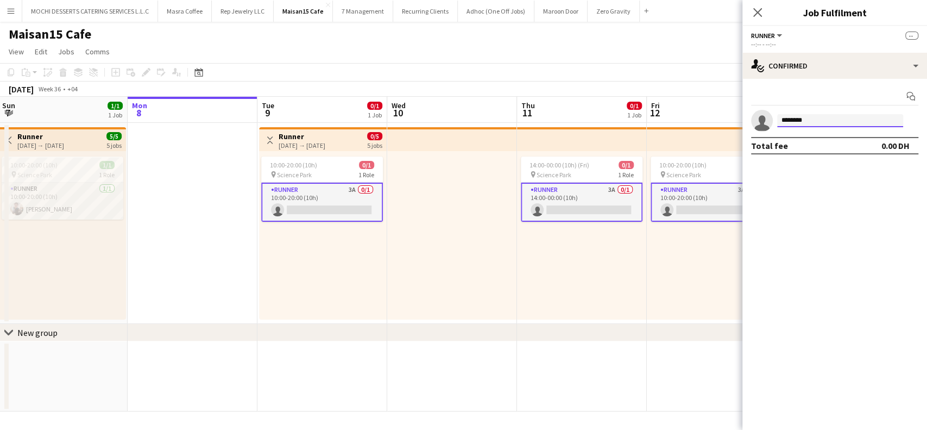
click at [788, 121] on input "*******" at bounding box center [840, 120] width 126 height 13
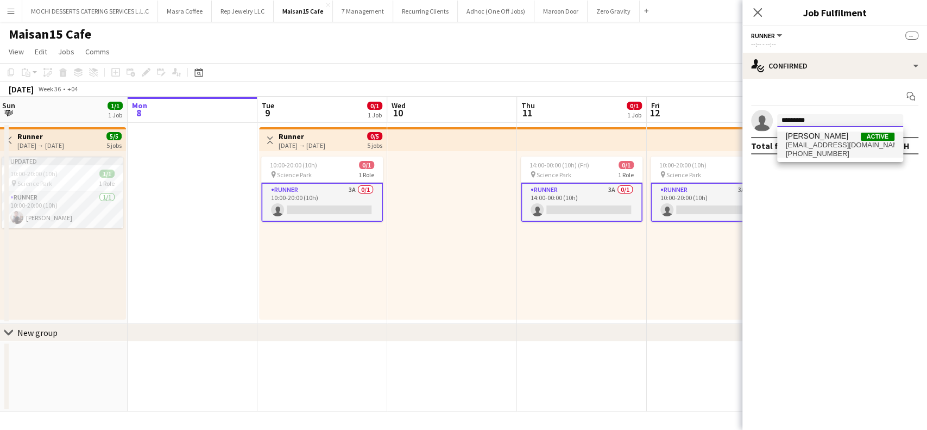
type input "********"
click at [824, 151] on span "[PHONE_NUMBER]" at bounding box center [840, 153] width 109 height 9
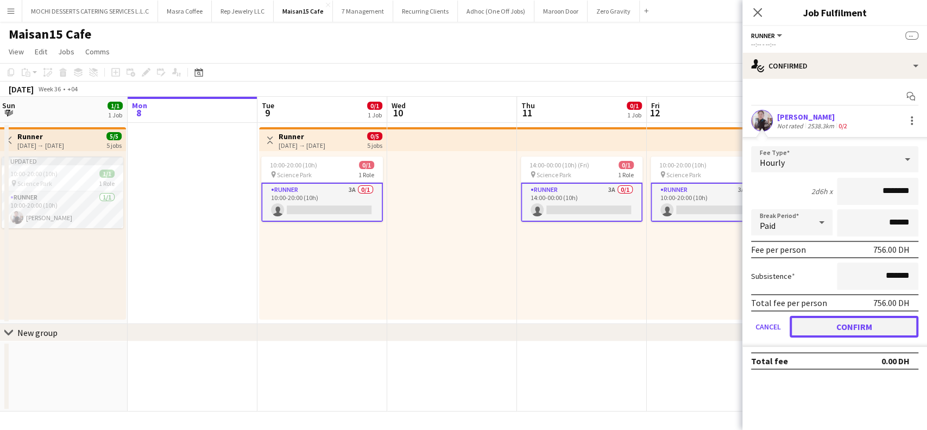
click at [841, 324] on button "Confirm" at bounding box center [854, 327] width 129 height 22
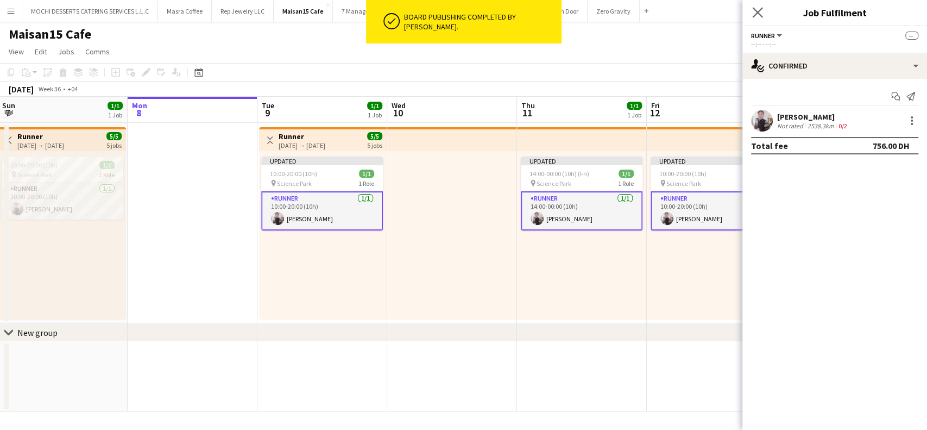
click at [763, 14] on app-icon "Close pop-in" at bounding box center [758, 13] width 16 height 16
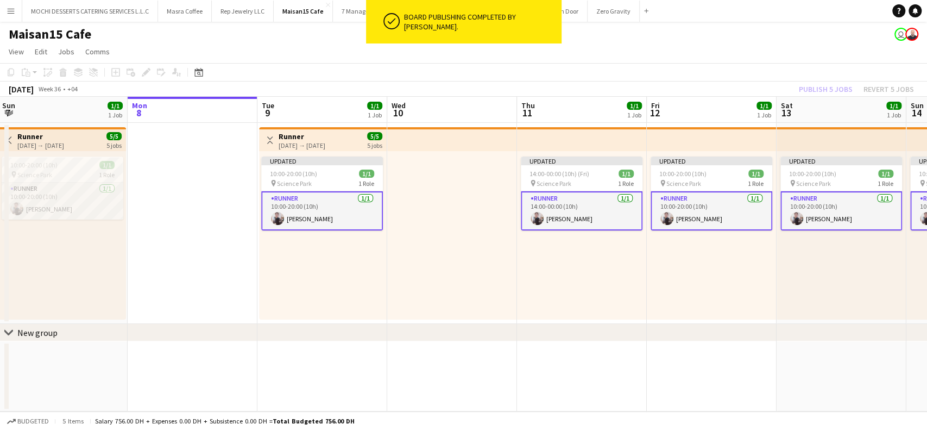
click at [739, 269] on div "Updated 10:00-20:00 (10h) 1/1 pin Science Park 1 Role Runner [DATE] 10:00-20:00…" at bounding box center [712, 235] width 130 height 168
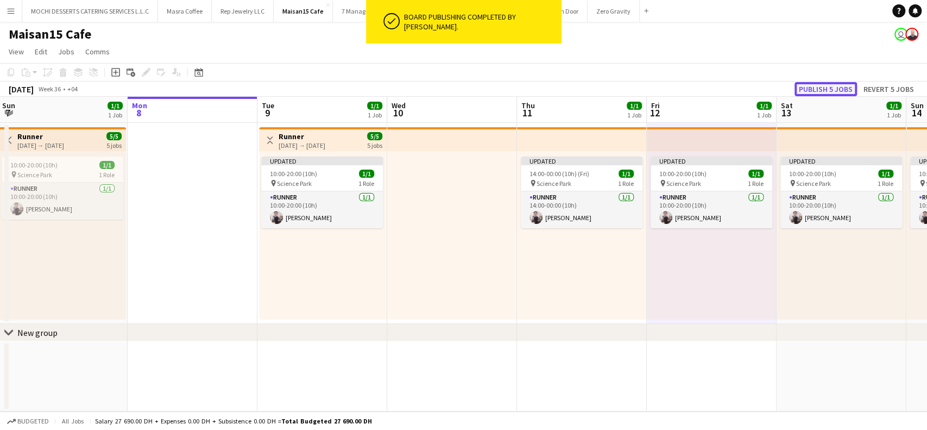
click at [823, 86] on button "Publish 5 jobs" at bounding box center [826, 89] width 62 height 14
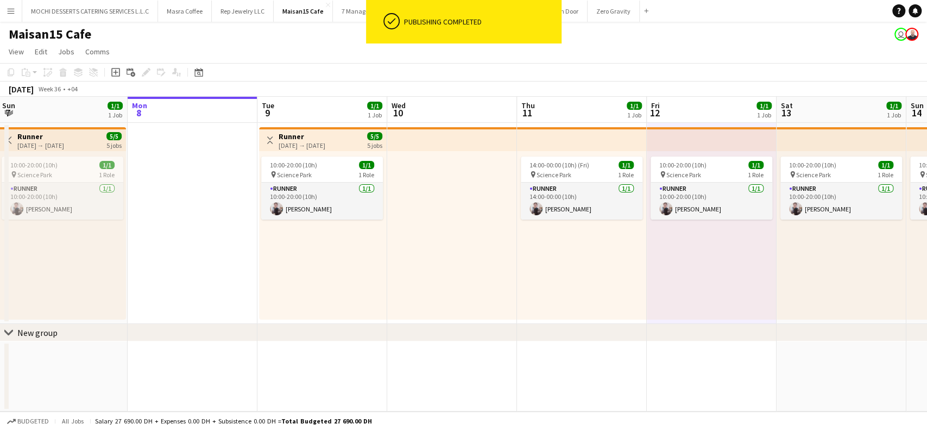
click at [448, 115] on app-board-header-date "Wed 10" at bounding box center [452, 110] width 130 height 26
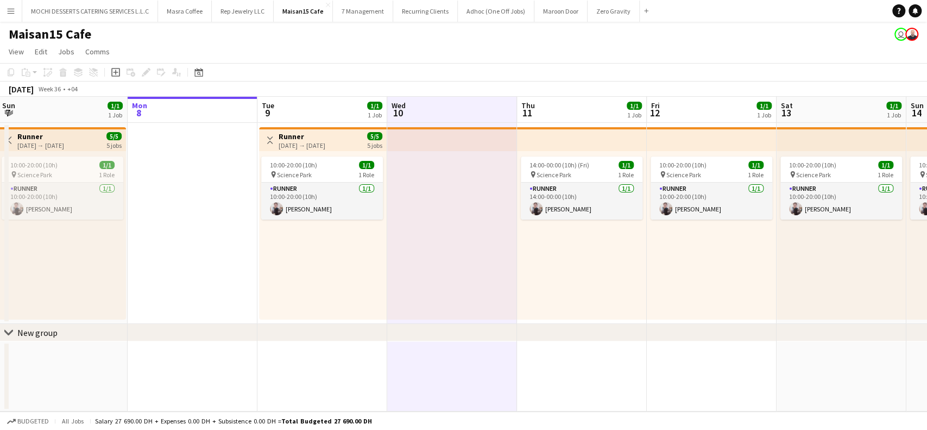
click at [322, 111] on app-board-header-date "Tue 9 1/1 1 Job" at bounding box center [322, 110] width 130 height 26
